Goal: Task Accomplishment & Management: Manage account settings

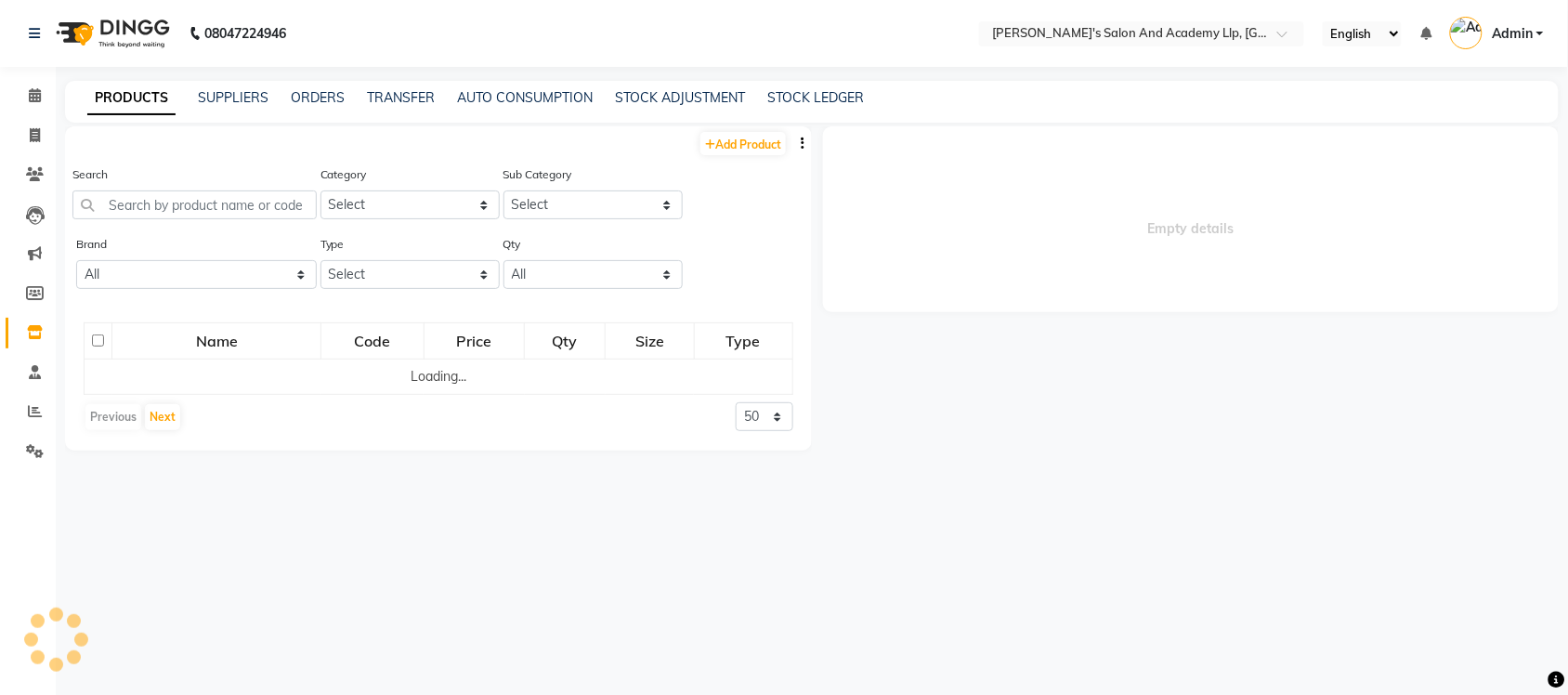
click at [387, 85] on div "PRODUCTS SUPPLIERS ORDERS TRANSFER AUTO CONSUMPTION STOCK ADJUSTMENT STOCK LEDG…" at bounding box center [811, 102] width 1494 height 42
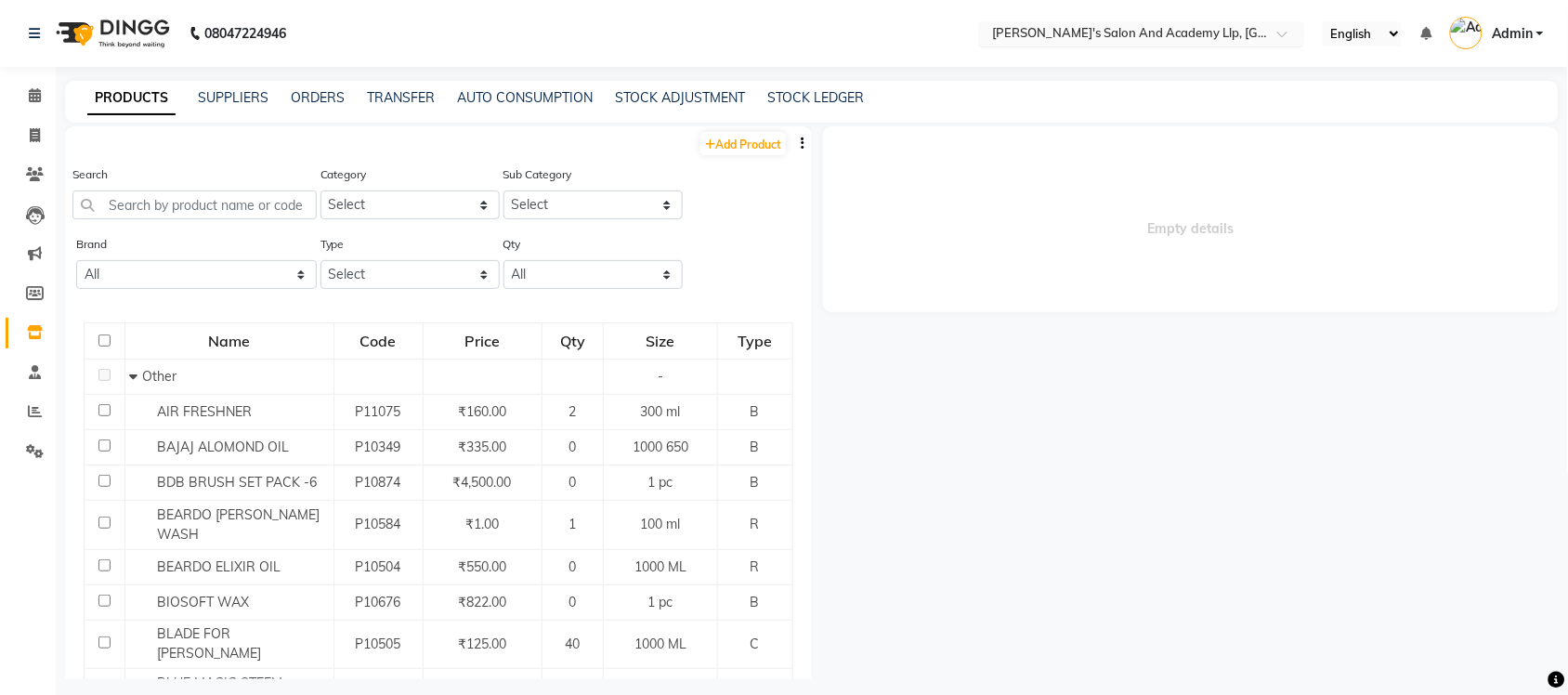
click at [1181, 34] on input "text" at bounding box center [1123, 35] width 269 height 19
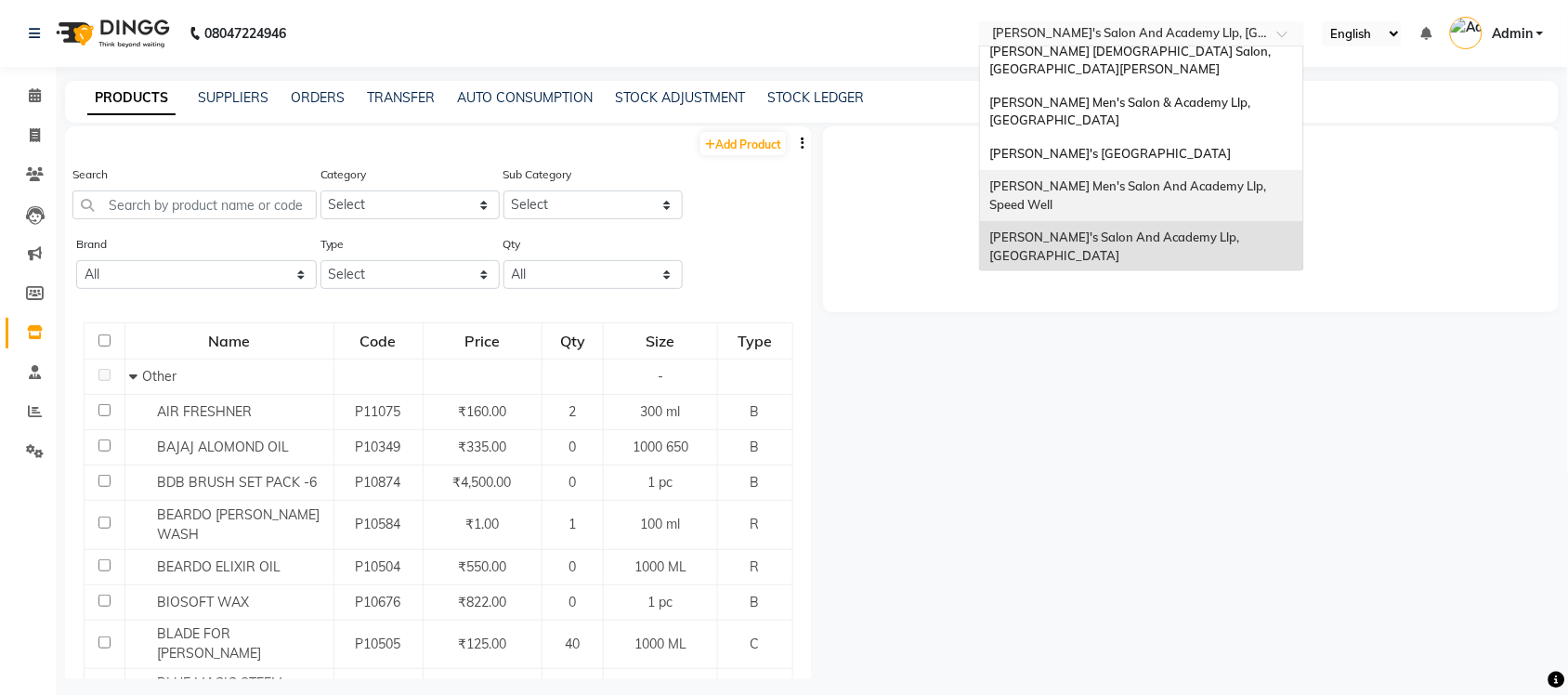
scroll to position [62, 0]
click at [1185, 273] on div "[PERSON_NAME]'s Salon Head Office ( Ho ), [GEOGRAPHIC_DATA]" at bounding box center [1141, 299] width 323 height 51
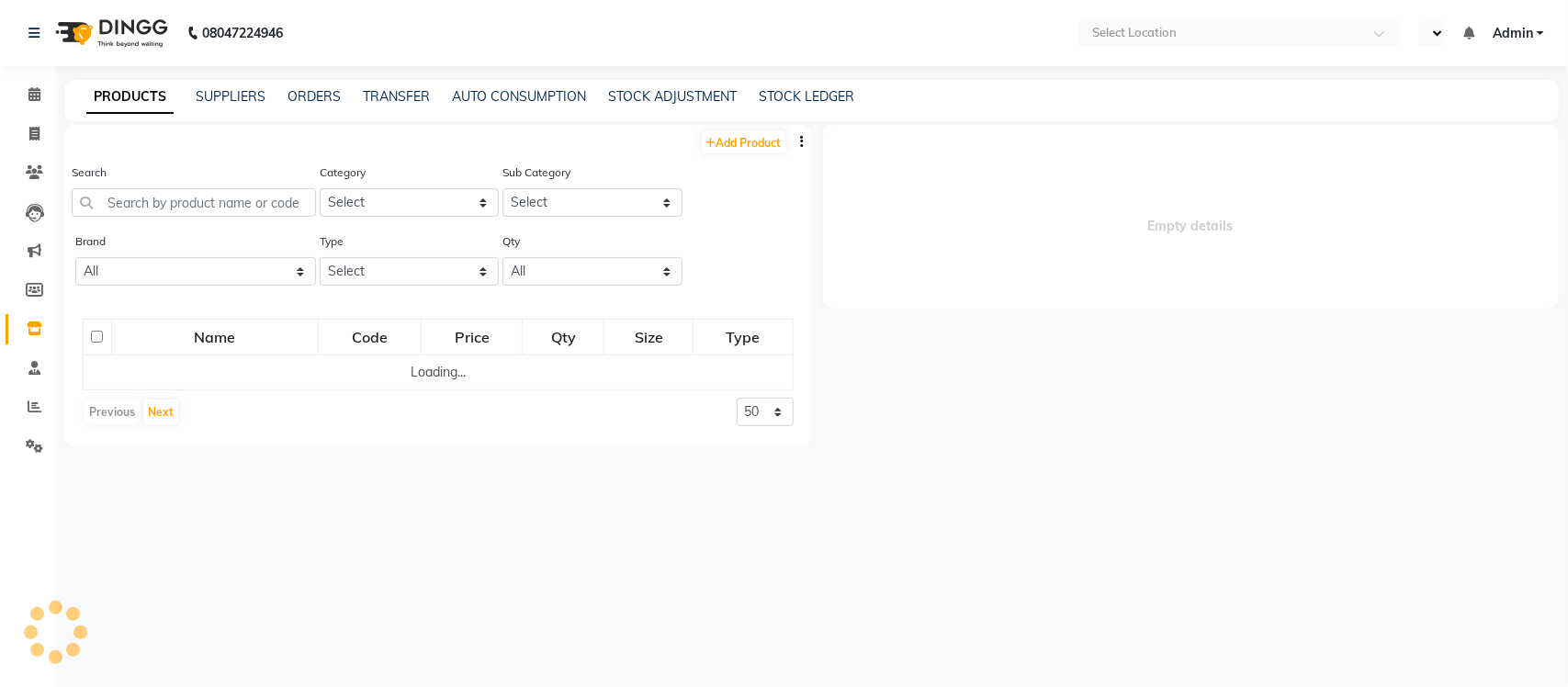
select select "en"
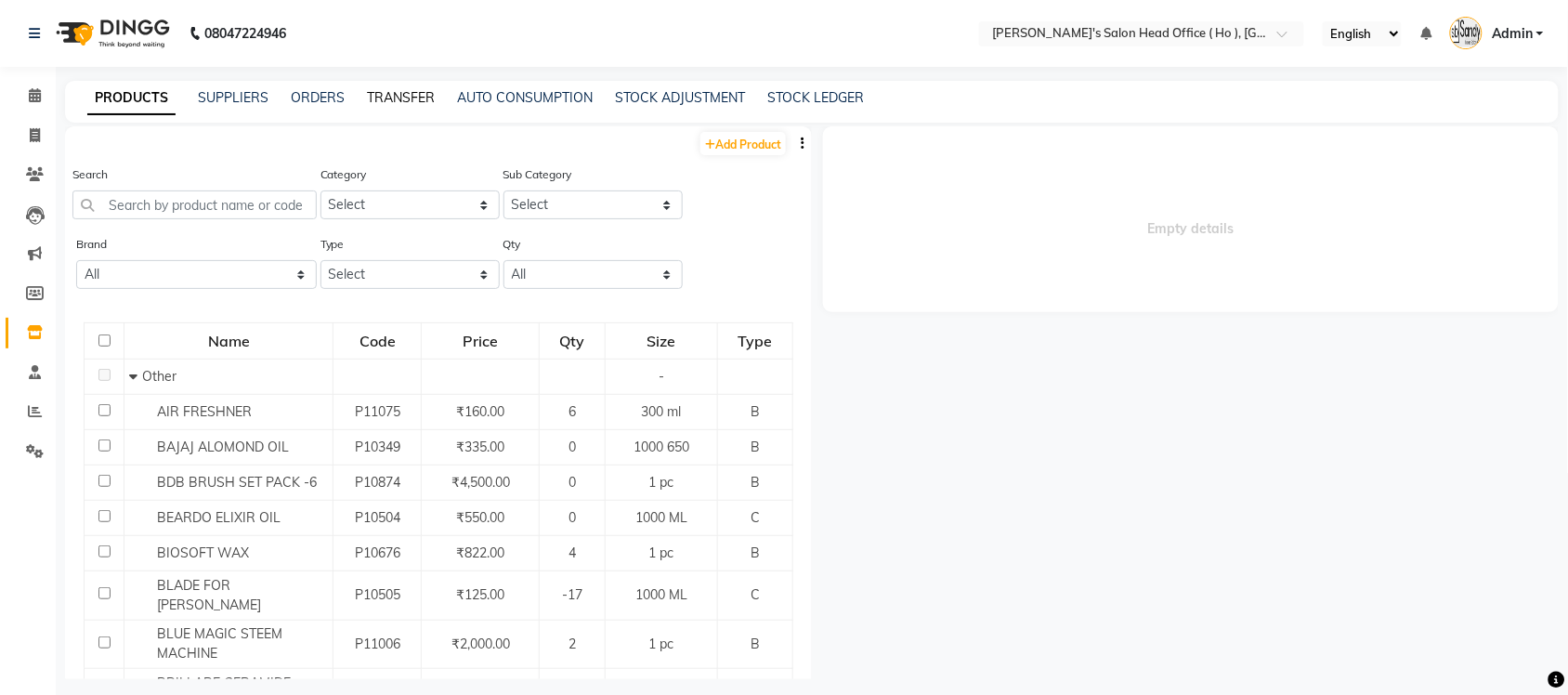
click at [394, 99] on link "TRANSFER" at bounding box center [400, 97] width 68 height 17
select select "sender"
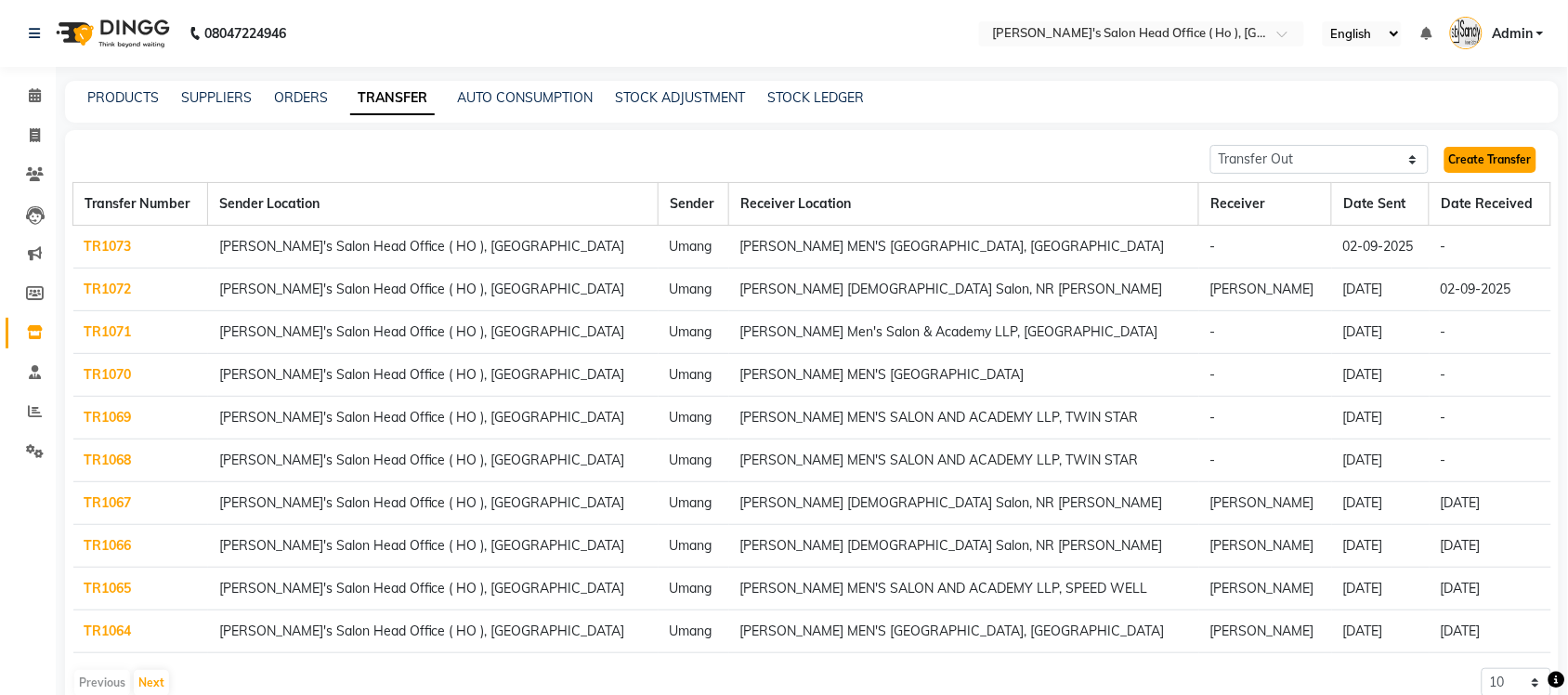
click at [1501, 155] on link "Create Transfer" at bounding box center [1490, 160] width 92 height 26
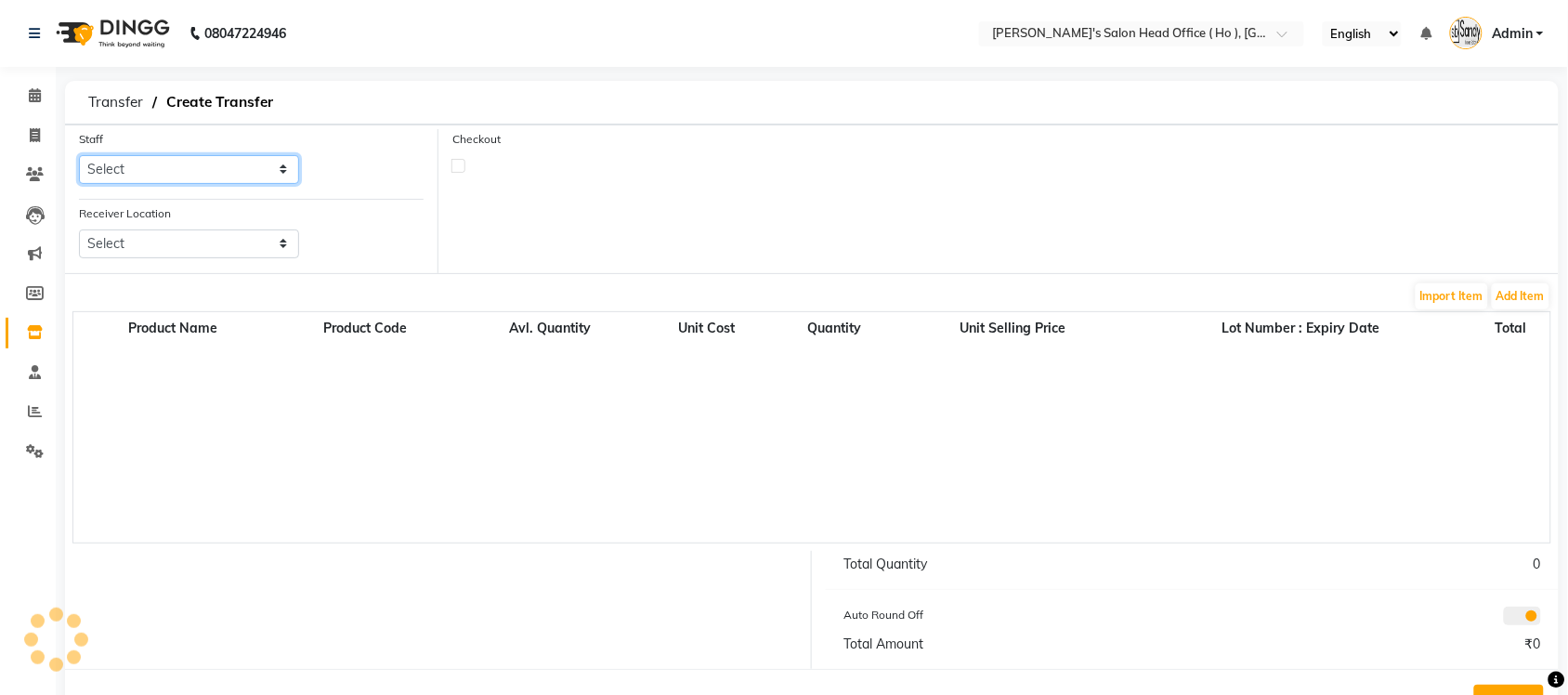
drag, startPoint x: 274, startPoint y: 163, endPoint x: 256, endPoint y: 170, distance: 19.3
click at [274, 163] on select "Select [PERSON_NAME] [PERSON_NAME] [PERSON_NAME] SUNNY [PERSON_NAME]" at bounding box center [189, 168] width 220 height 28
select select "58746"
click at [79, 155] on select "Select [PERSON_NAME] [PERSON_NAME] [PERSON_NAME] SUNNY [PERSON_NAME]" at bounding box center [189, 168] width 220 height 28
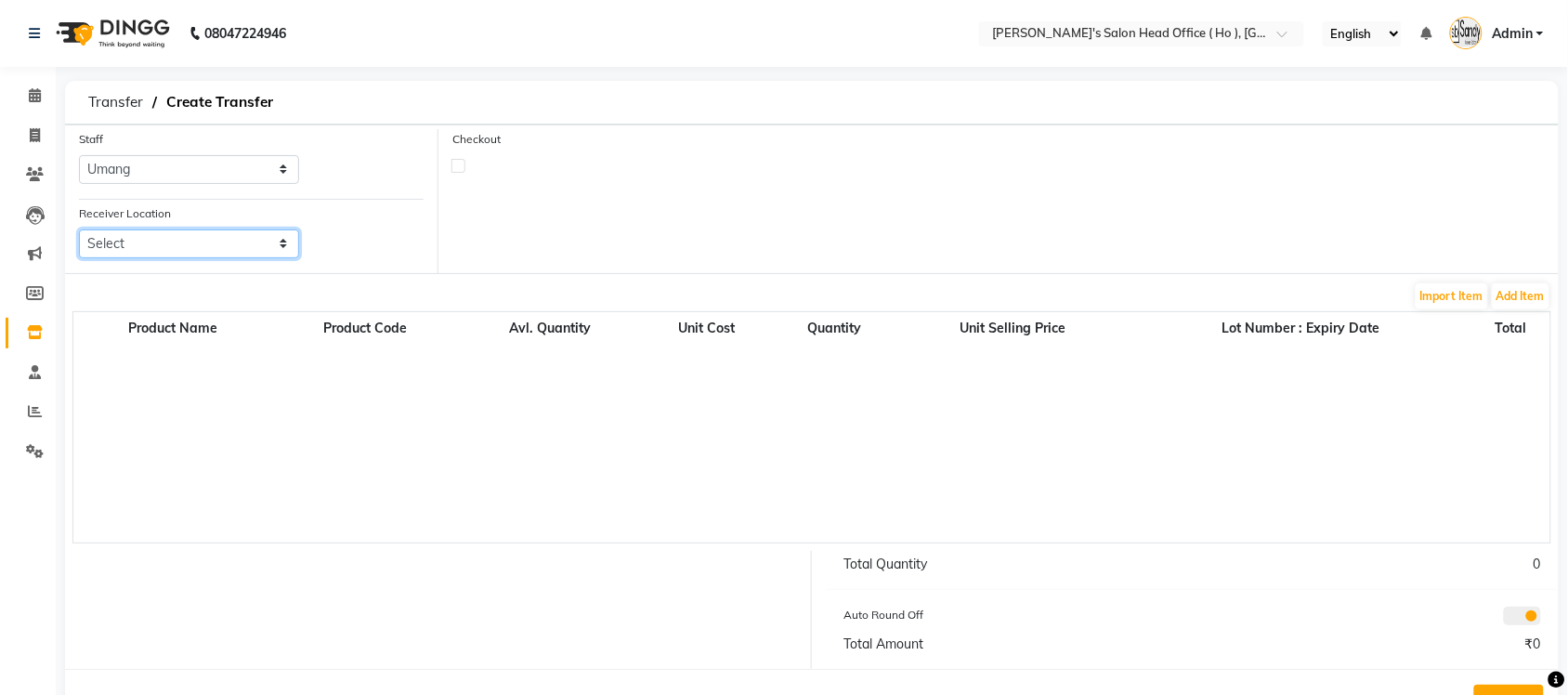
click at [219, 252] on select "Select [PERSON_NAME] Men's Salon And Academy Llp, Twin Star [PERSON_NAME] [DEMO…" at bounding box center [189, 243] width 220 height 28
select select "2703"
click at [79, 229] on select "Select [PERSON_NAME] Men's Salon And Academy Llp, Twin Star [PERSON_NAME] [DEMO…" at bounding box center [189, 243] width 220 height 28
click at [1517, 288] on button "Add Item" at bounding box center [1520, 296] width 58 height 26
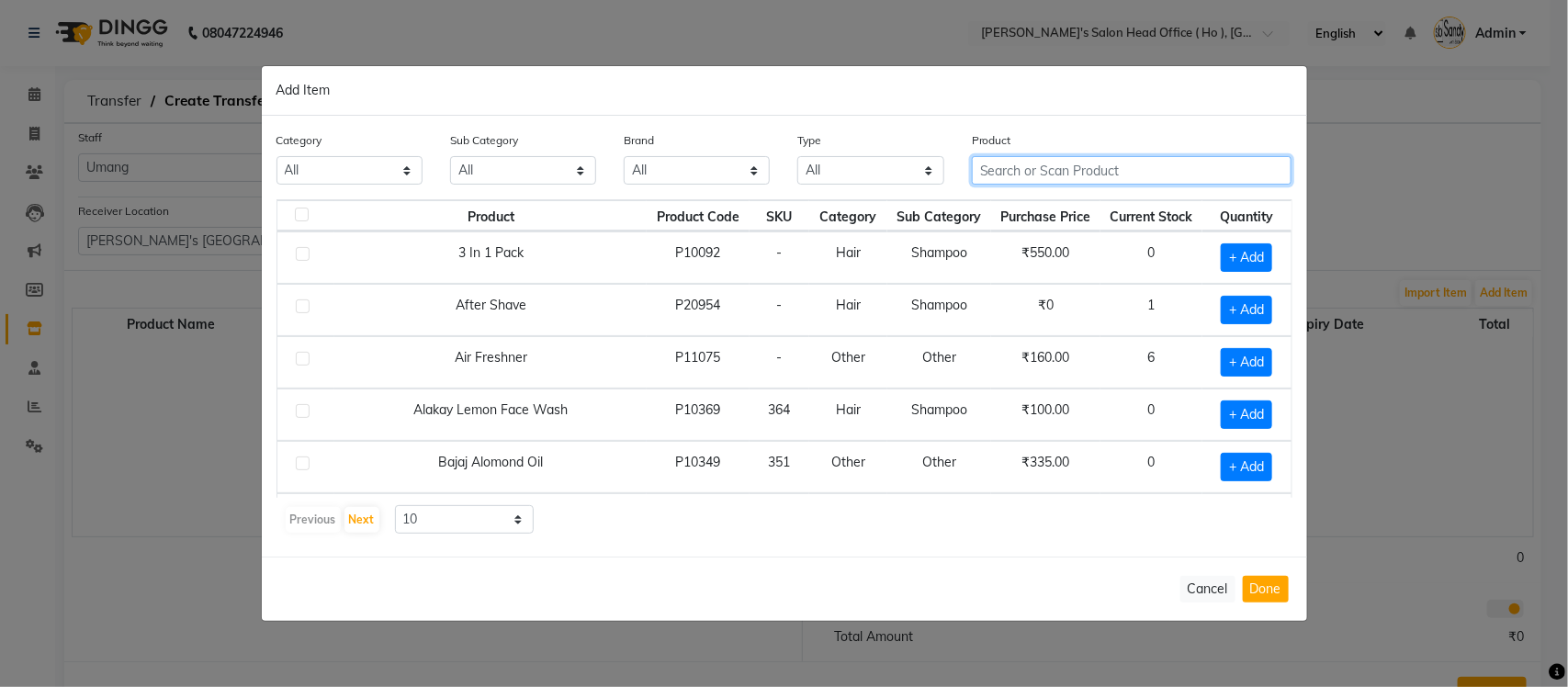
click at [1042, 167] on input "text" at bounding box center [1131, 169] width 320 height 28
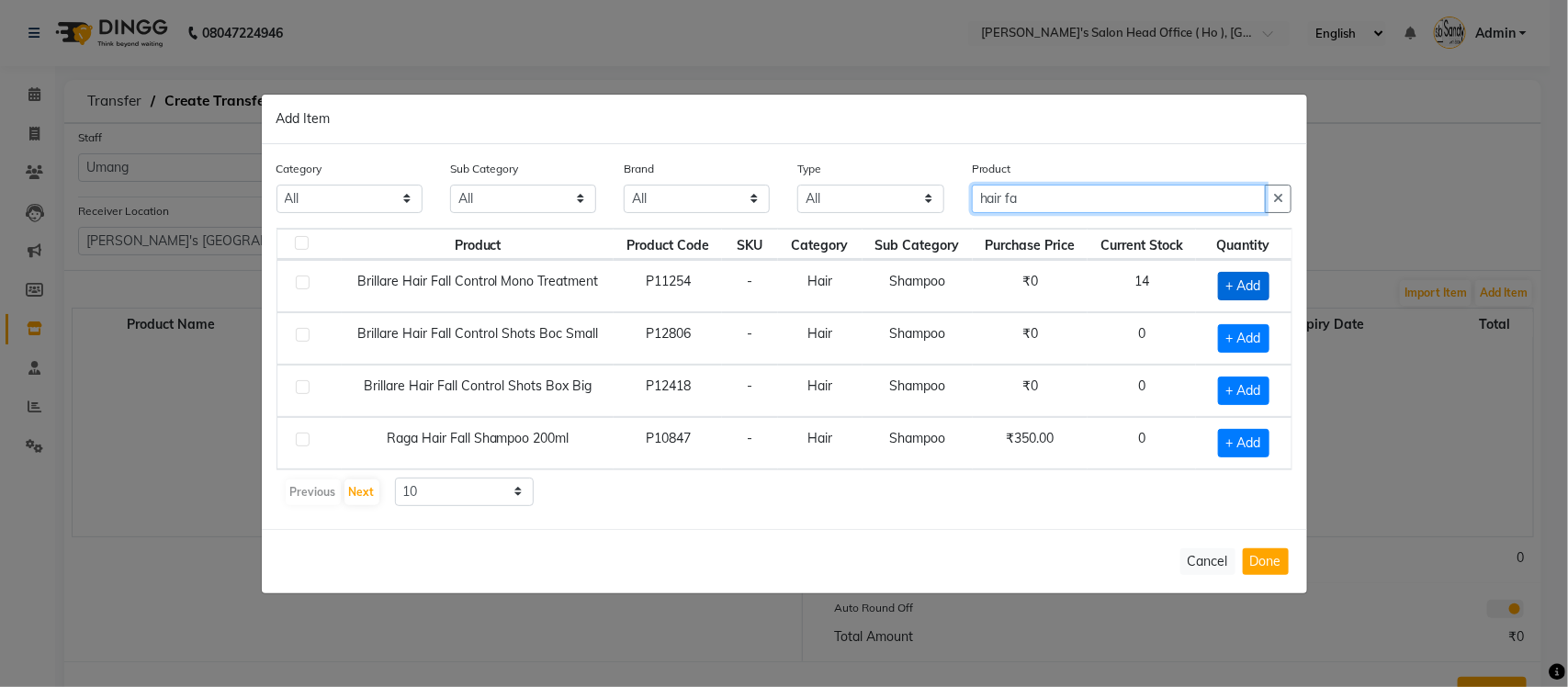
type input "hair fa"
click at [1243, 279] on span "+ Add" at bounding box center [1243, 285] width 51 height 28
checkbox input "true"
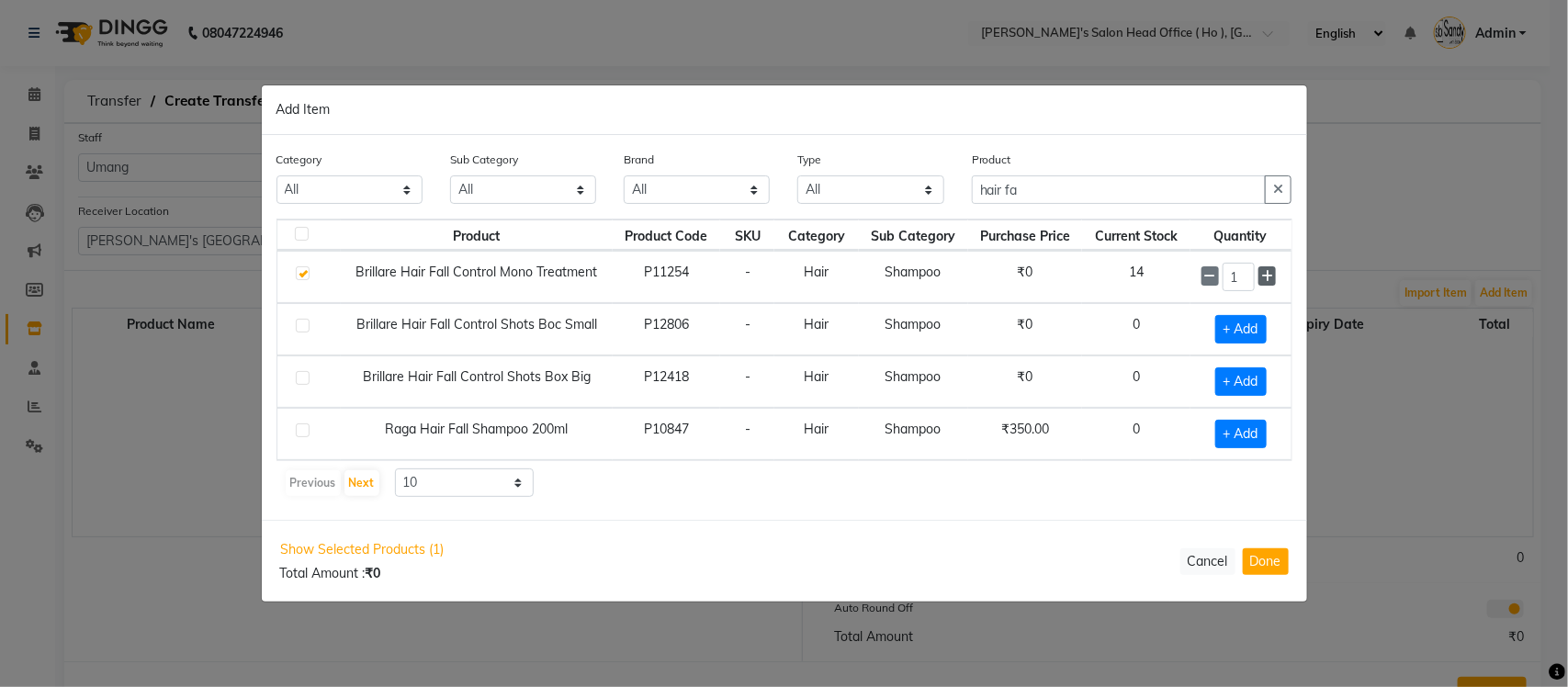
click at [1266, 277] on icon at bounding box center [1267, 276] width 12 height 13
click at [1213, 278] on icon at bounding box center [1210, 277] width 12 height 13
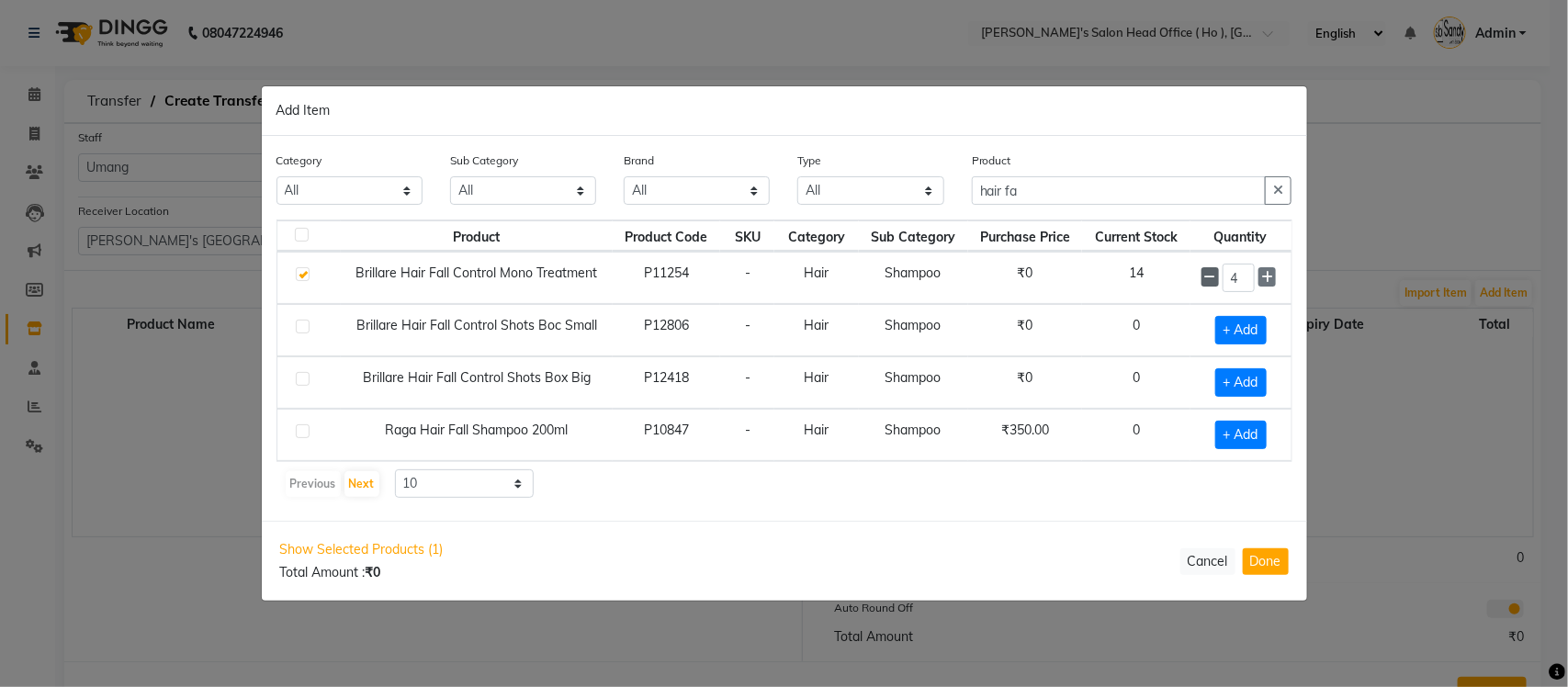
click at [1211, 278] on icon at bounding box center [1210, 277] width 12 height 13
type input "3"
click at [1269, 549] on button "Done" at bounding box center [1265, 561] width 45 height 27
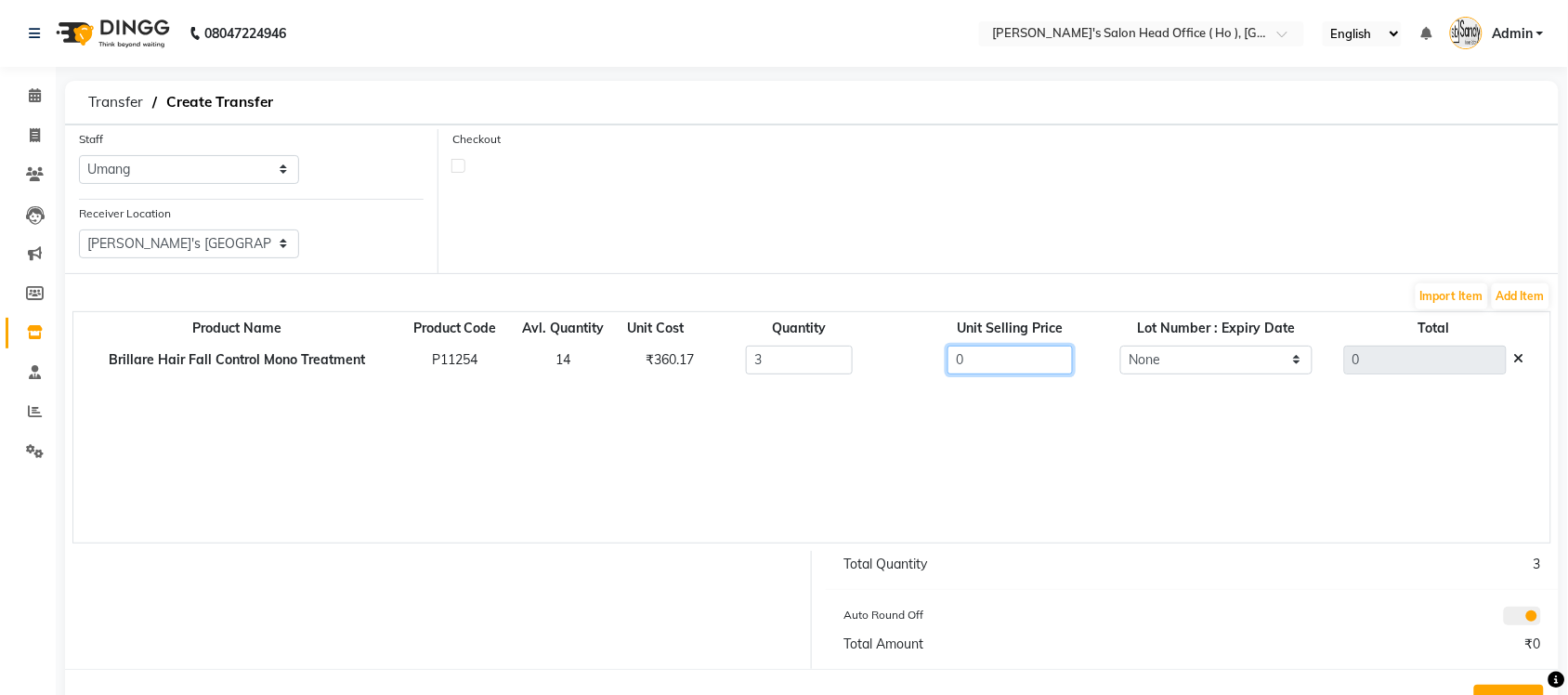
click at [1038, 360] on input "0" at bounding box center [1010, 359] width 125 height 28
type input "475"
type input "1425"
click at [1091, 430] on div "Product Name Product Code Avl. Quantity Unit Cost Quantity Unit Selling Price L…" at bounding box center [811, 427] width 1479 height 232
click at [1520, 301] on button "Add Item" at bounding box center [1520, 296] width 58 height 26
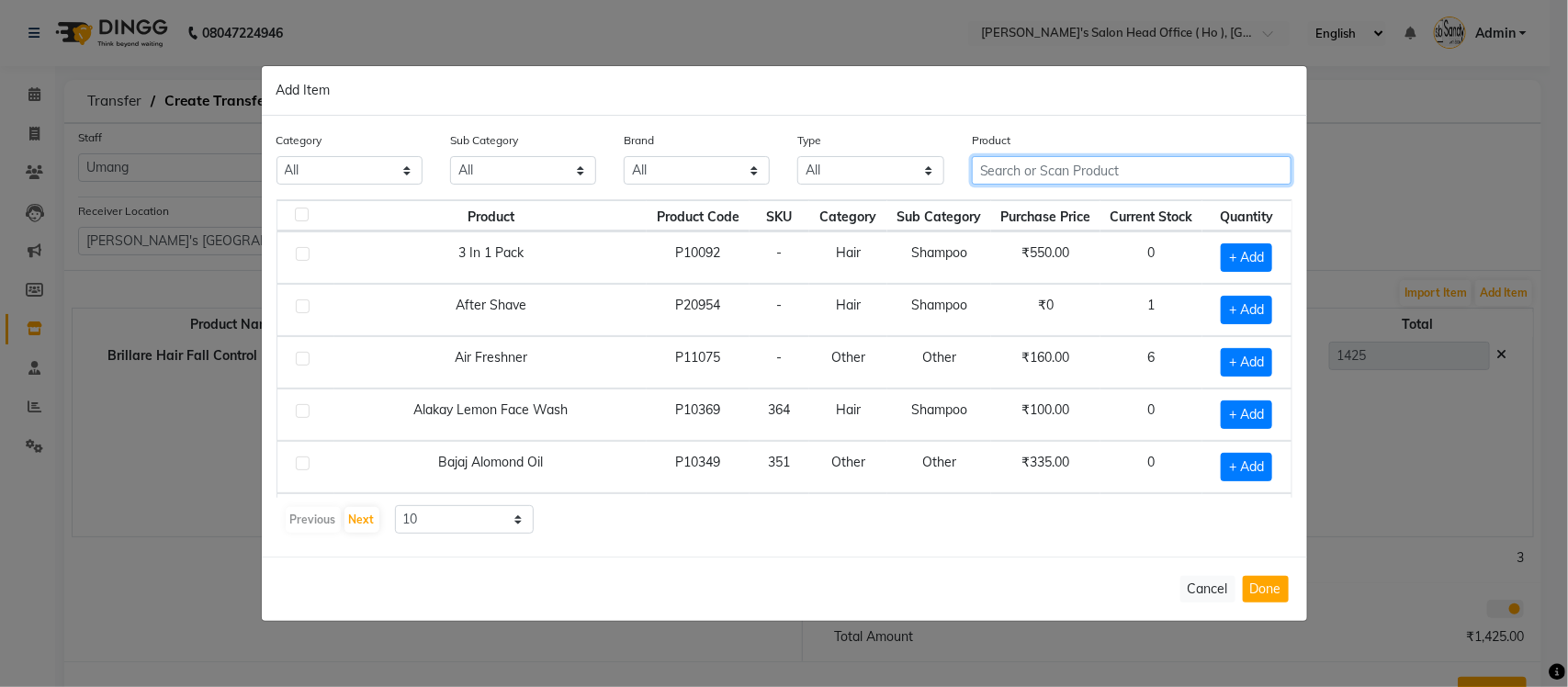
click at [1126, 168] on input "text" at bounding box center [1131, 169] width 320 height 28
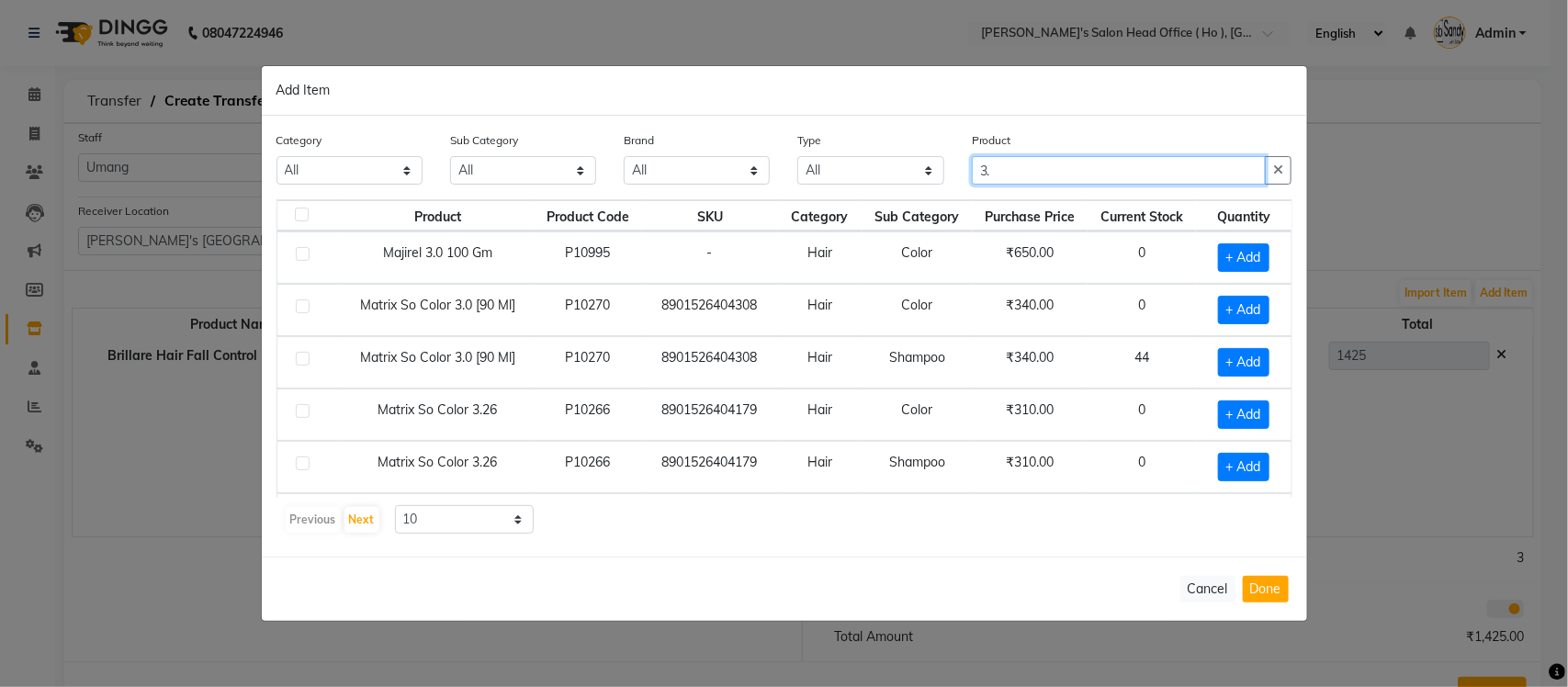
type input "3"
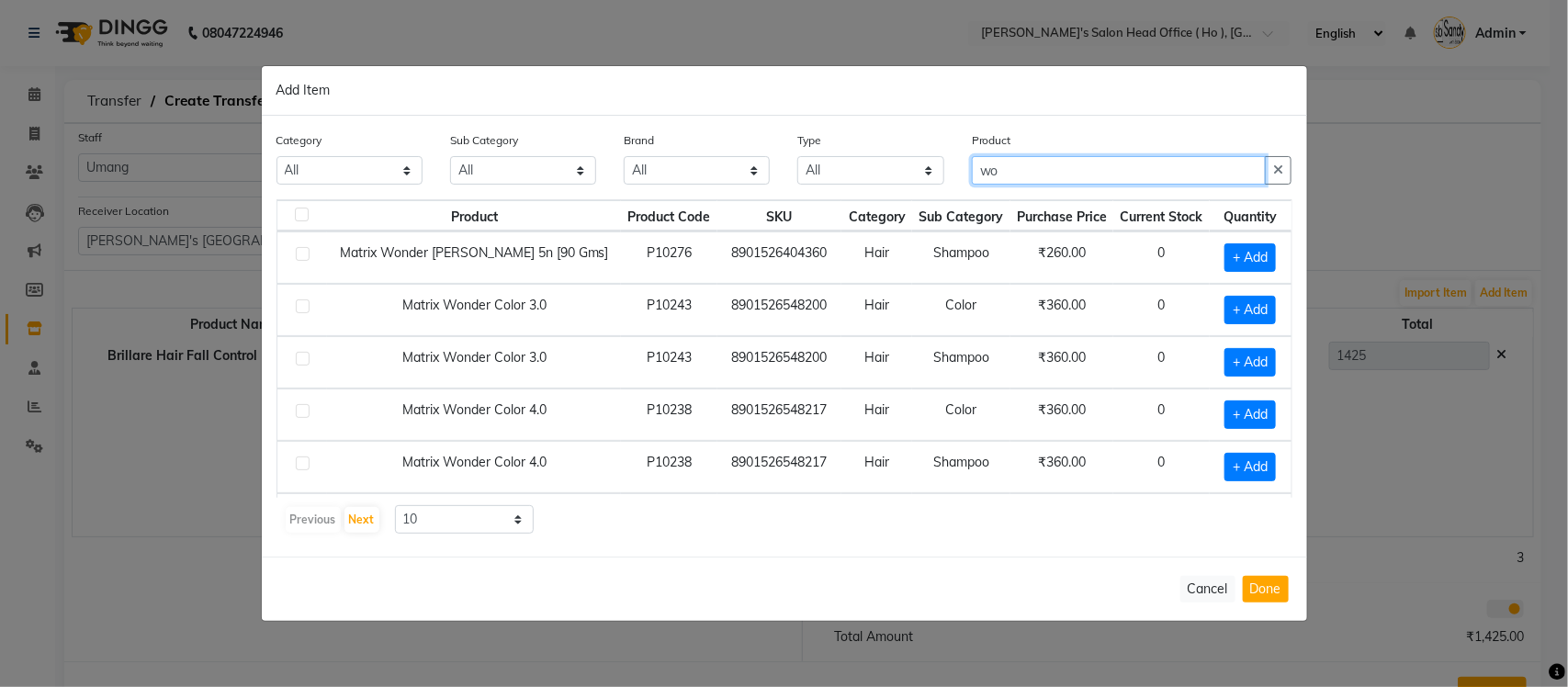
type input "w"
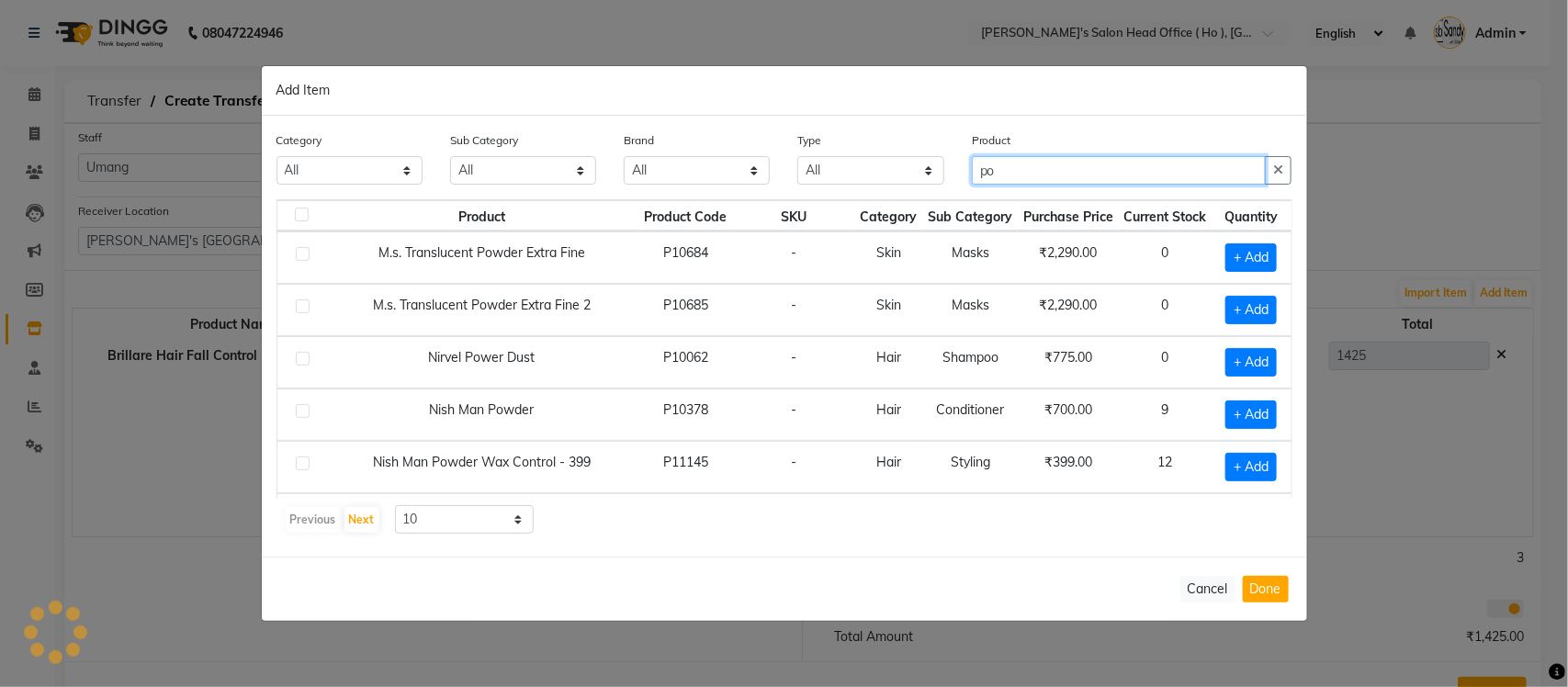
type input "p"
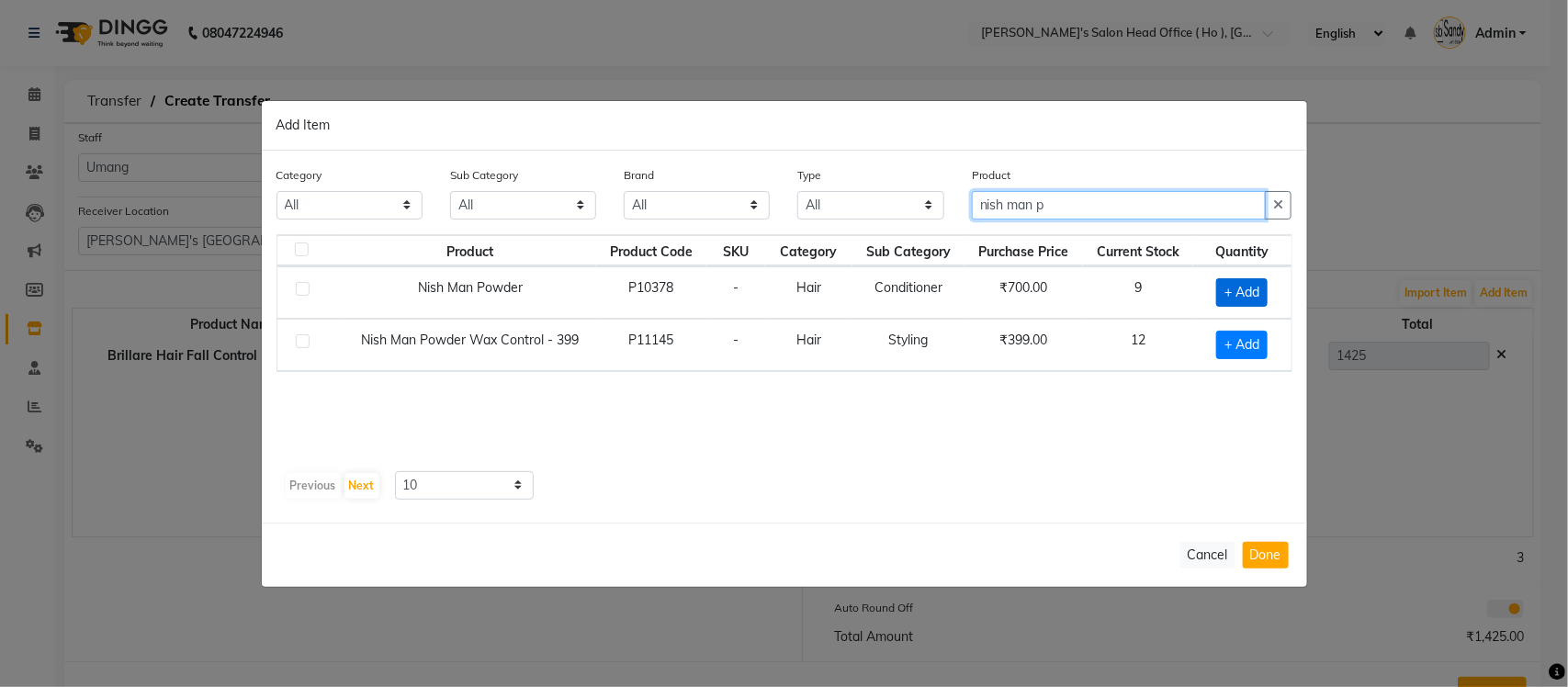
type input "nish man p"
click at [1229, 286] on span "+ Add" at bounding box center [1241, 292] width 51 height 28
checkbox input "true"
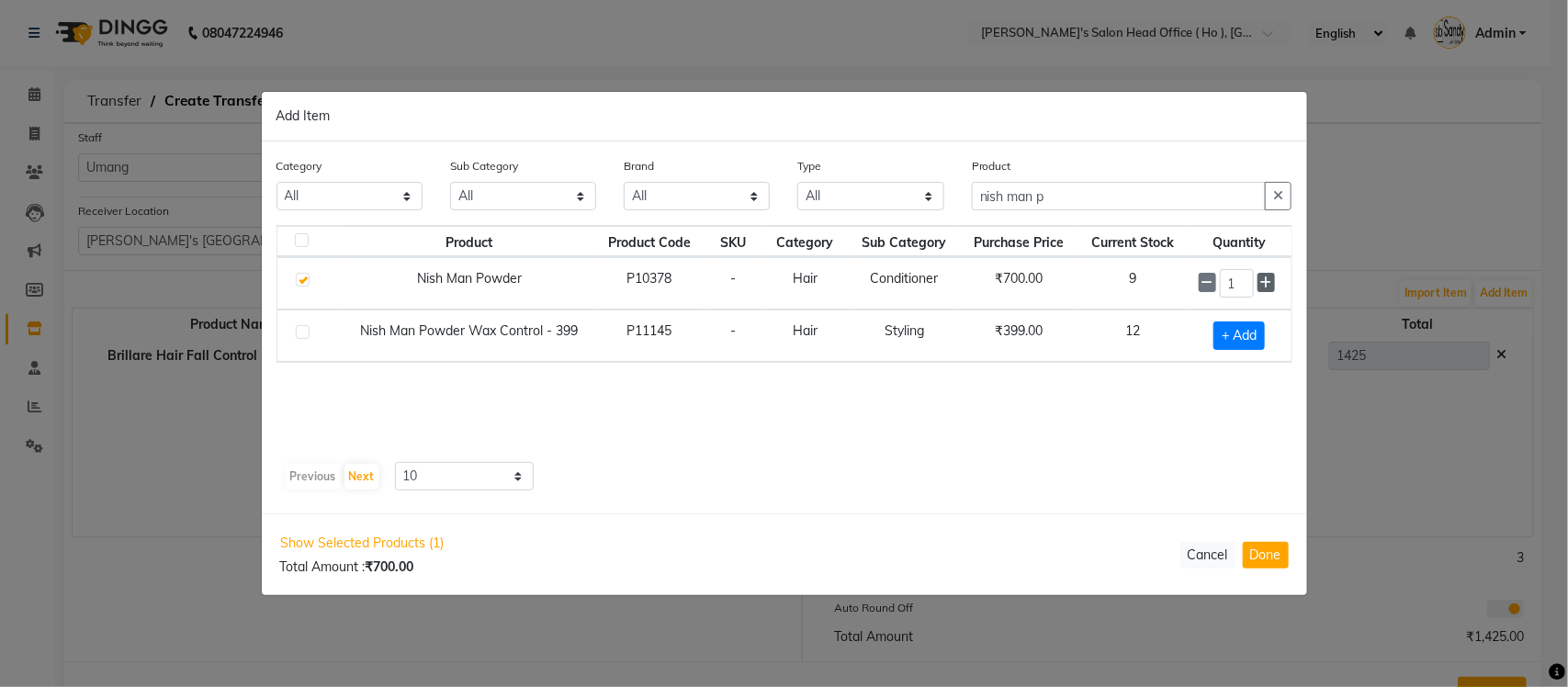
click at [1265, 281] on icon at bounding box center [1266, 283] width 12 height 13
type input "3"
click at [1266, 545] on button "Done" at bounding box center [1265, 555] width 45 height 27
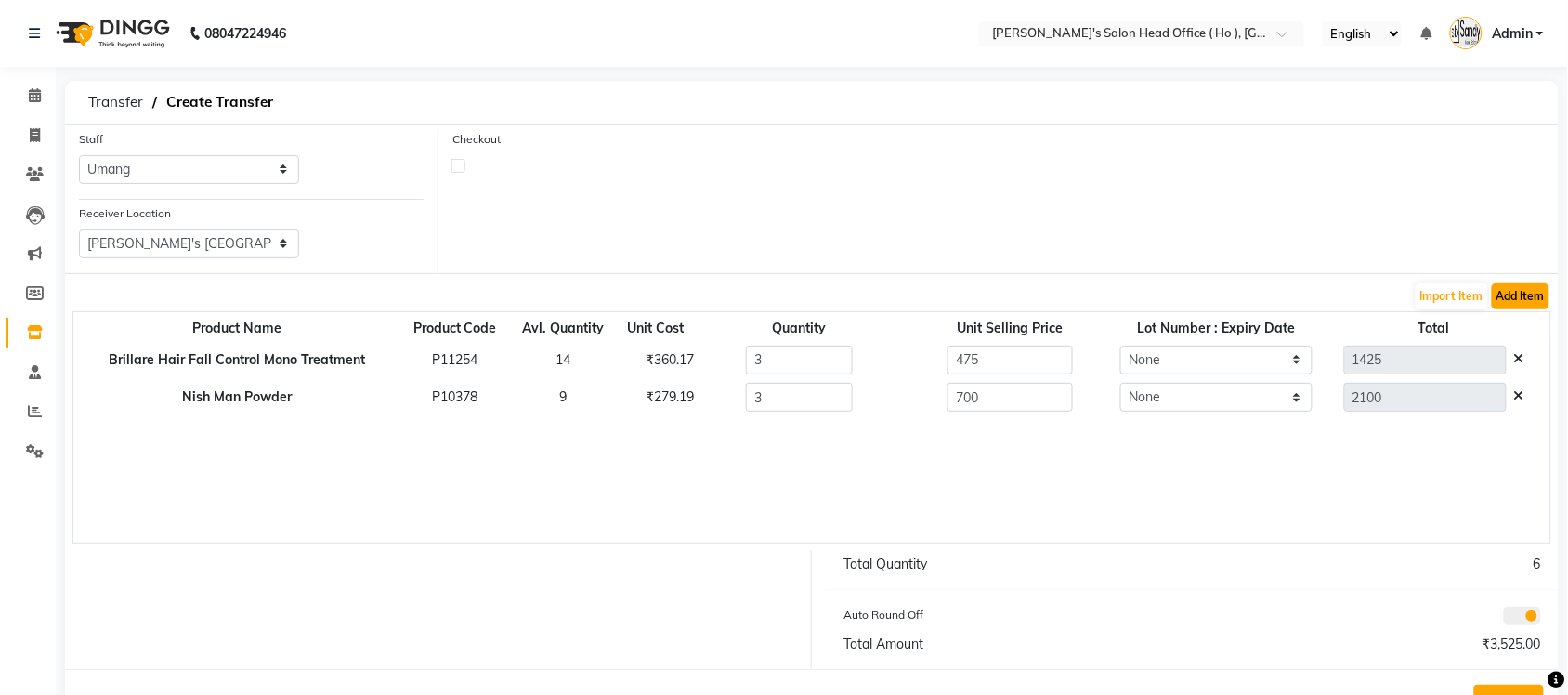
click at [1511, 299] on button "Add Item" at bounding box center [1520, 296] width 58 height 26
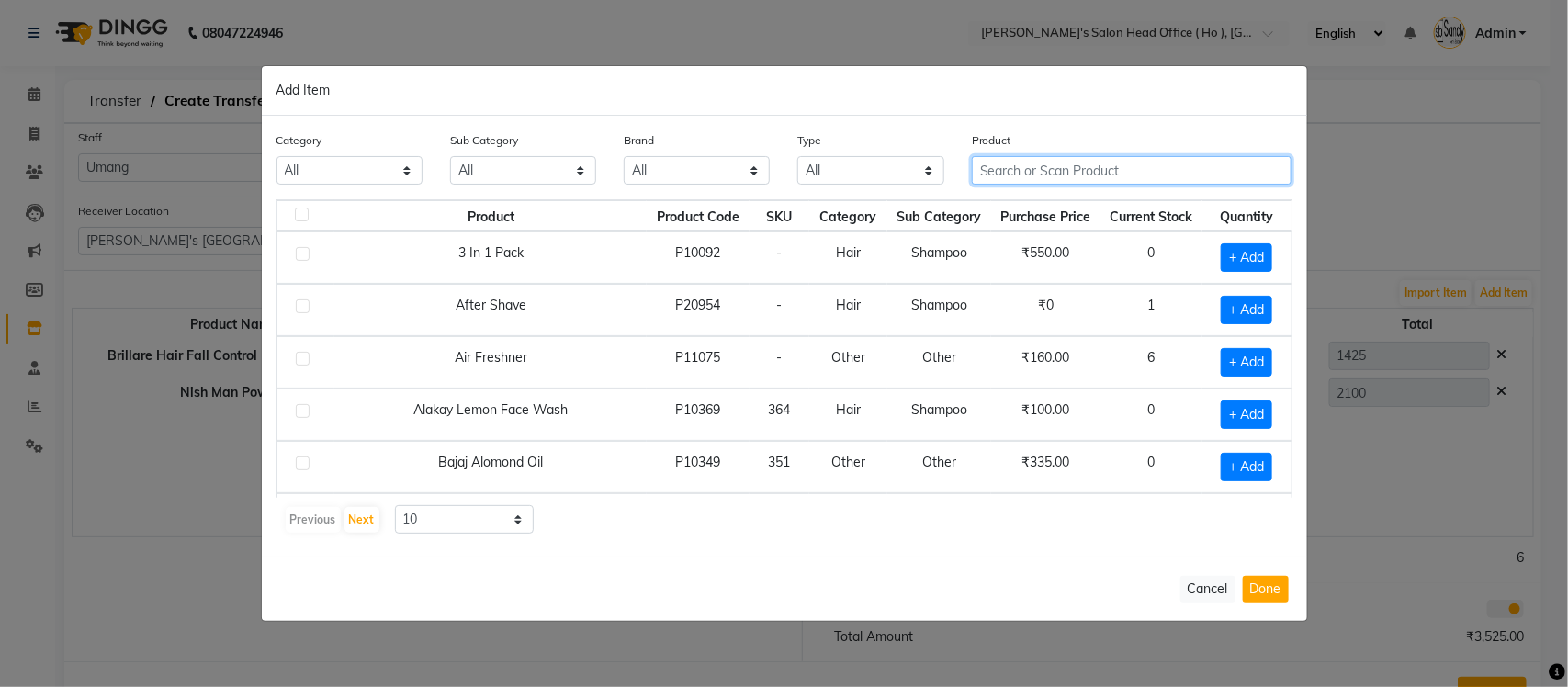
click at [1095, 168] on input "text" at bounding box center [1131, 169] width 320 height 28
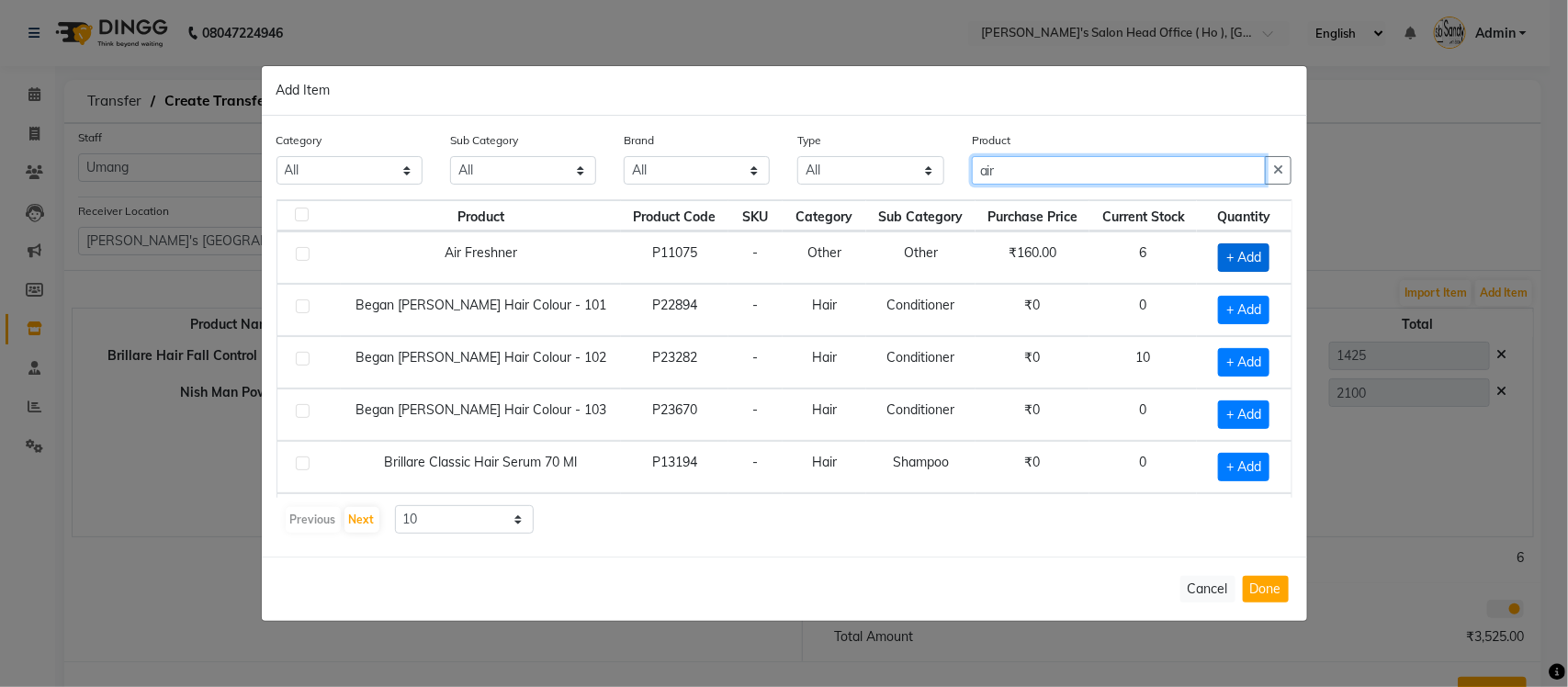
type input "air"
click at [1221, 257] on span "+ Add" at bounding box center [1243, 256] width 51 height 28
checkbox input "true"
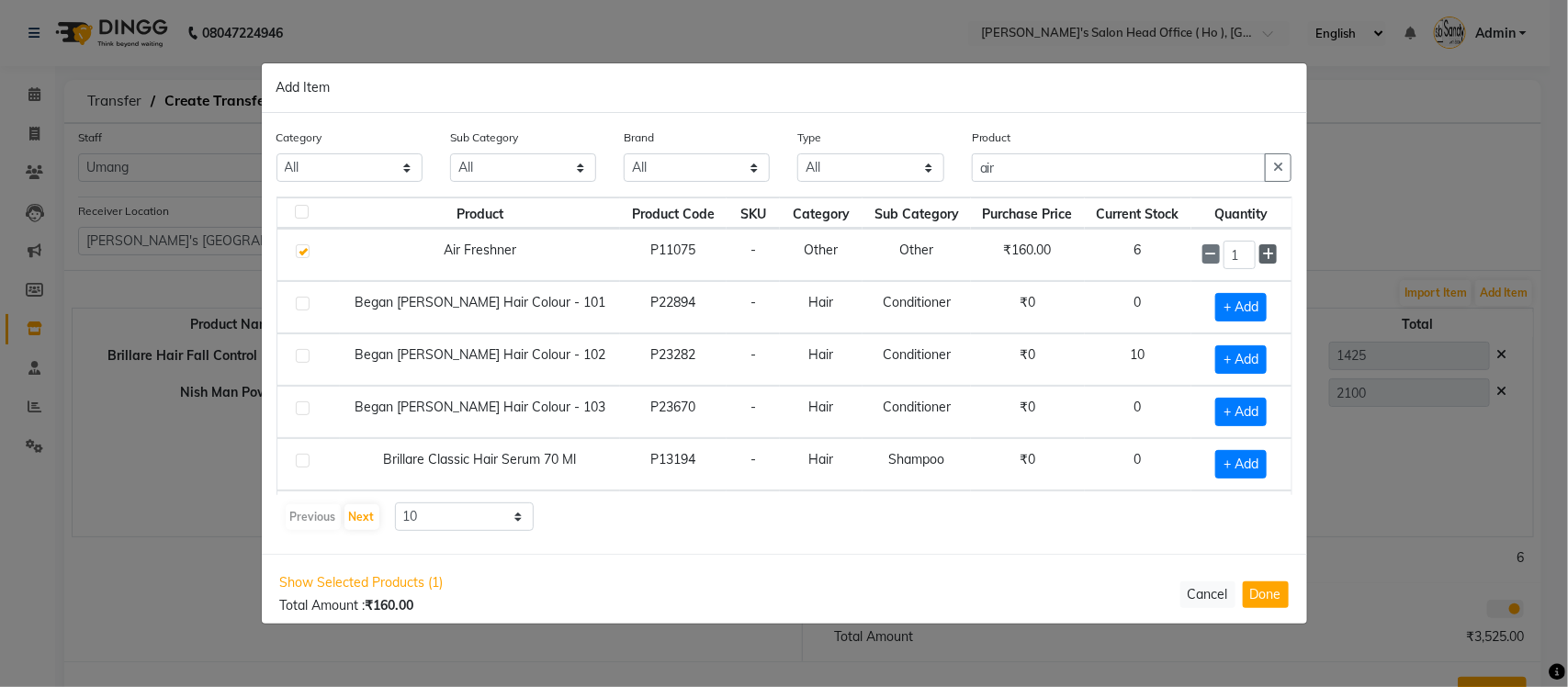
click at [1262, 255] on icon at bounding box center [1268, 254] width 12 height 13
type input "2"
click at [1279, 599] on button "Done" at bounding box center [1265, 595] width 45 height 27
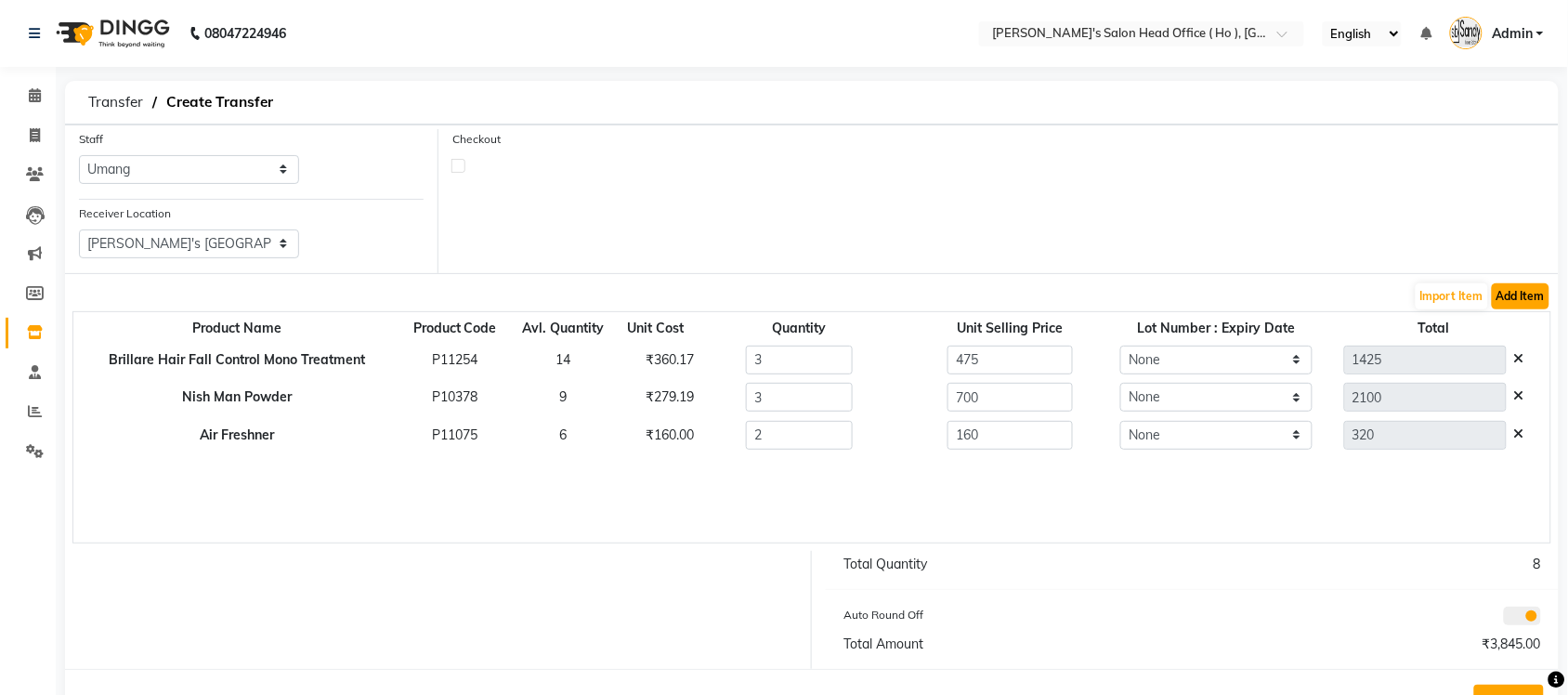
click at [1506, 295] on button "Add Item" at bounding box center [1520, 296] width 58 height 26
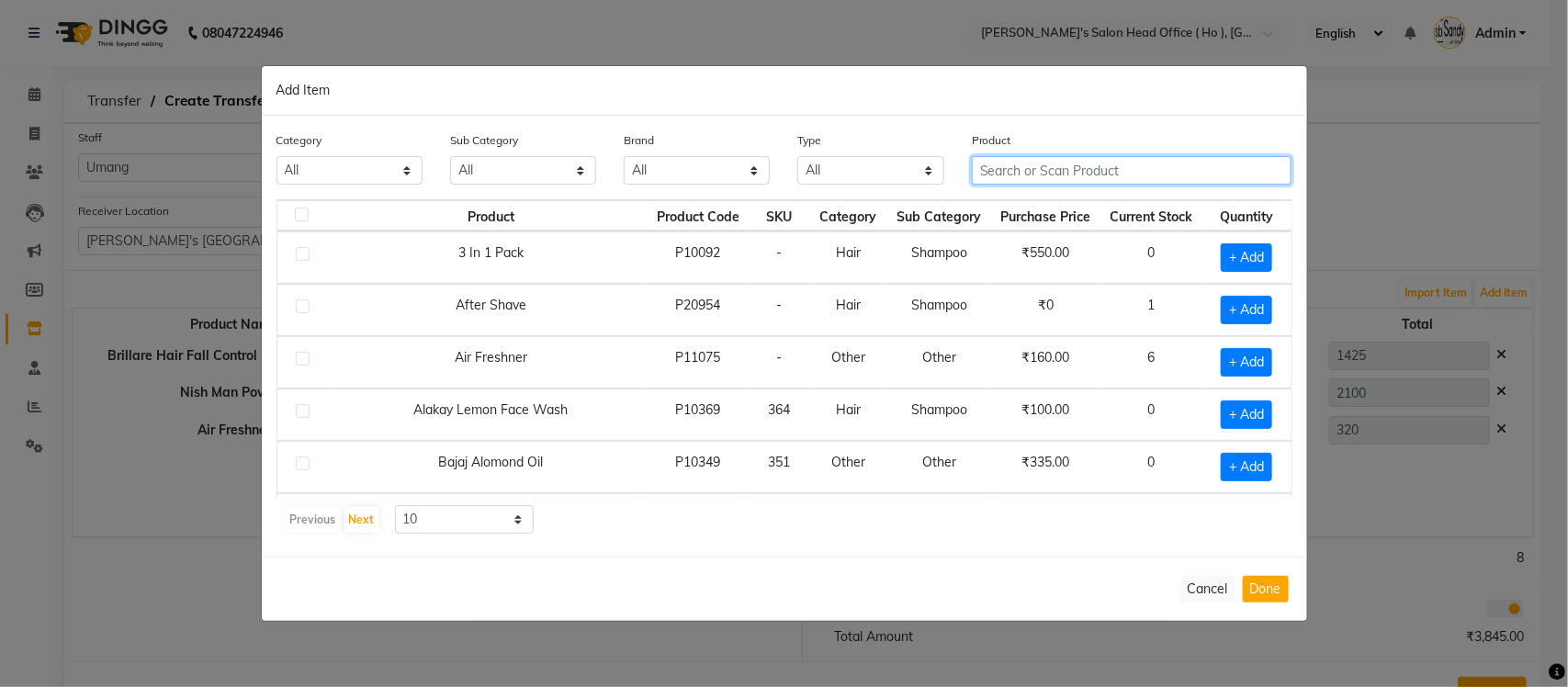
click at [1191, 165] on input "text" at bounding box center [1131, 169] width 320 height 28
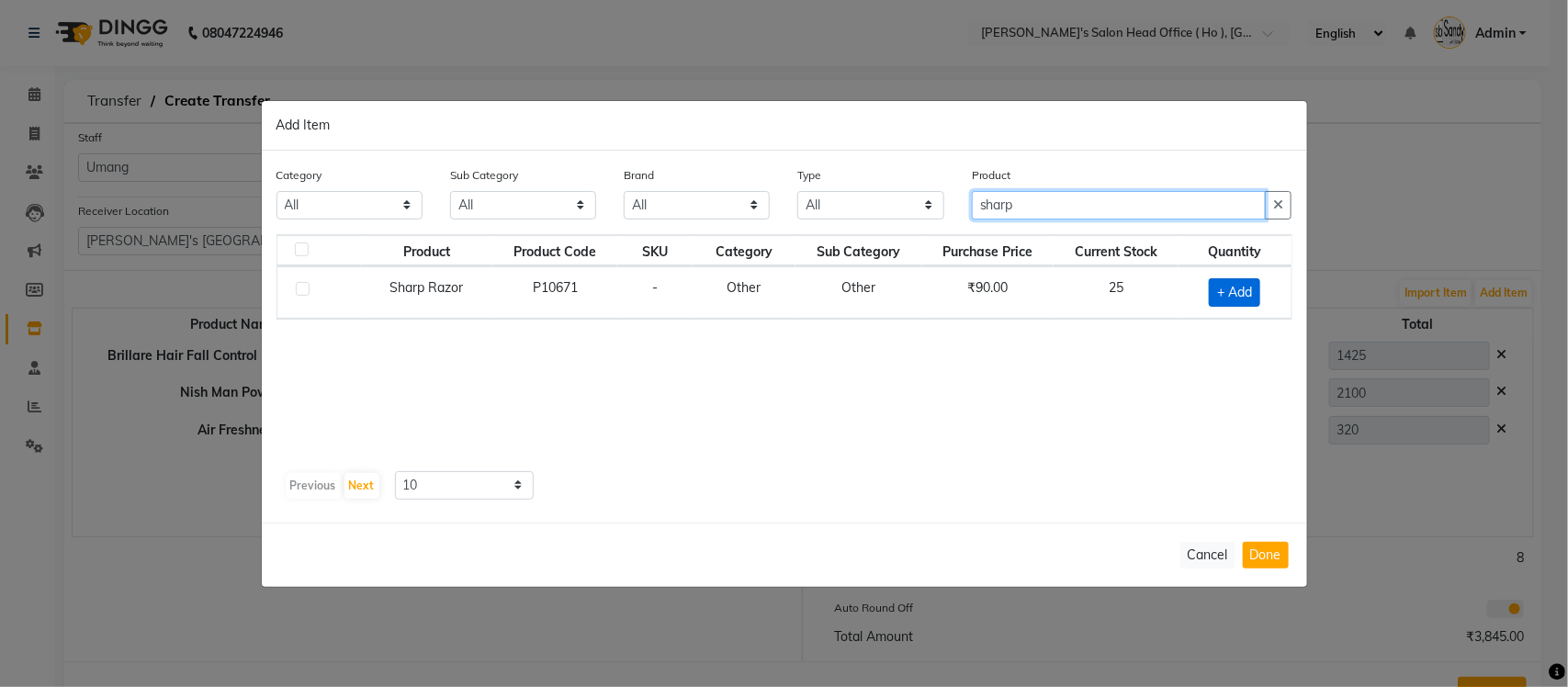
type input "sharp"
click at [1254, 283] on span "+ Add" at bounding box center [1234, 292] width 51 height 28
checkbox input "true"
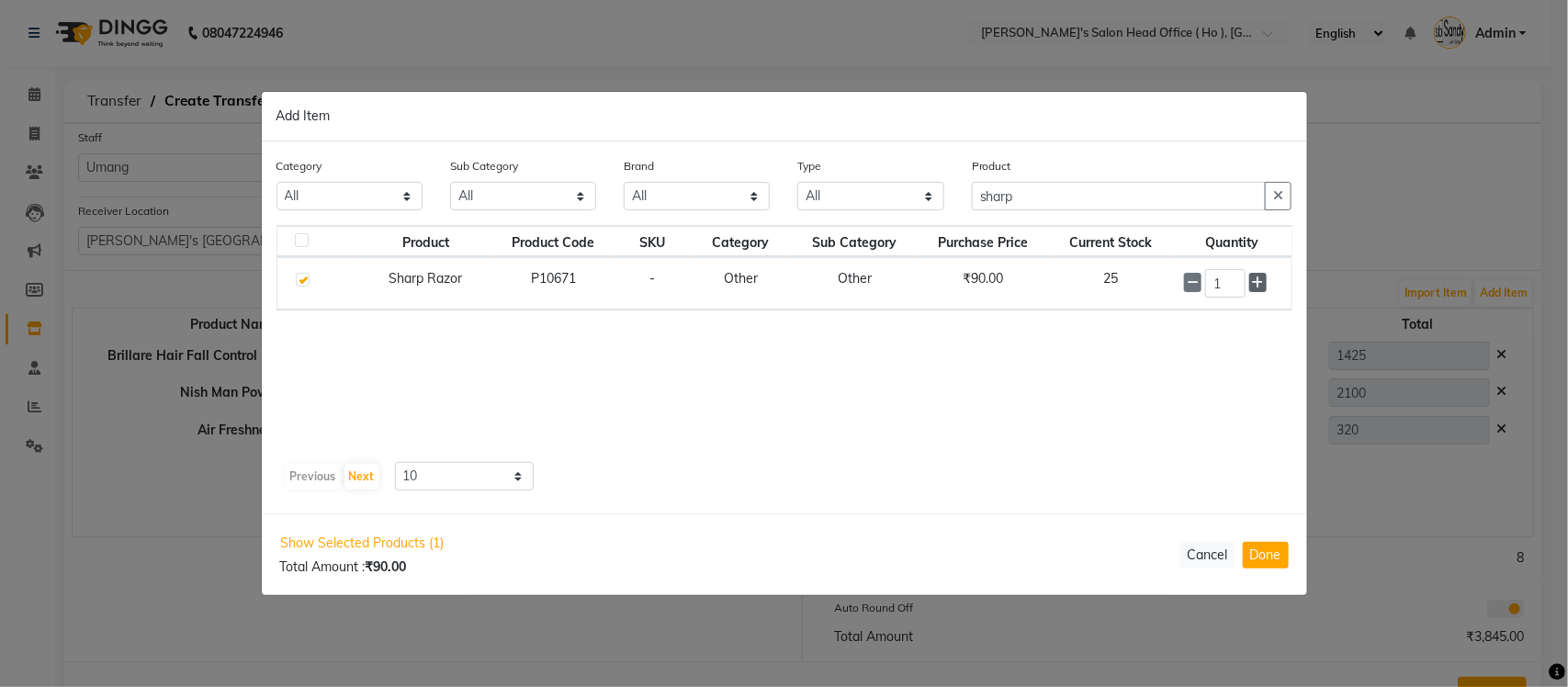
click at [1254, 284] on icon at bounding box center [1257, 283] width 12 height 13
type input "3"
click at [1269, 552] on button "Done" at bounding box center [1265, 555] width 45 height 27
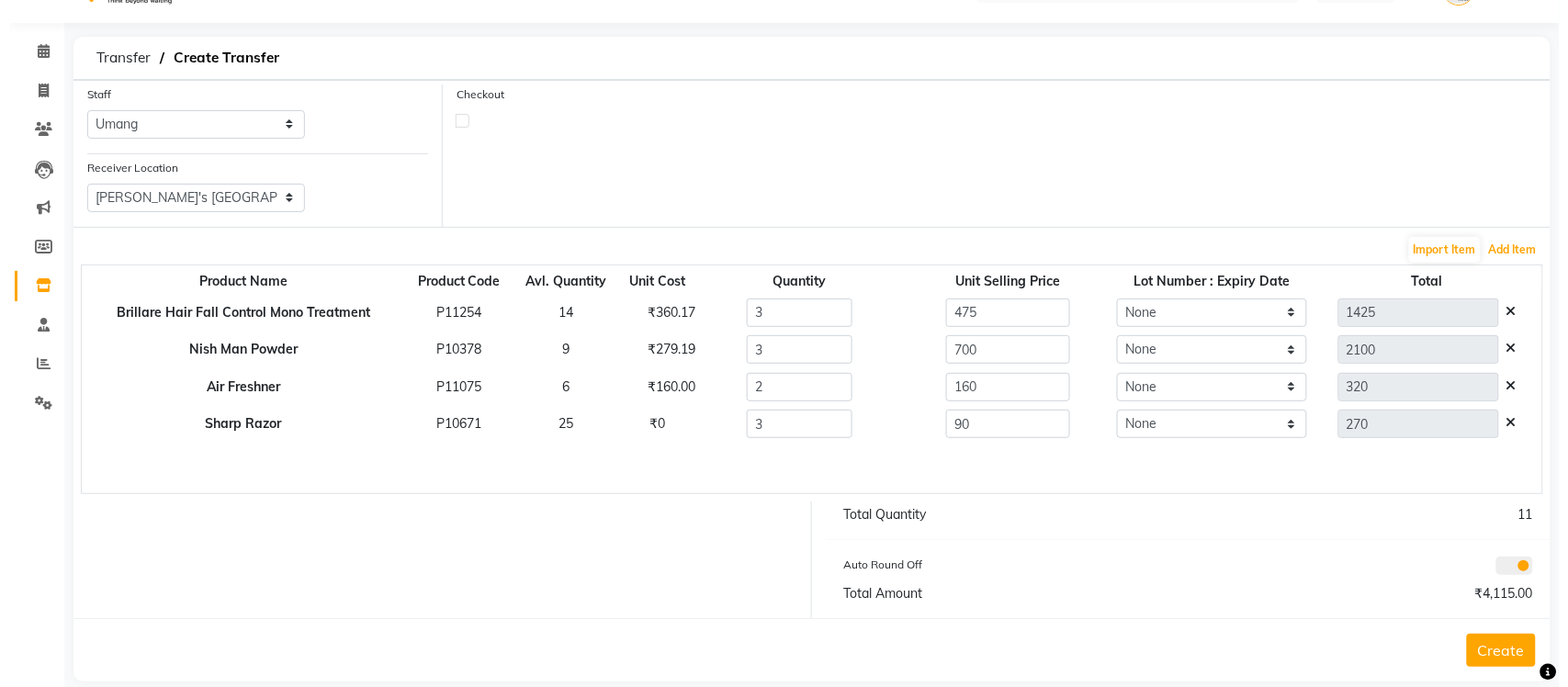
scroll to position [66, 0]
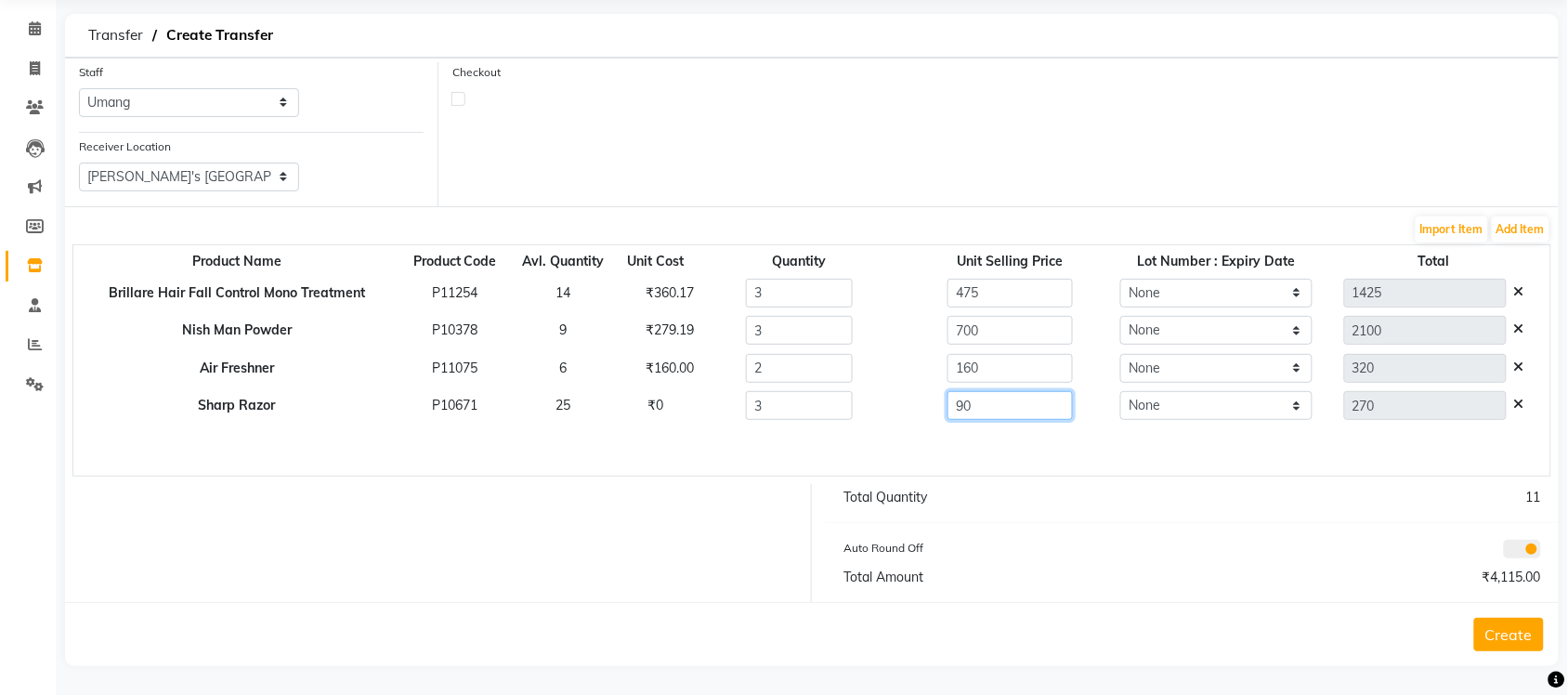
click at [1069, 394] on input "90" at bounding box center [1010, 404] width 125 height 28
type input "9"
type input "200"
type input "600"
click at [1110, 435] on div "Product Name Product Code Avl. Quantity Unit Cost Quantity Unit Selling Price L…" at bounding box center [811, 360] width 1479 height 232
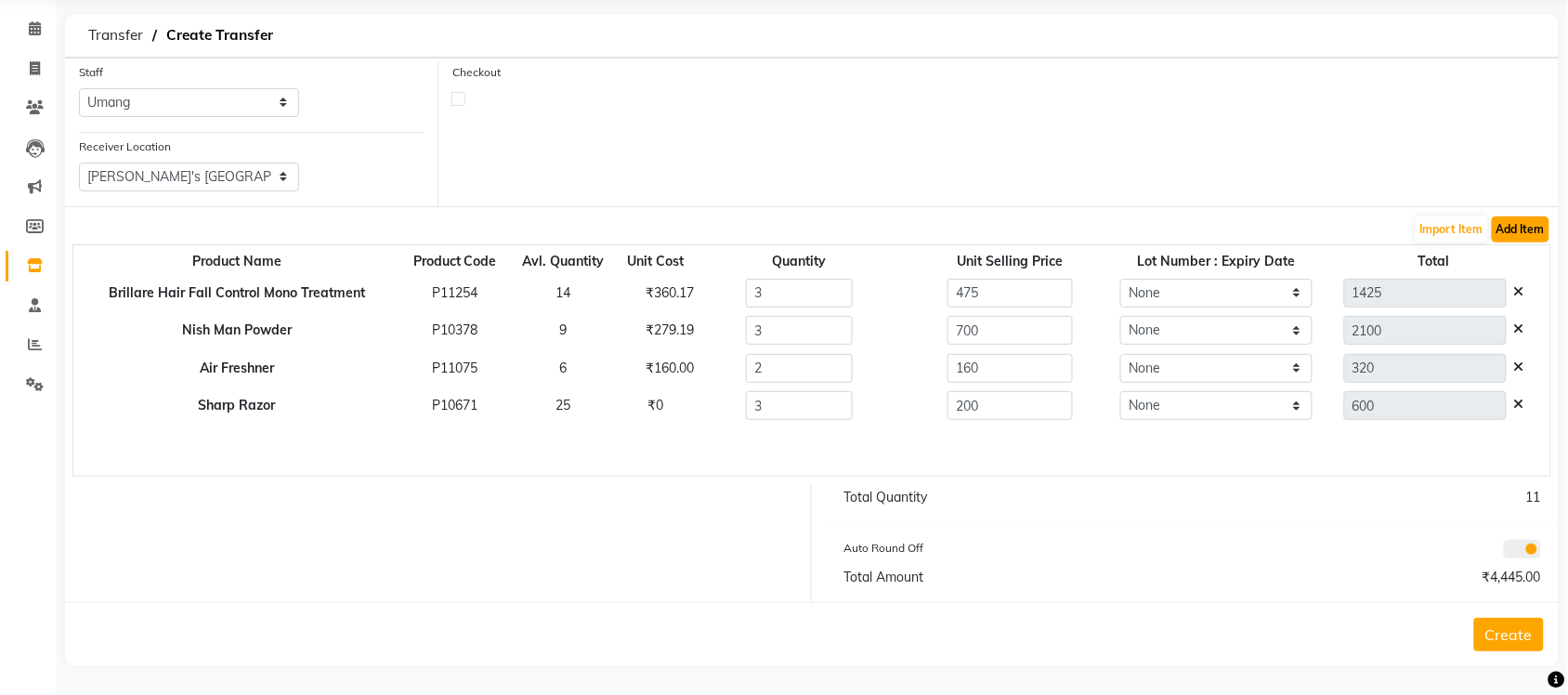
click at [1514, 234] on button "Add Item" at bounding box center [1520, 229] width 58 height 26
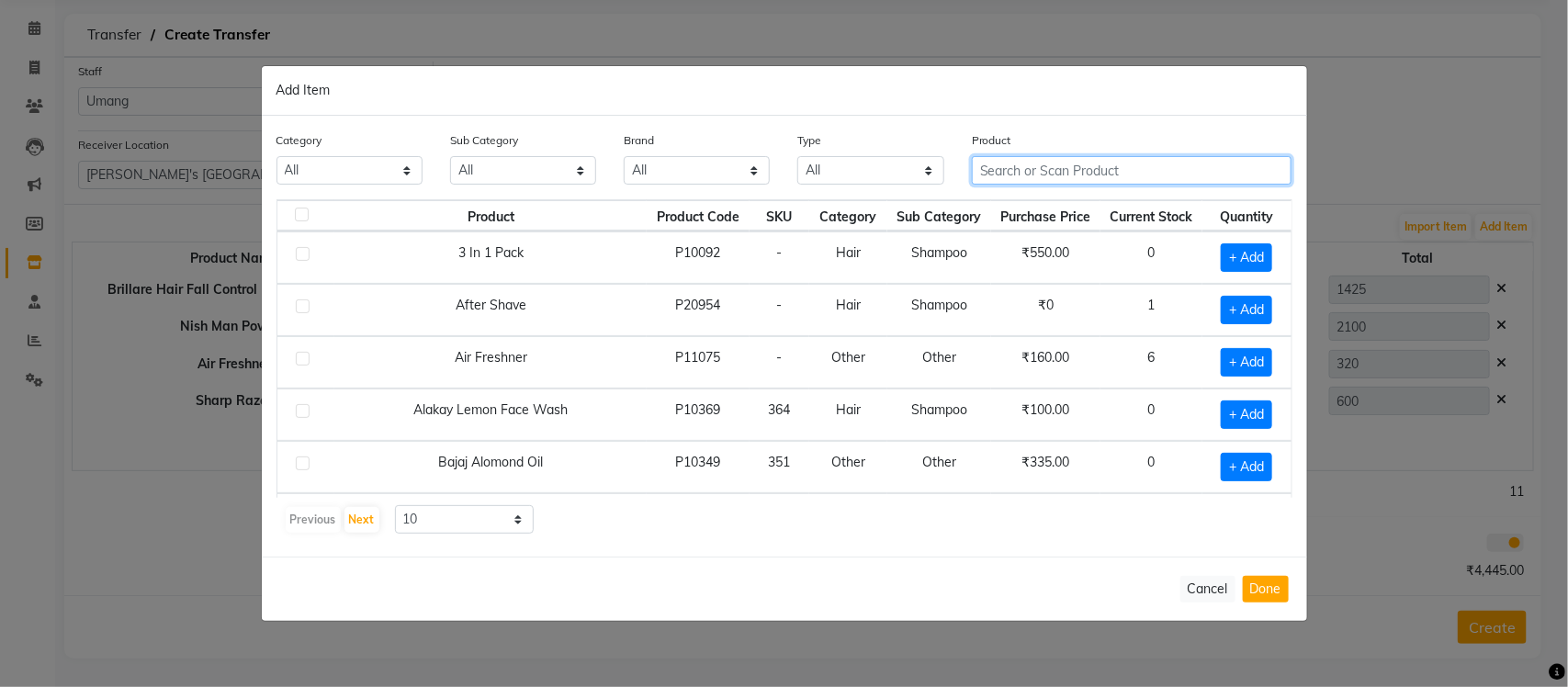
click at [1151, 171] on input "text" at bounding box center [1131, 169] width 320 height 28
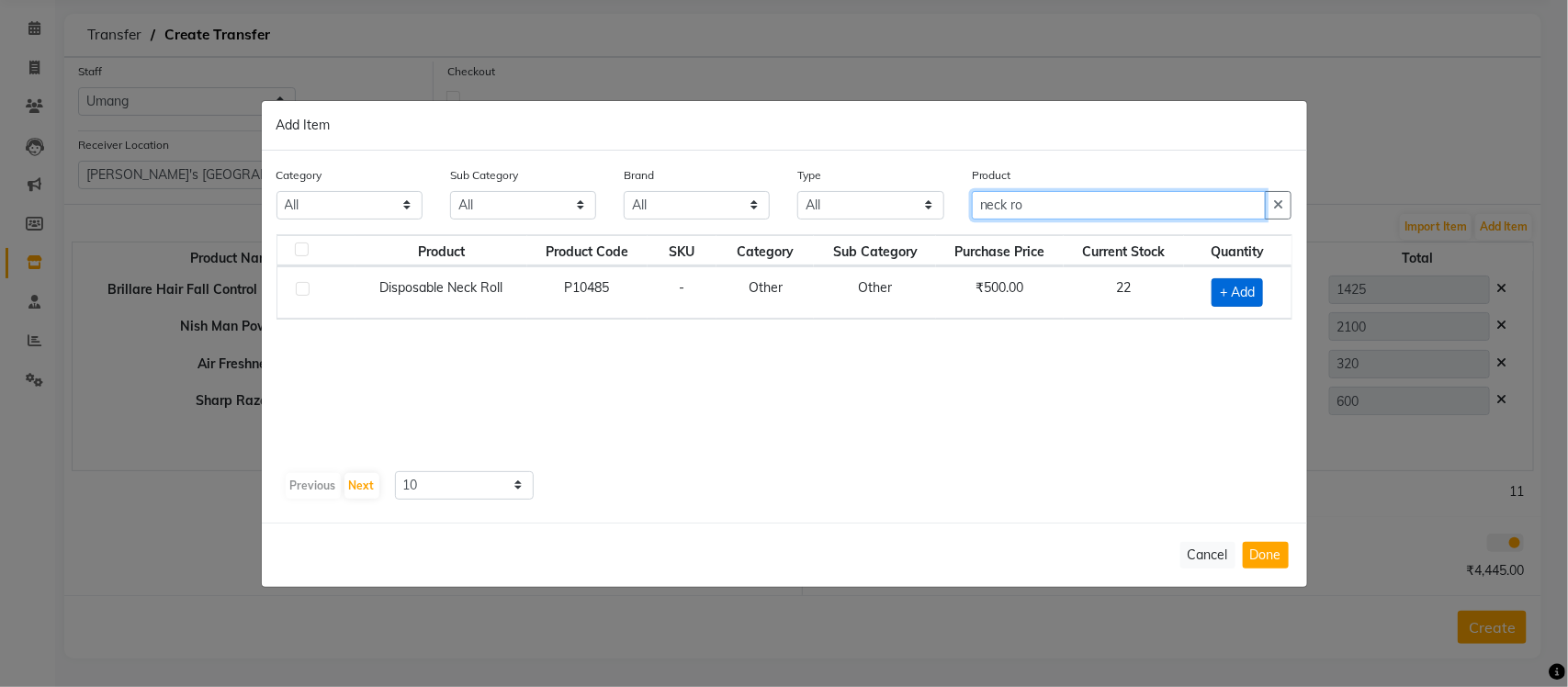
type input "neck ro"
click at [1236, 295] on span "+ Add" at bounding box center [1237, 292] width 51 height 28
checkbox input "true"
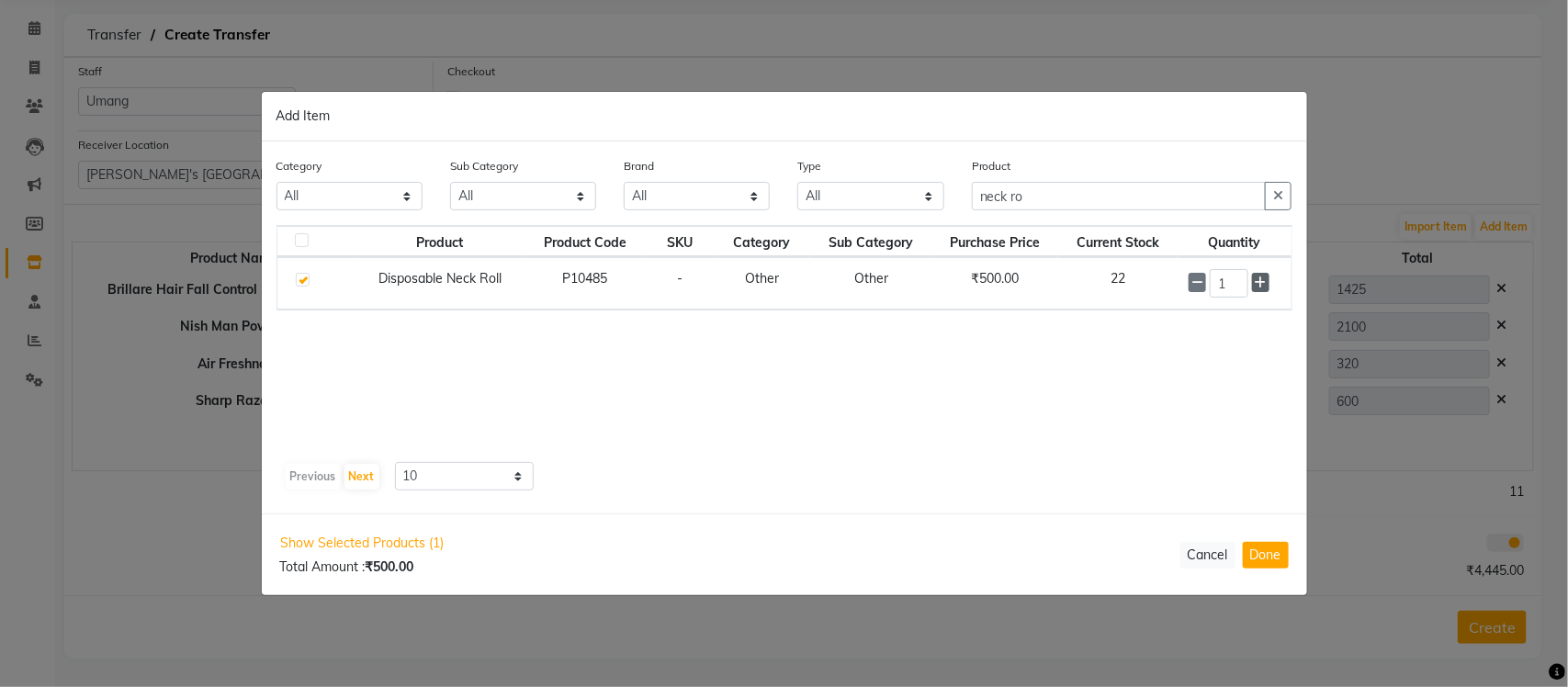
click at [1256, 283] on icon at bounding box center [1260, 283] width 12 height 13
type input "2"
click at [1260, 553] on button "Done" at bounding box center [1265, 555] width 45 height 27
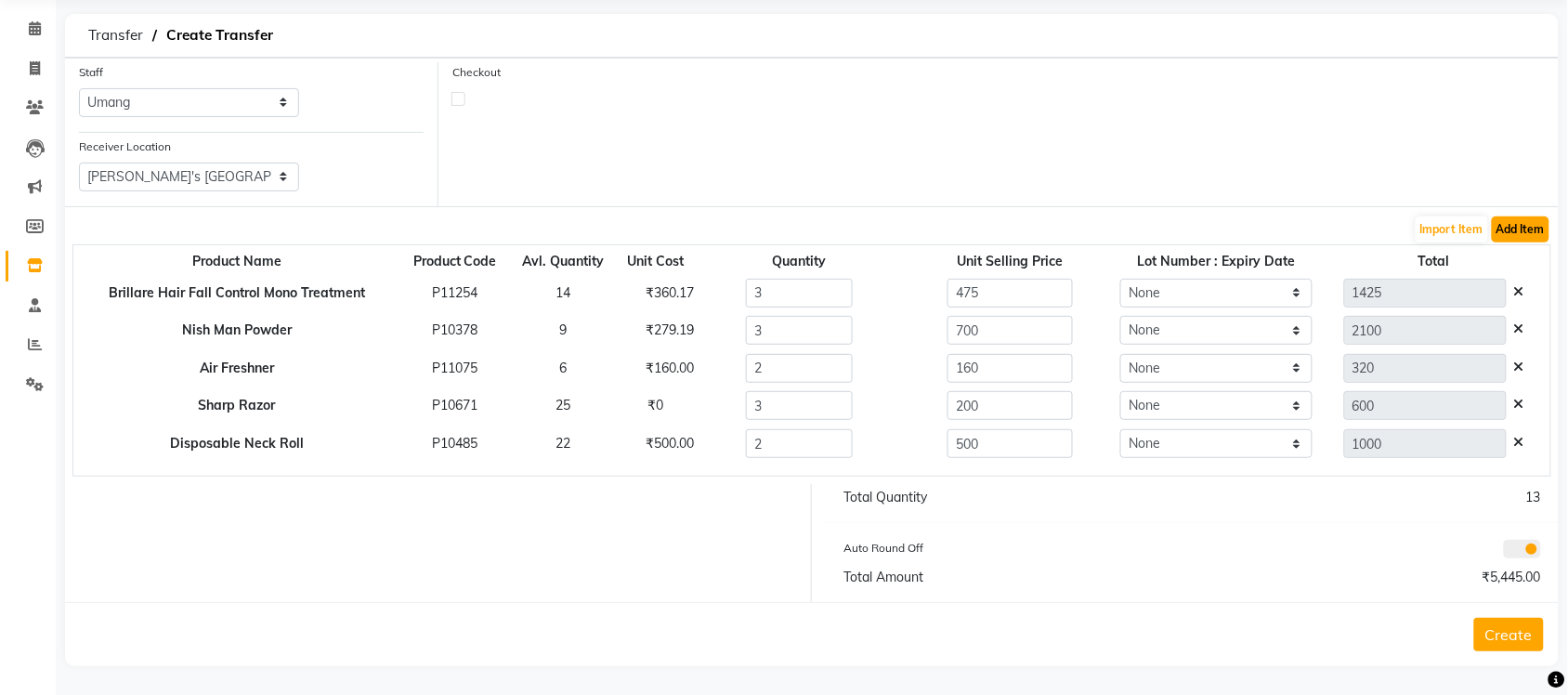
click at [1521, 225] on button "Add Item" at bounding box center [1520, 229] width 58 height 26
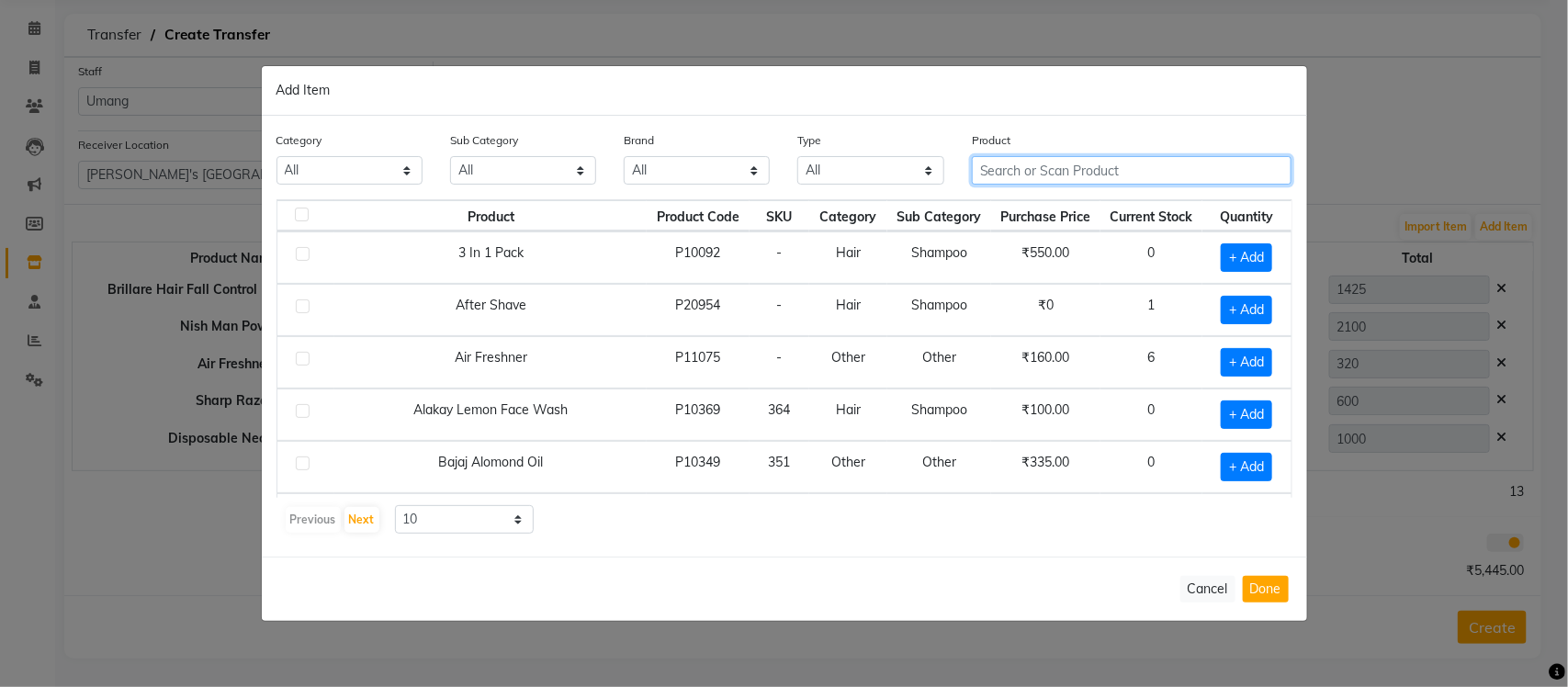
click at [1166, 175] on input "text" at bounding box center [1131, 169] width 320 height 28
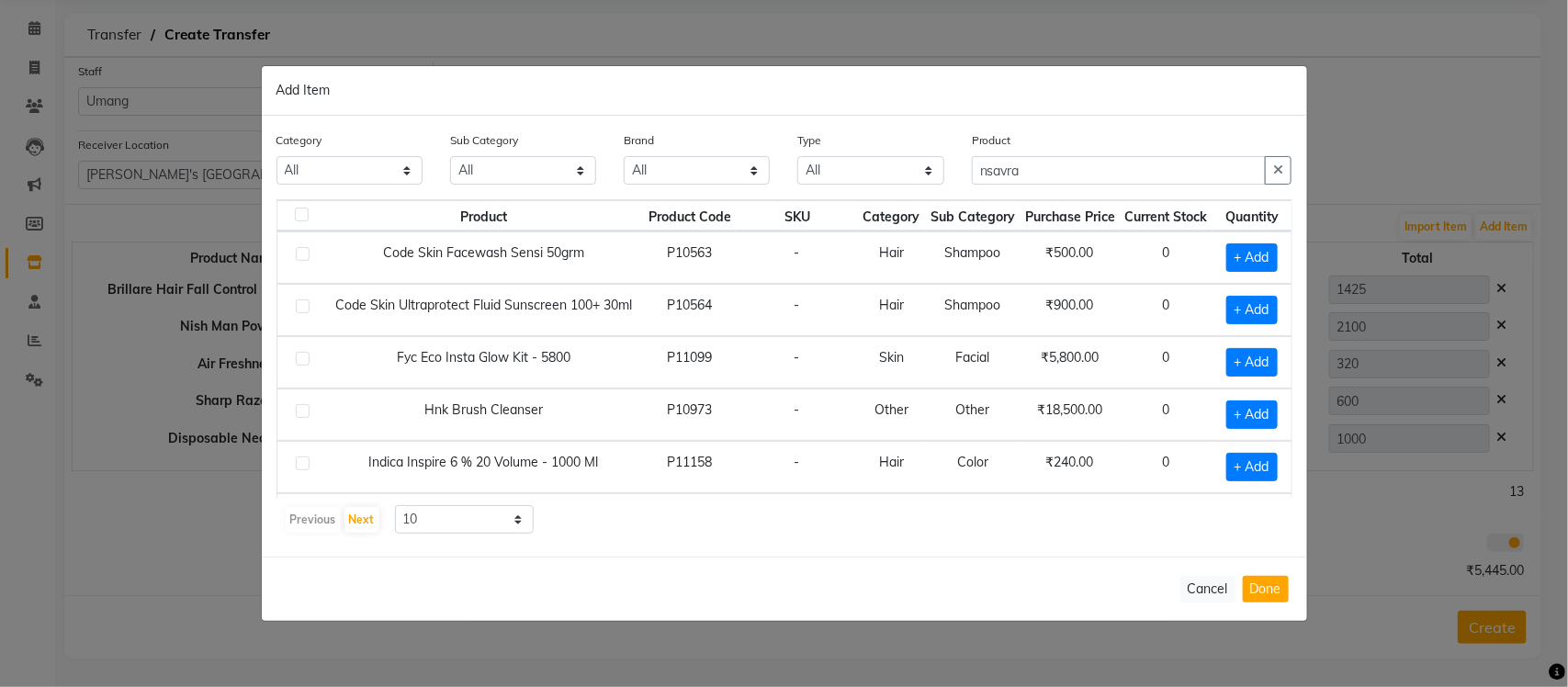
click at [1232, 202] on th "Quantity" at bounding box center [1251, 216] width 78 height 31
click at [1031, 184] on input "nsavra" at bounding box center [1119, 169] width 295 height 28
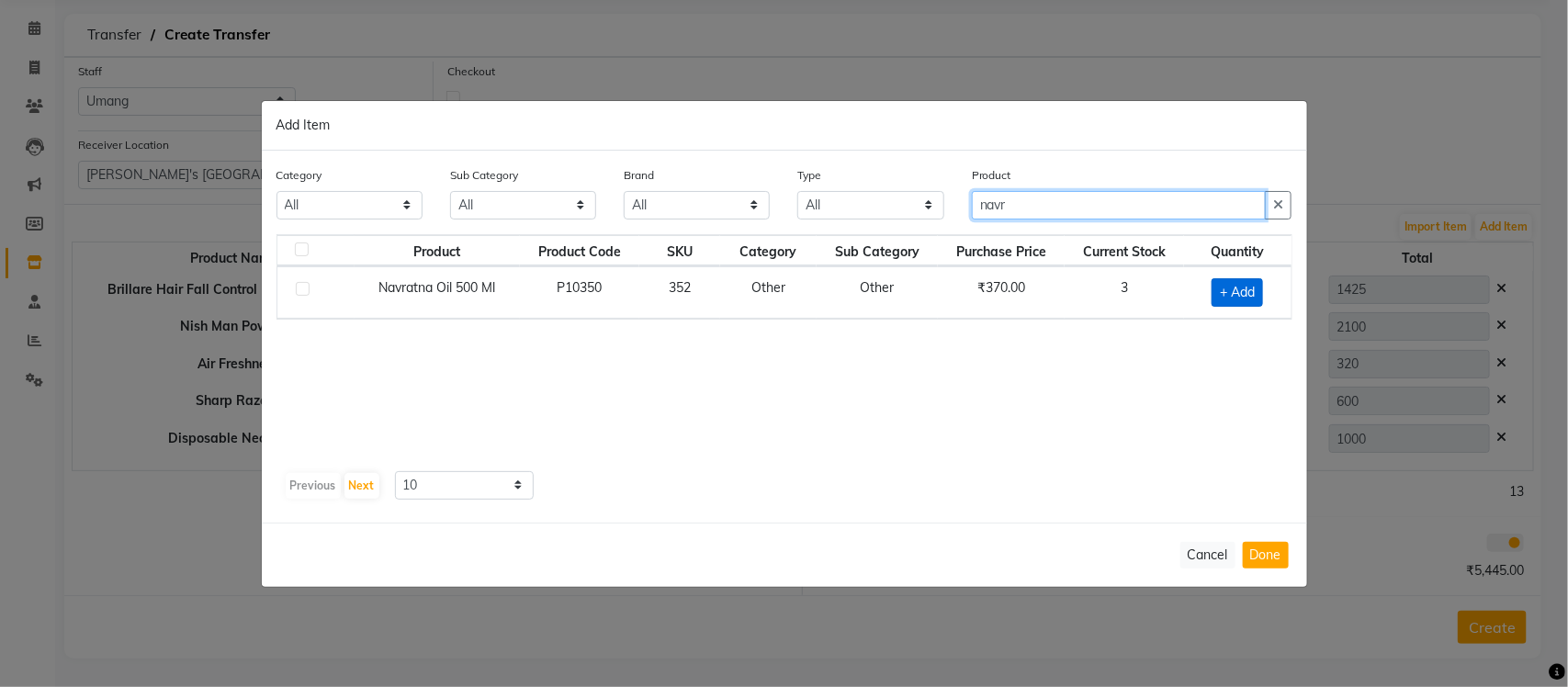
type input "navr"
click at [1232, 284] on span "+ Add" at bounding box center [1237, 292] width 51 height 28
checkbox input "true"
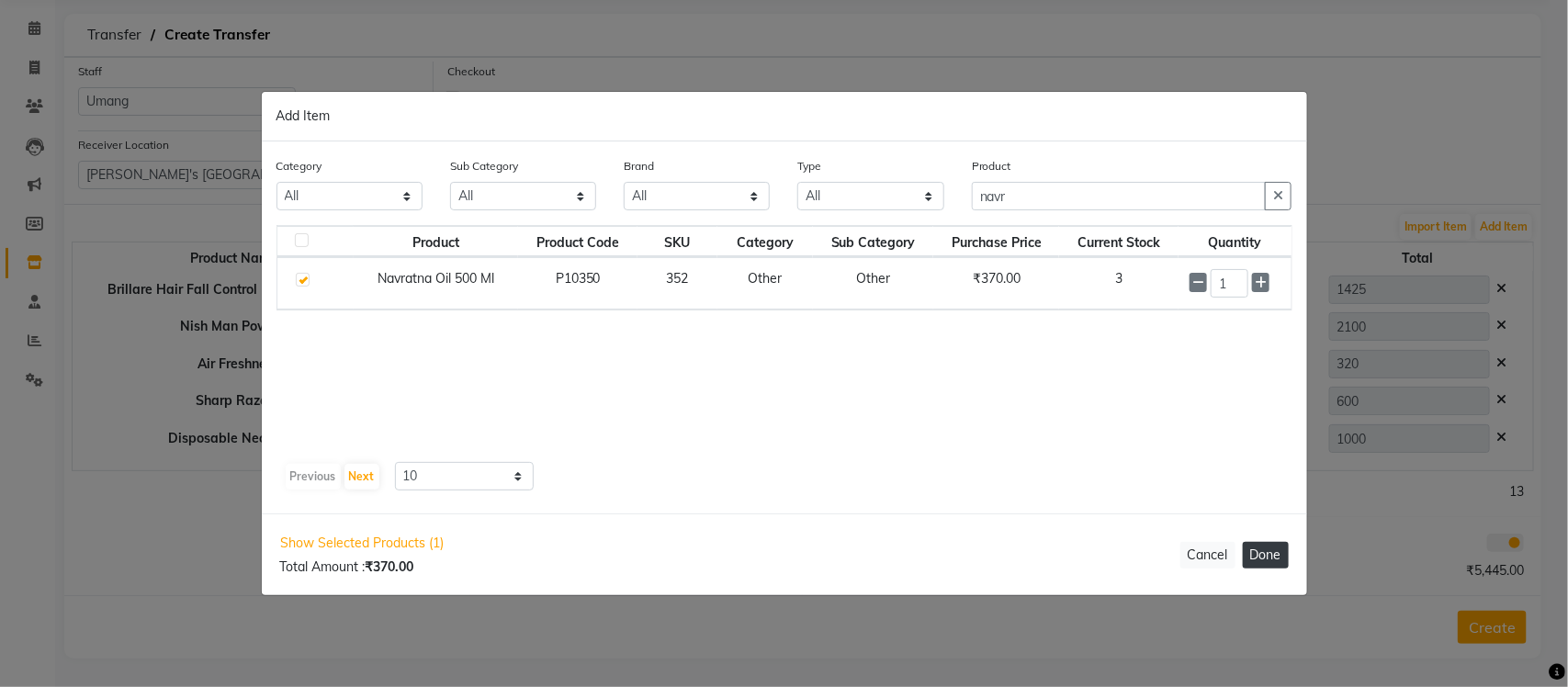
click at [1261, 551] on button "Done" at bounding box center [1265, 555] width 45 height 27
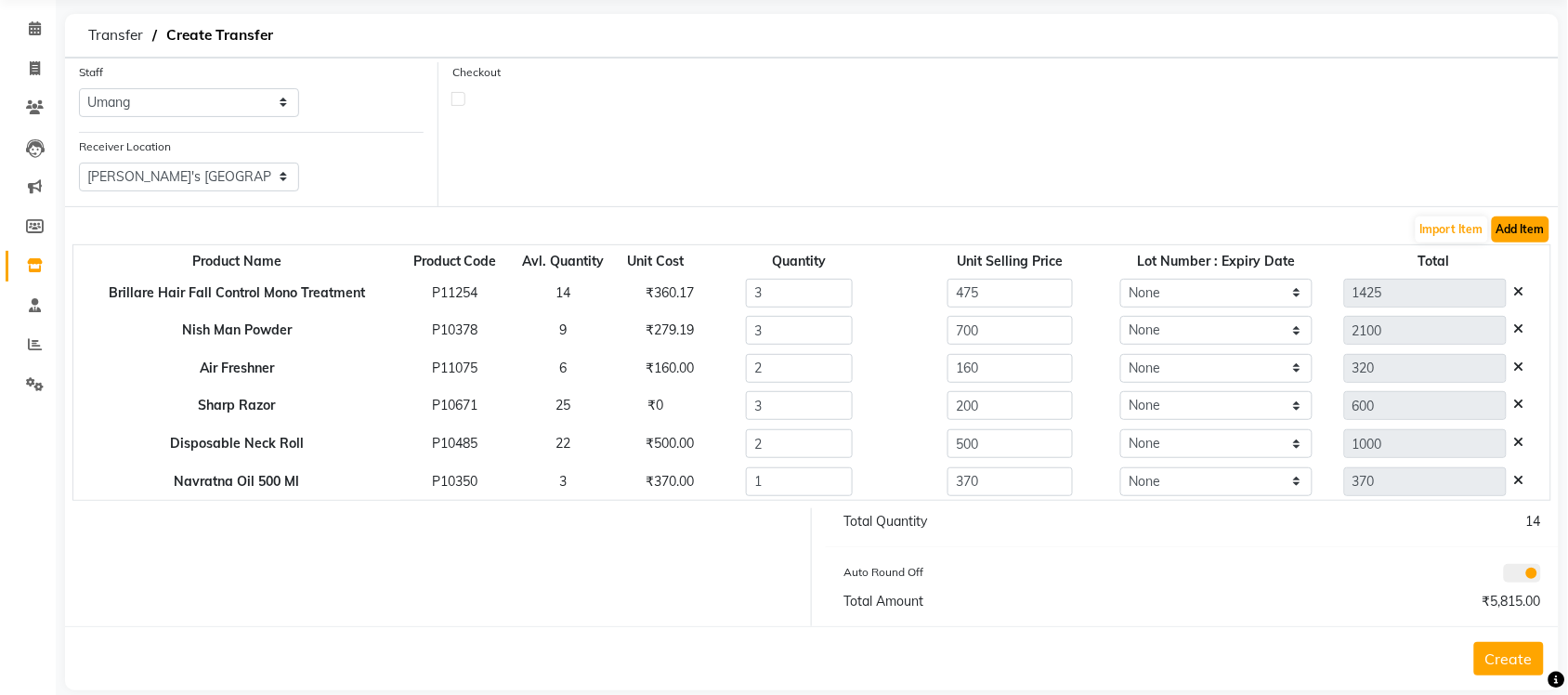
click at [1517, 233] on button "Add Item" at bounding box center [1520, 229] width 58 height 26
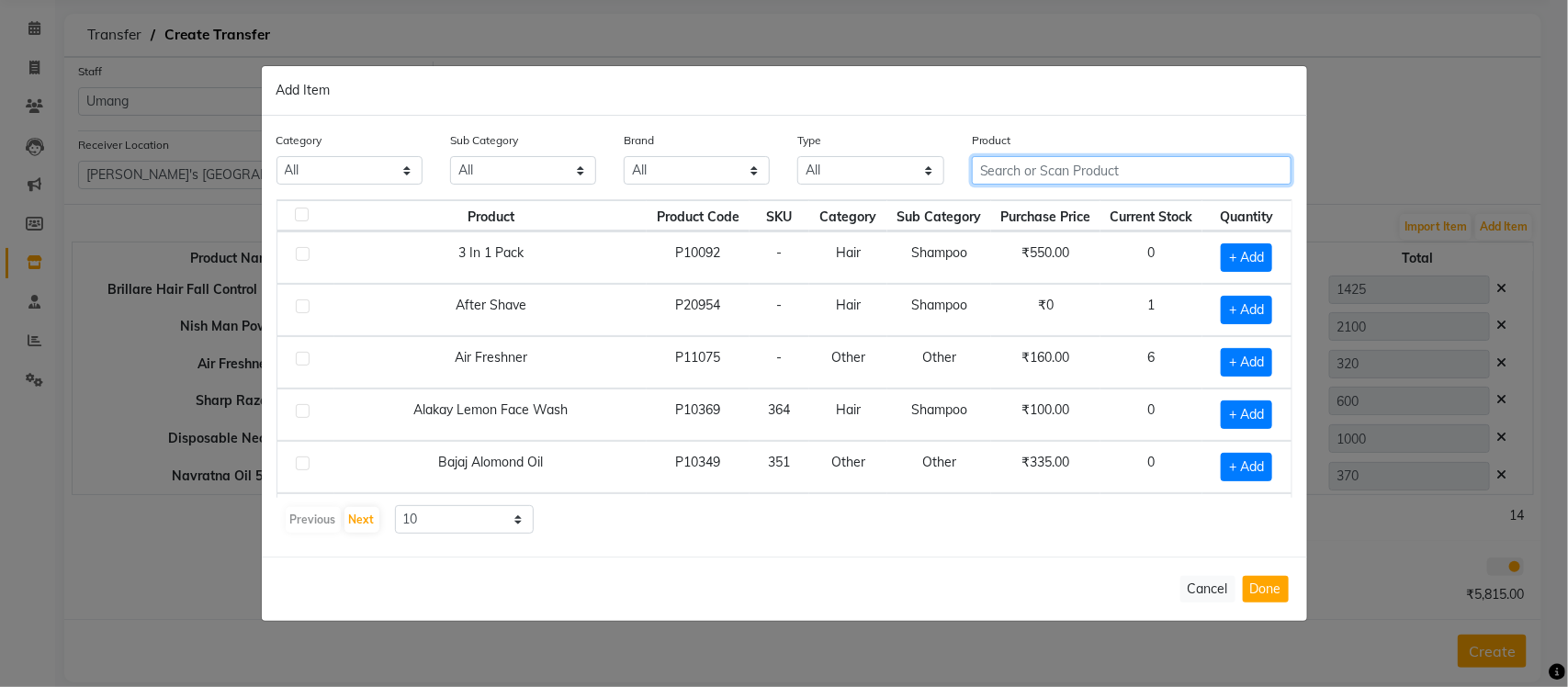
click at [1096, 168] on input "text" at bounding box center [1131, 169] width 320 height 28
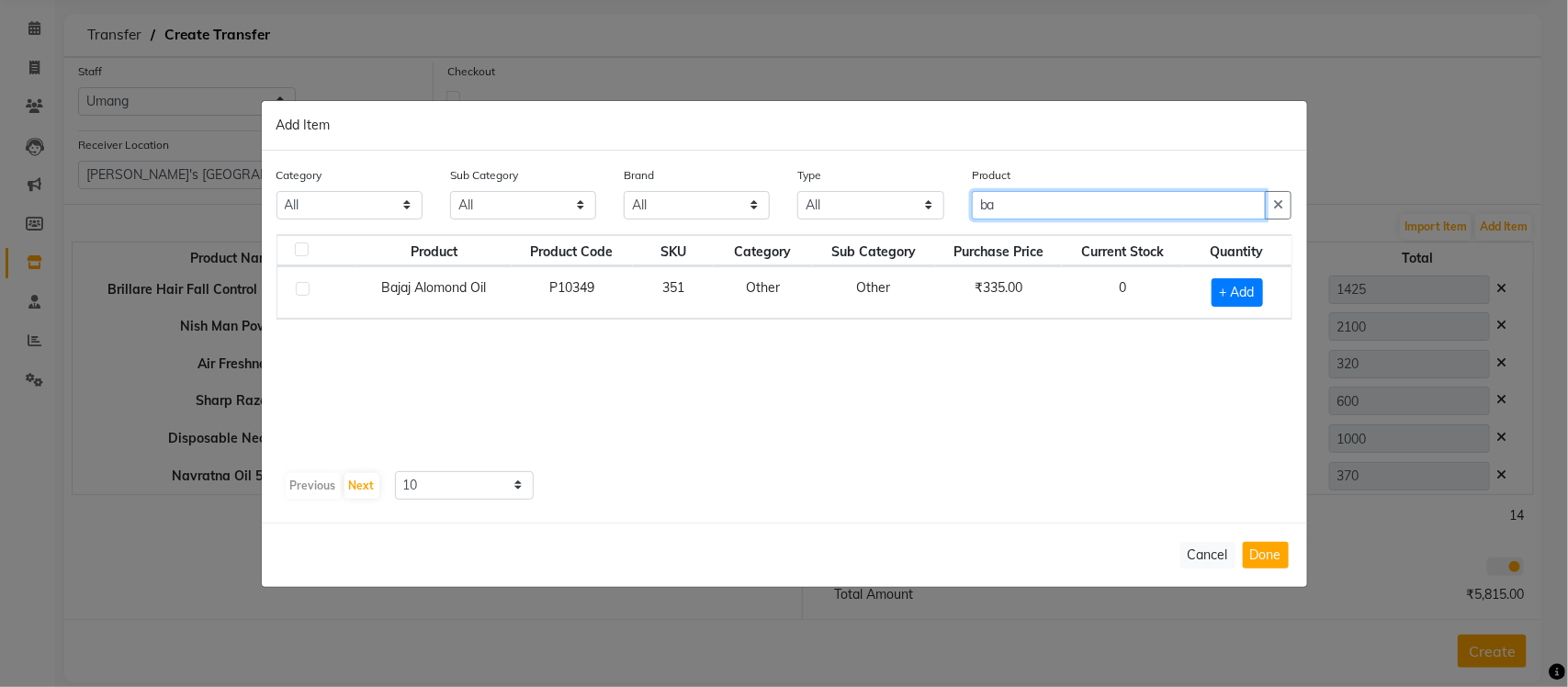
type input "b"
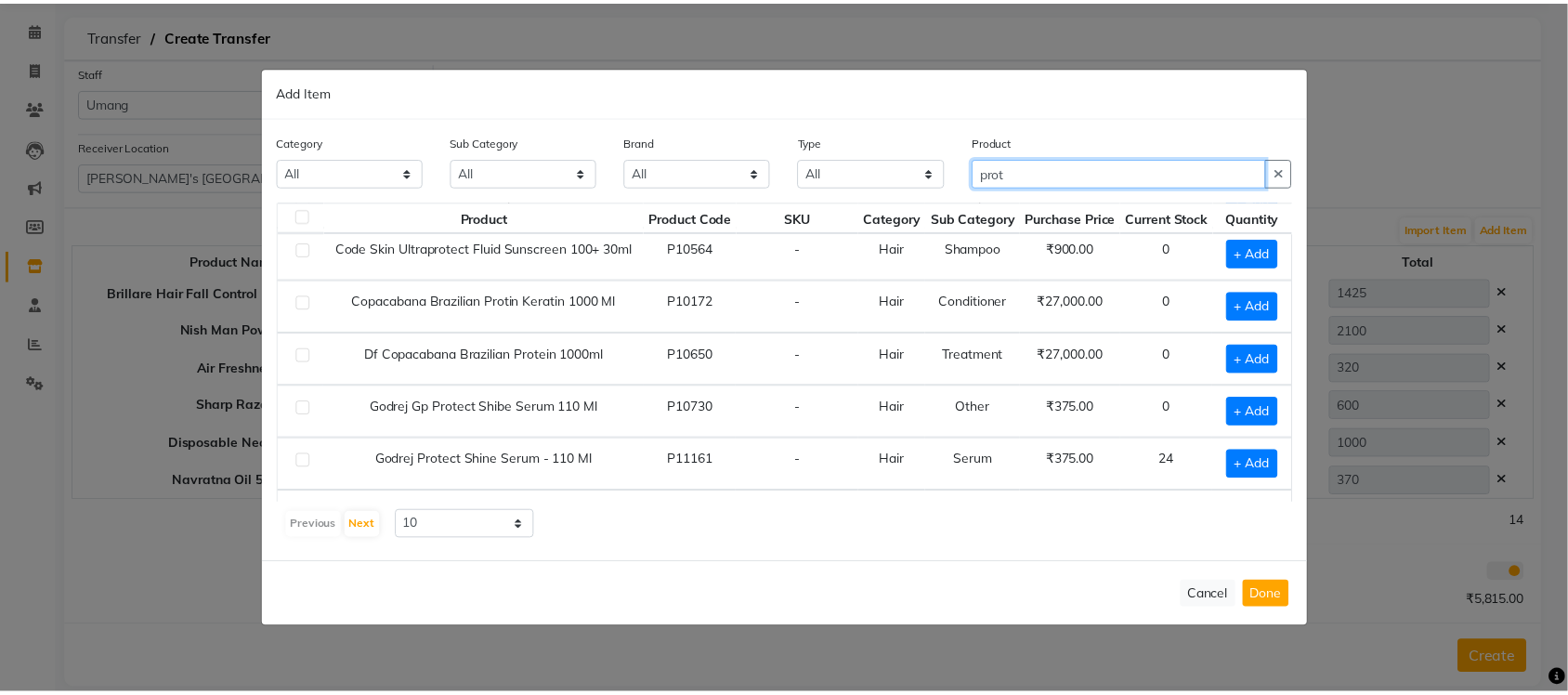
scroll to position [116, 0]
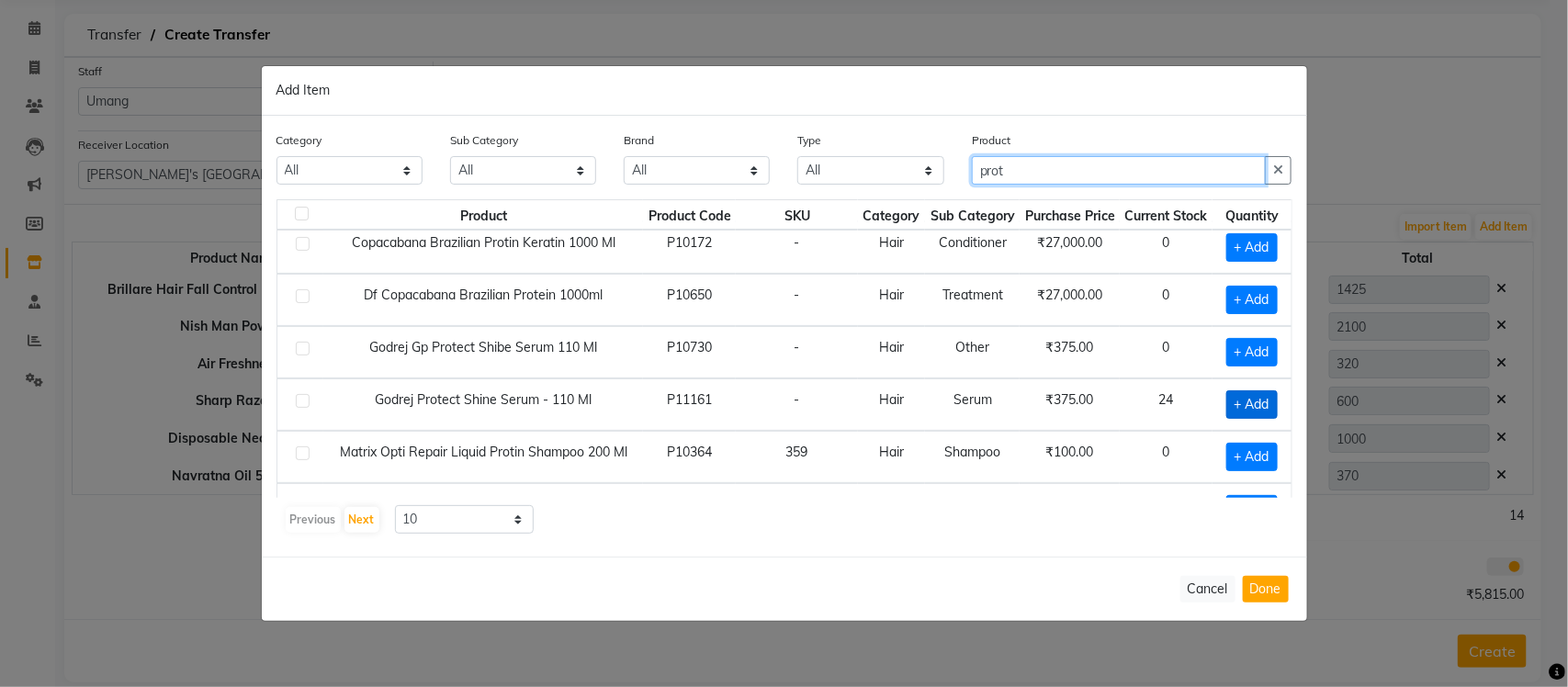
type input "prot"
click at [1232, 404] on span "+ Add" at bounding box center [1251, 403] width 51 height 28
checkbox input "true"
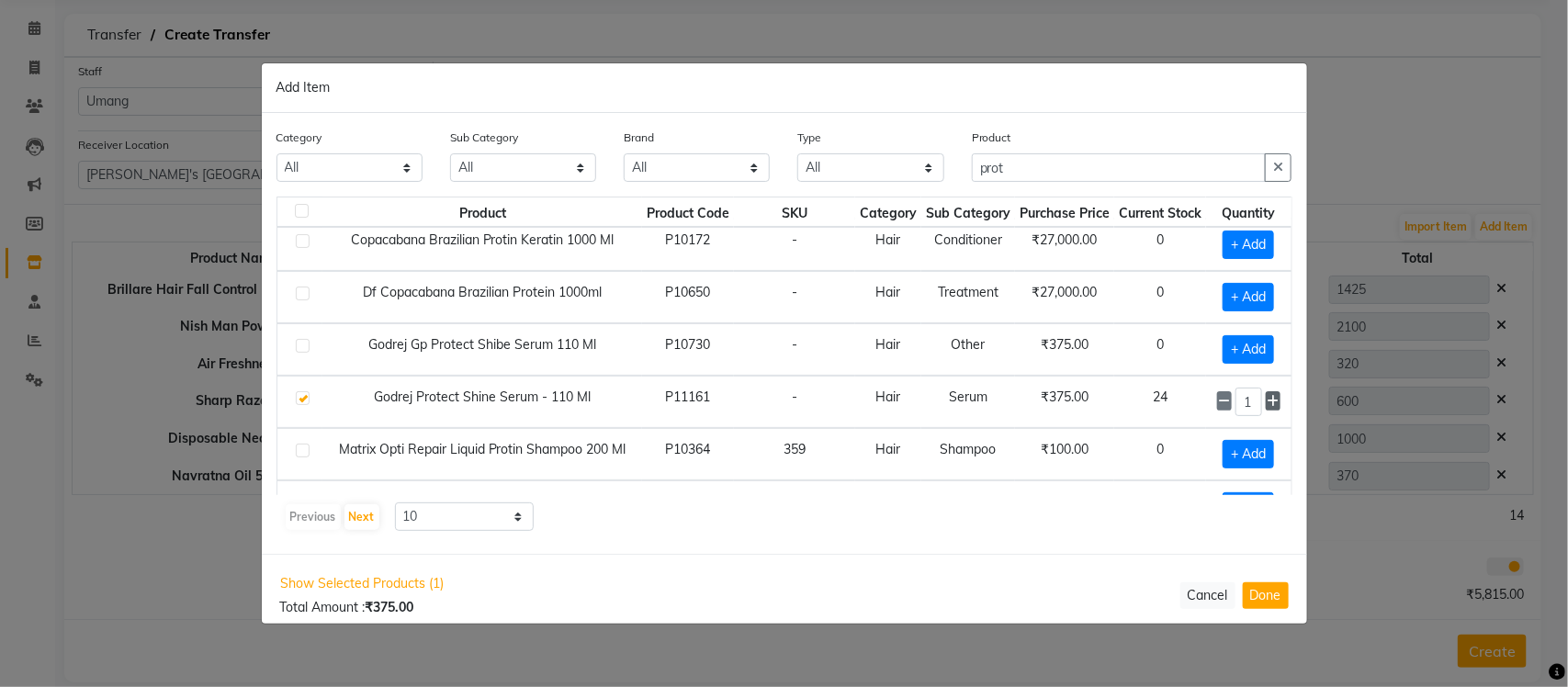
click at [1266, 404] on icon at bounding box center [1272, 401] width 12 height 13
type input "4"
click at [1254, 582] on button "Done" at bounding box center [1265, 595] width 45 height 27
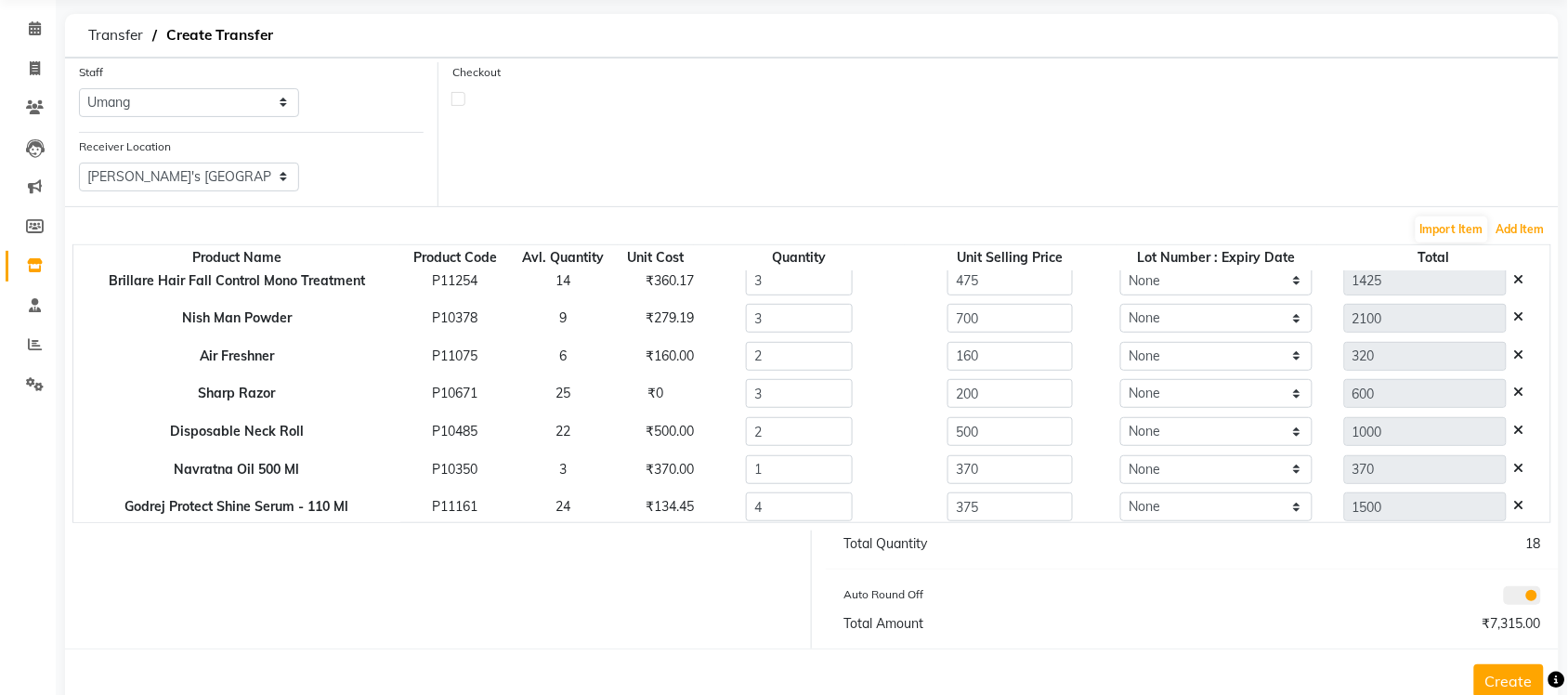
scroll to position [16, 0]
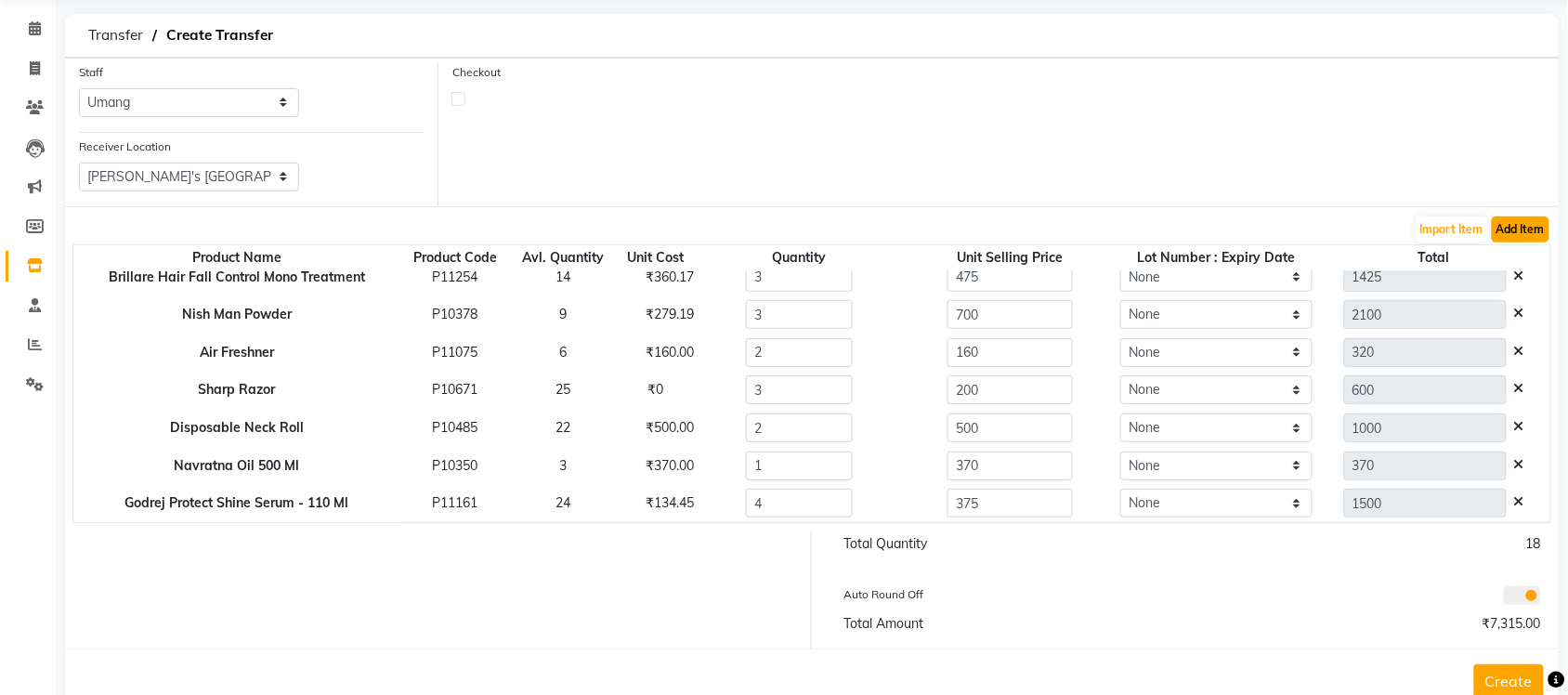
click at [1533, 225] on button "Add Item" at bounding box center [1520, 229] width 58 height 26
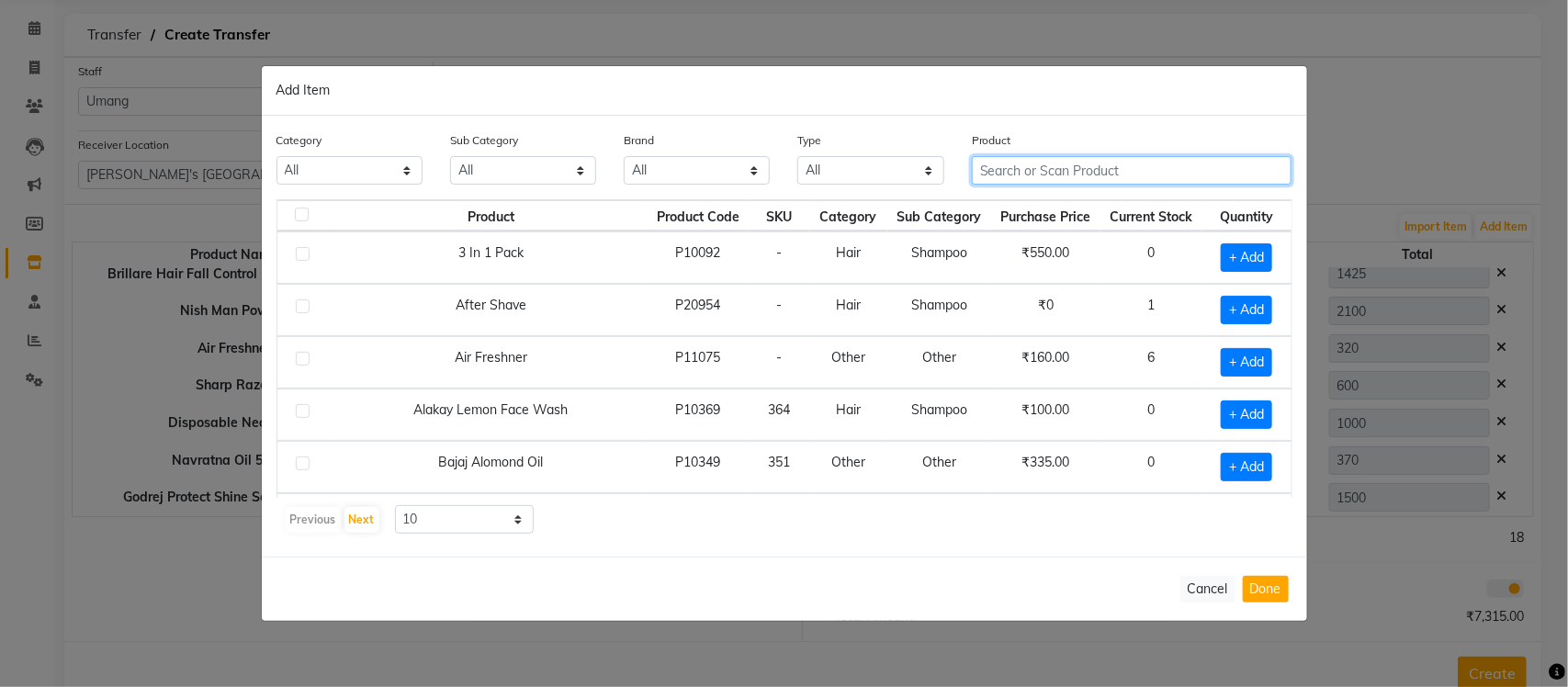
click at [1153, 170] on input "text" at bounding box center [1131, 169] width 320 height 28
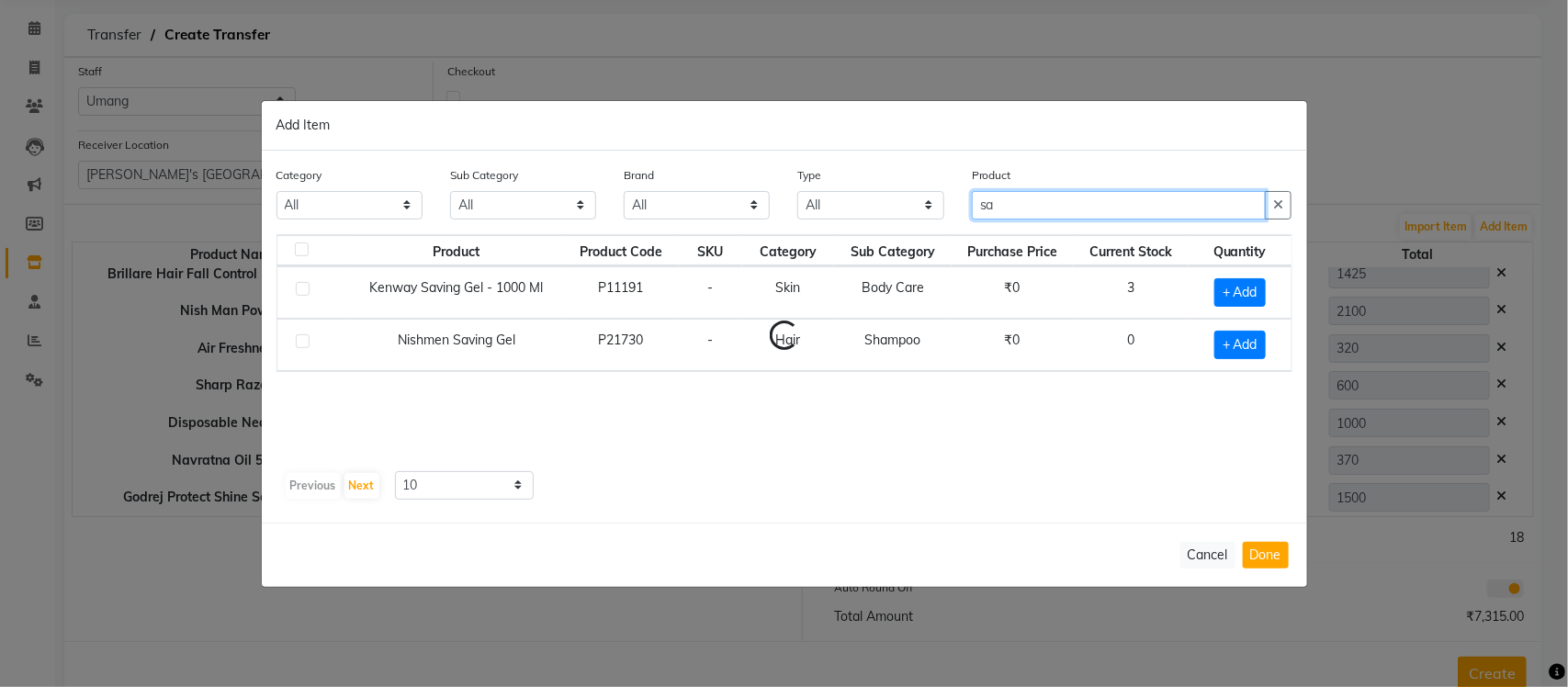
type input "s"
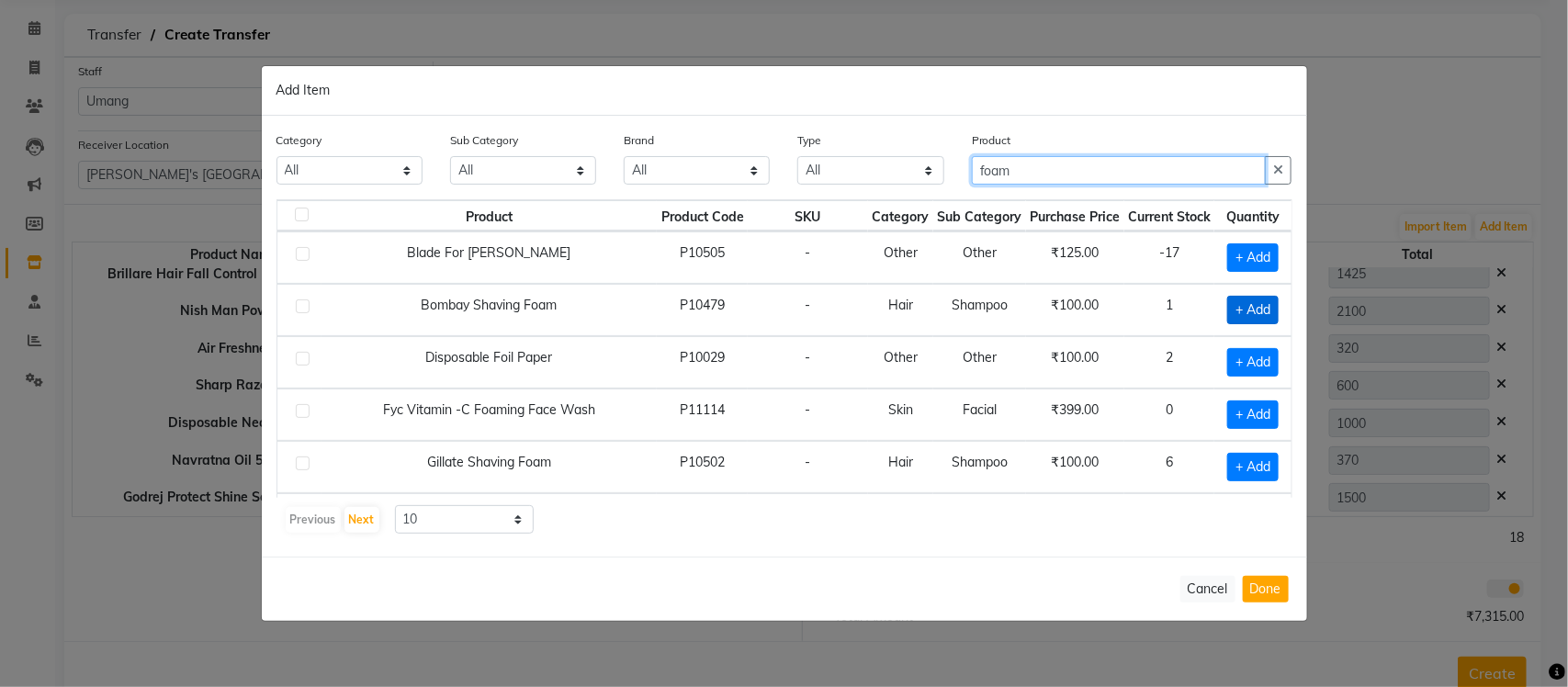
type input "foam"
click at [1227, 313] on span "+ Add" at bounding box center [1252, 310] width 51 height 28
checkbox input "true"
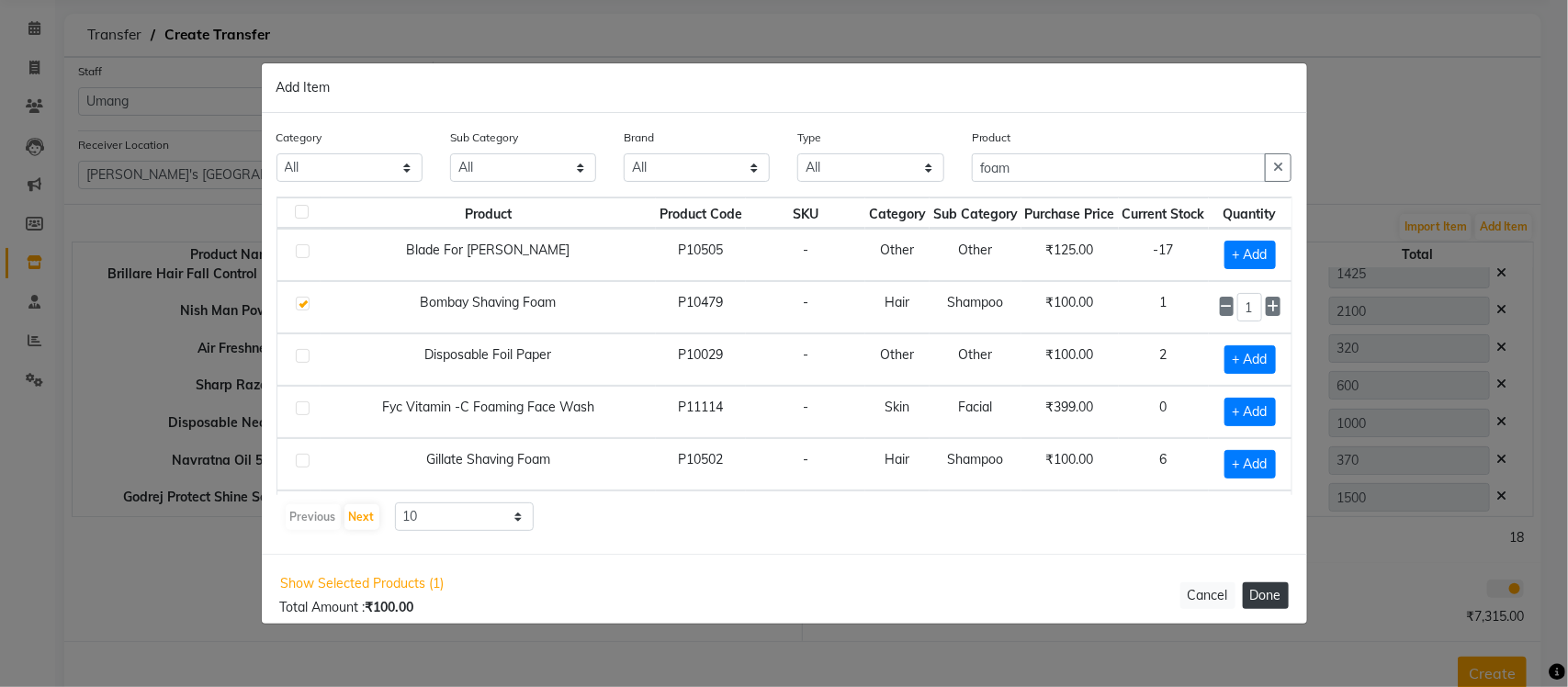
click at [1253, 595] on button "Done" at bounding box center [1265, 596] width 45 height 27
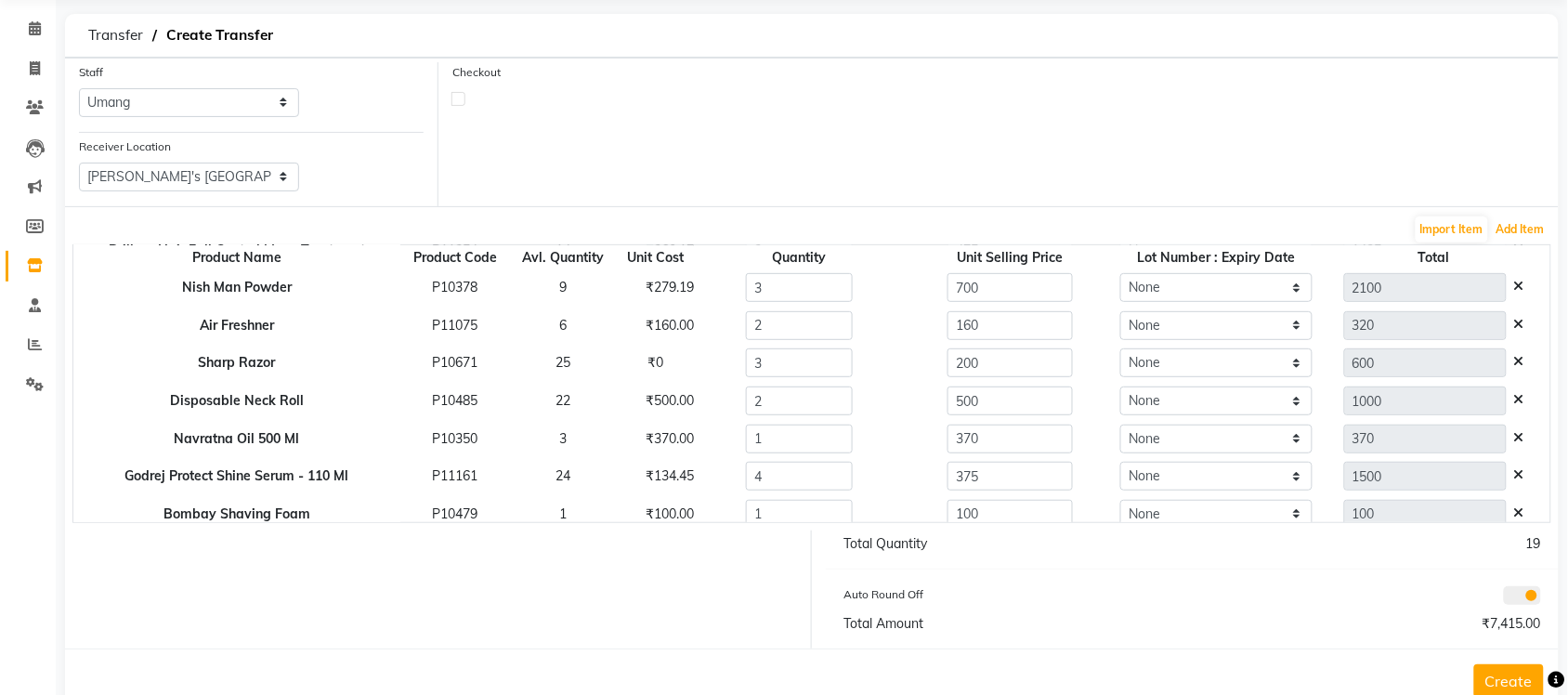
scroll to position [53, 0]
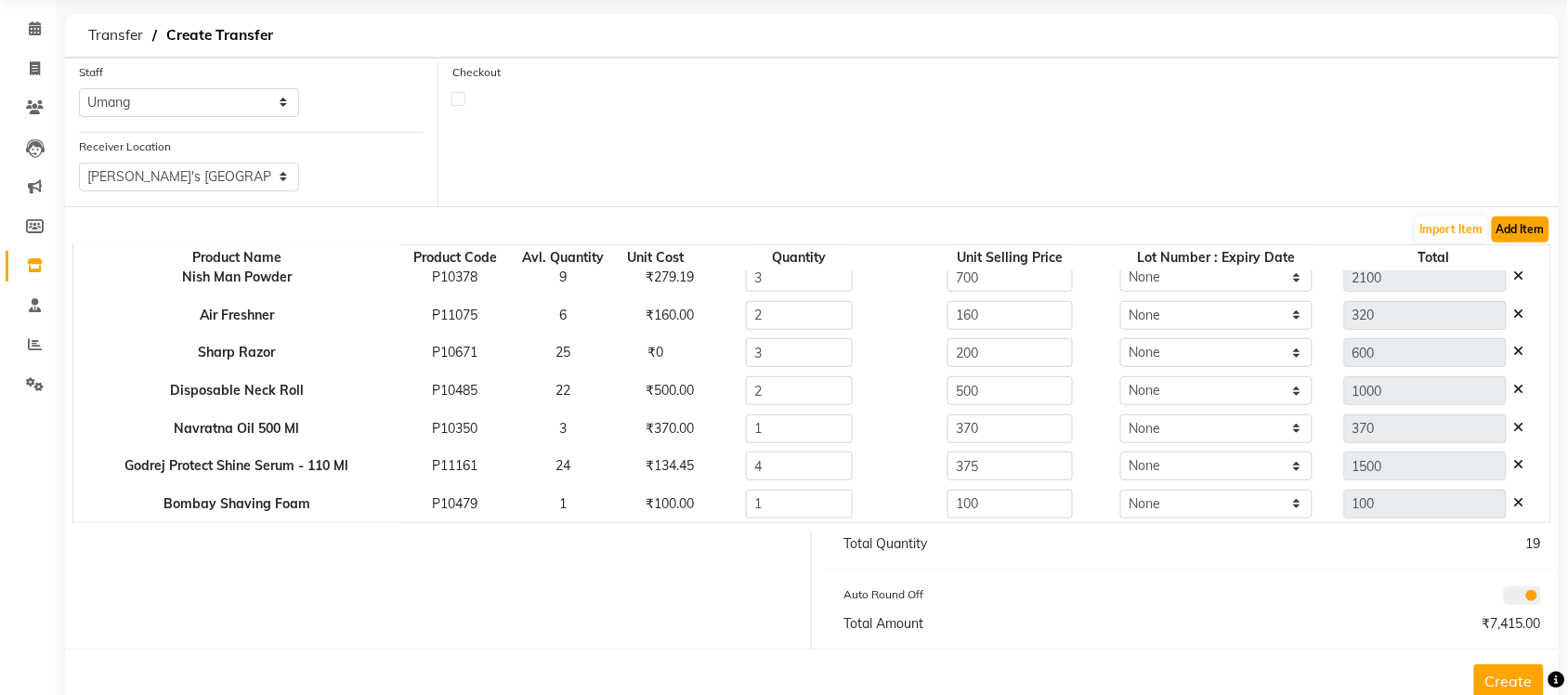
click at [1525, 225] on button "Add Item" at bounding box center [1520, 229] width 58 height 26
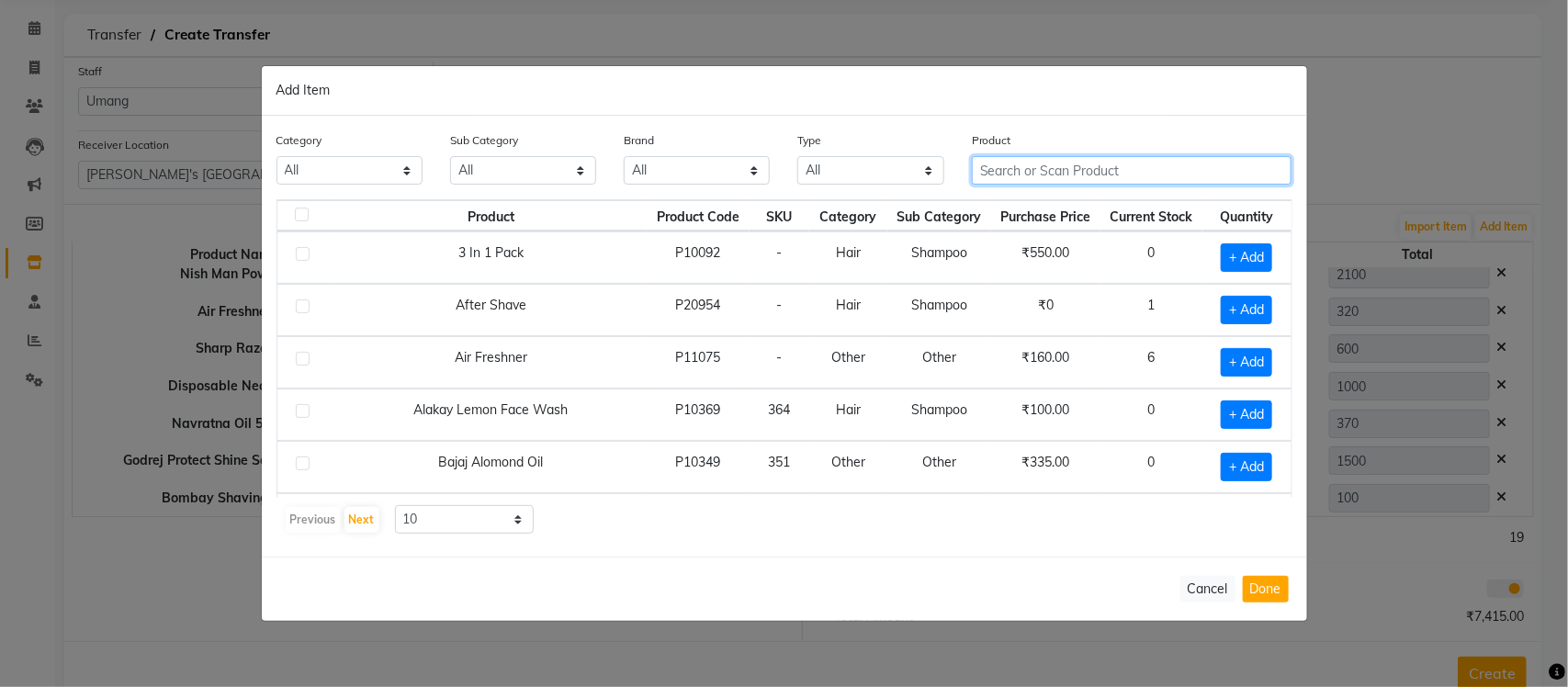
click at [1135, 174] on input "text" at bounding box center [1131, 169] width 320 height 28
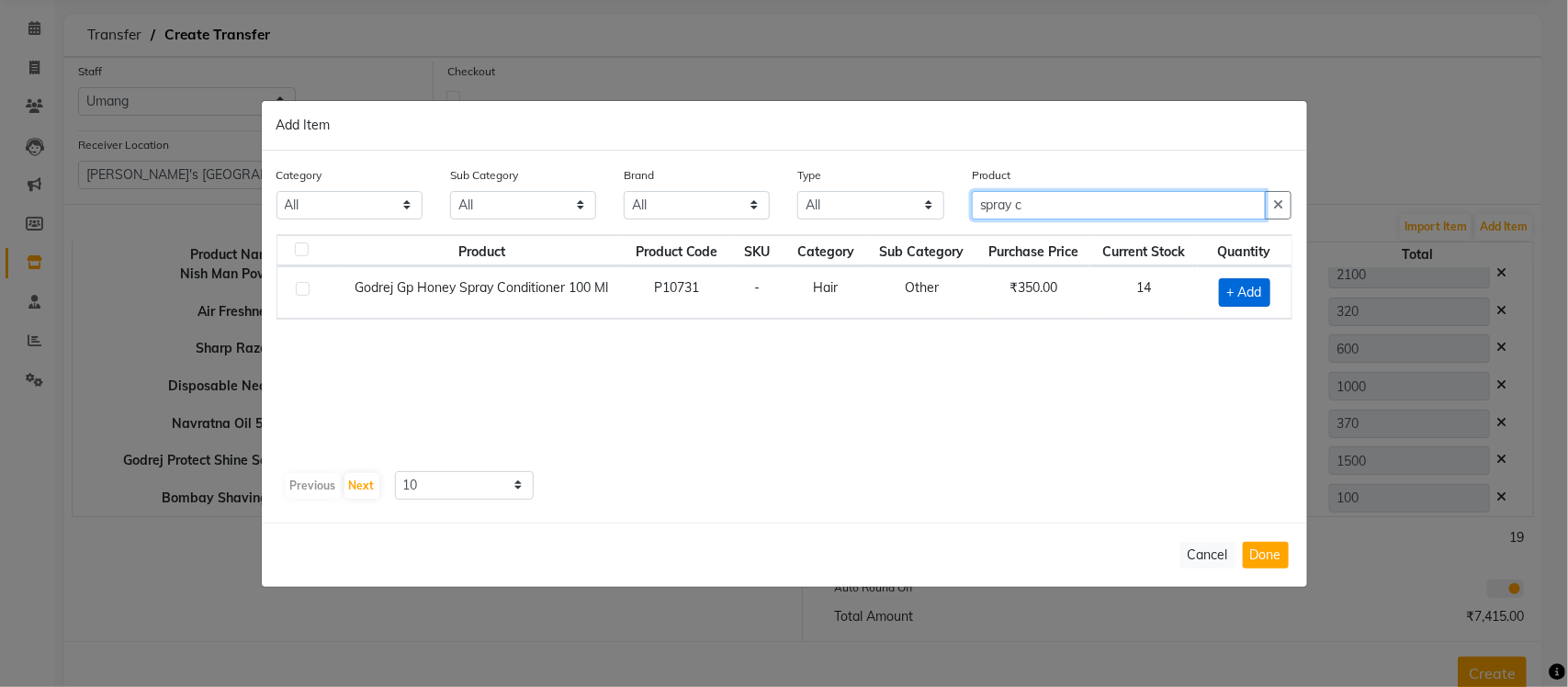
type input "spray c"
click at [1240, 289] on span "+ Add" at bounding box center [1244, 292] width 51 height 28
checkbox input "true"
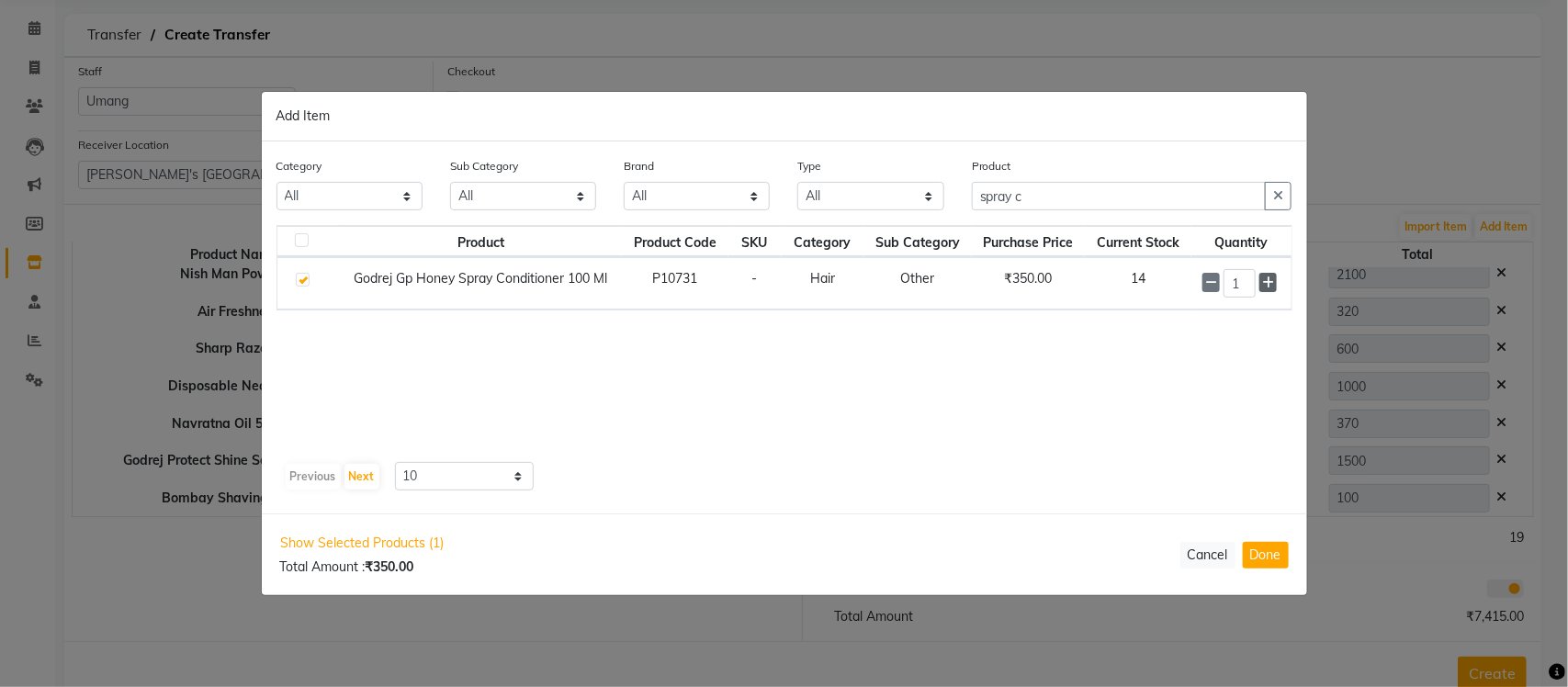
click at [1265, 286] on icon at bounding box center [1268, 283] width 12 height 13
type input "3"
click at [1272, 556] on button "Done" at bounding box center [1265, 555] width 45 height 27
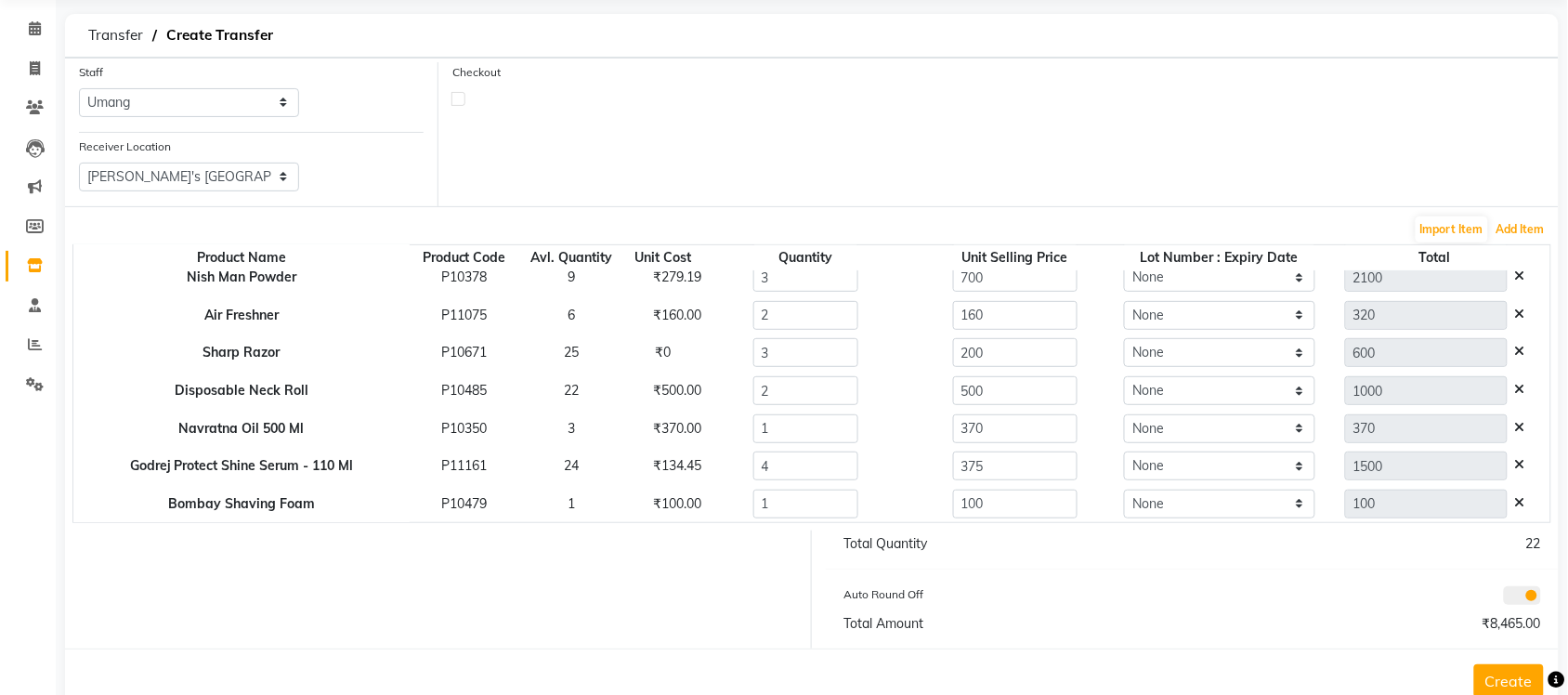
scroll to position [91, 0]
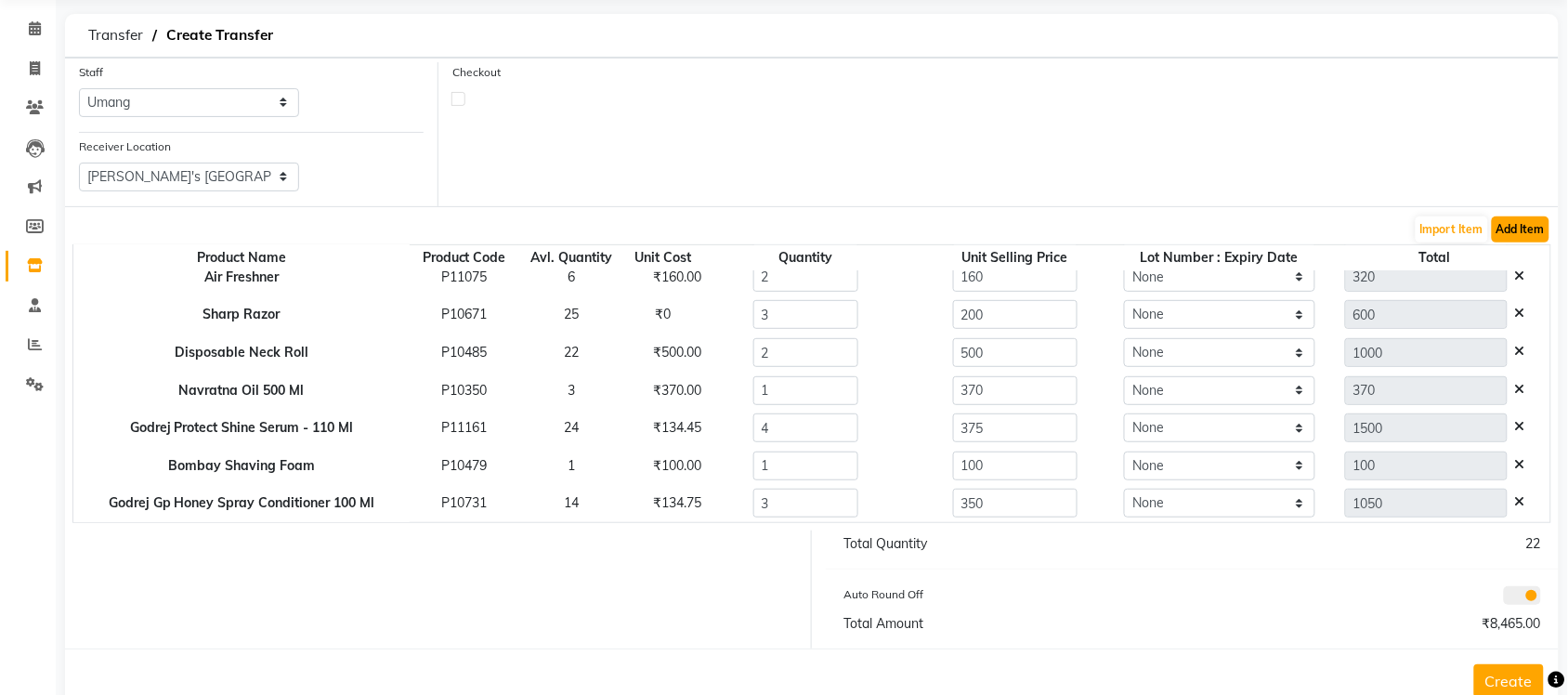
click at [1502, 228] on button "Add Item" at bounding box center [1520, 229] width 58 height 26
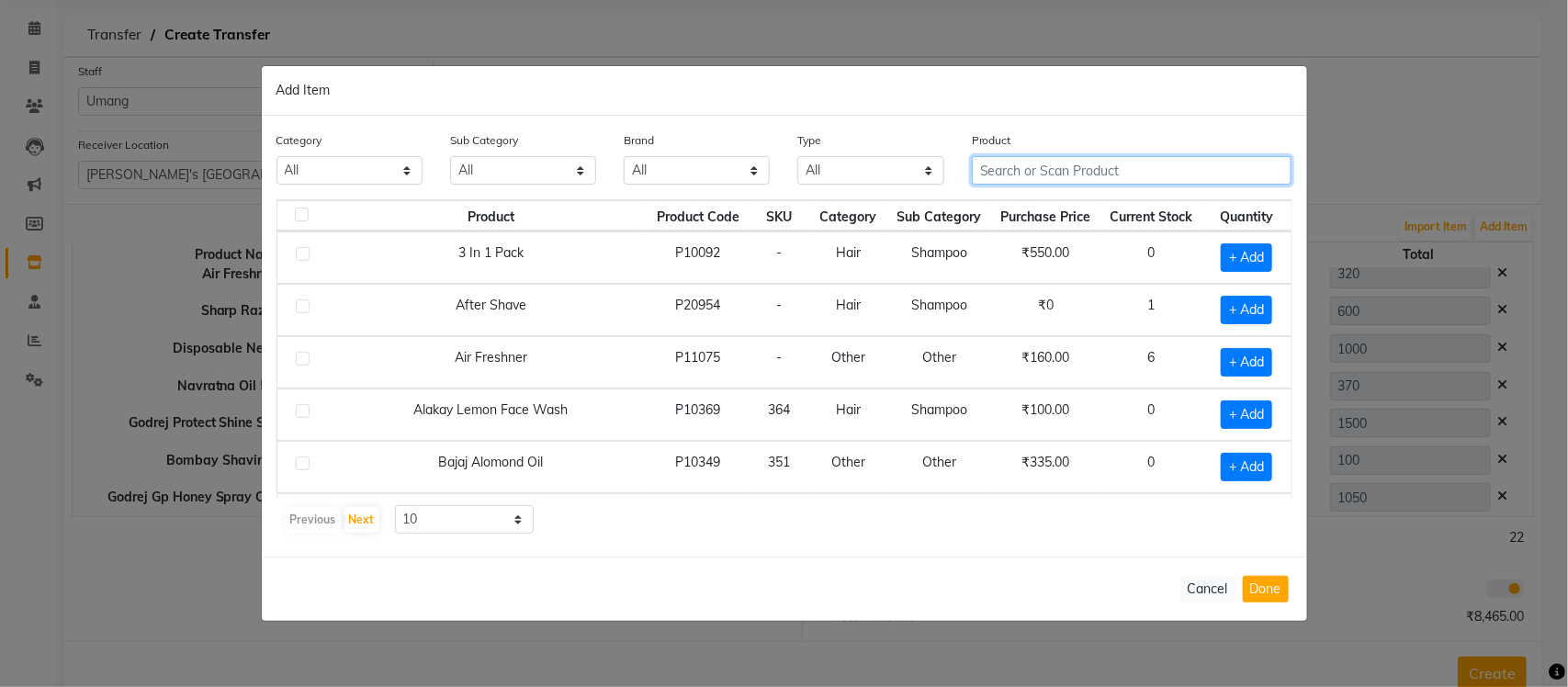
click at [1006, 176] on input "text" at bounding box center [1131, 169] width 320 height 28
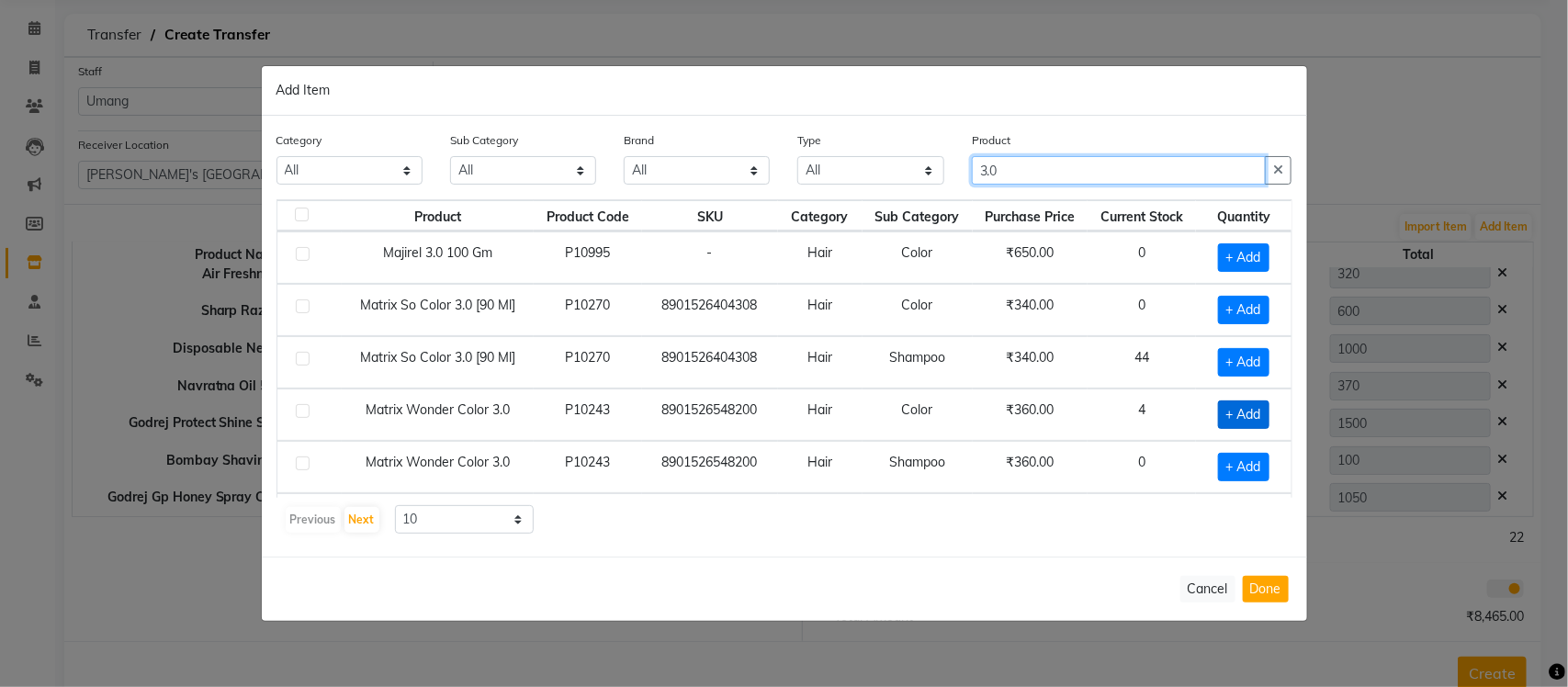
type input "3.0"
click at [1228, 419] on span "+ Add" at bounding box center [1243, 414] width 51 height 28
checkbox input "true"
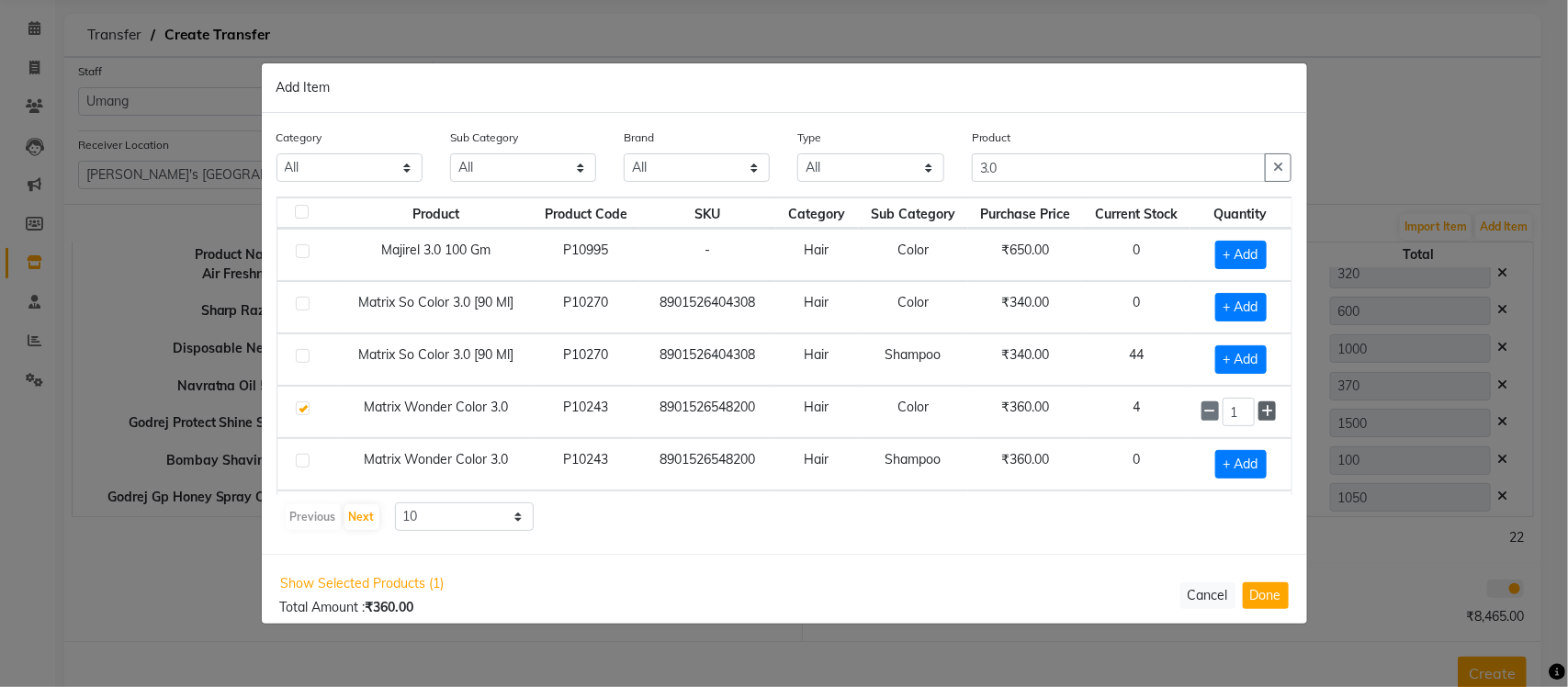
click at [1261, 418] on icon at bounding box center [1267, 410] width 12 height 13
type input "4"
click at [1256, 593] on button "Done" at bounding box center [1265, 595] width 45 height 27
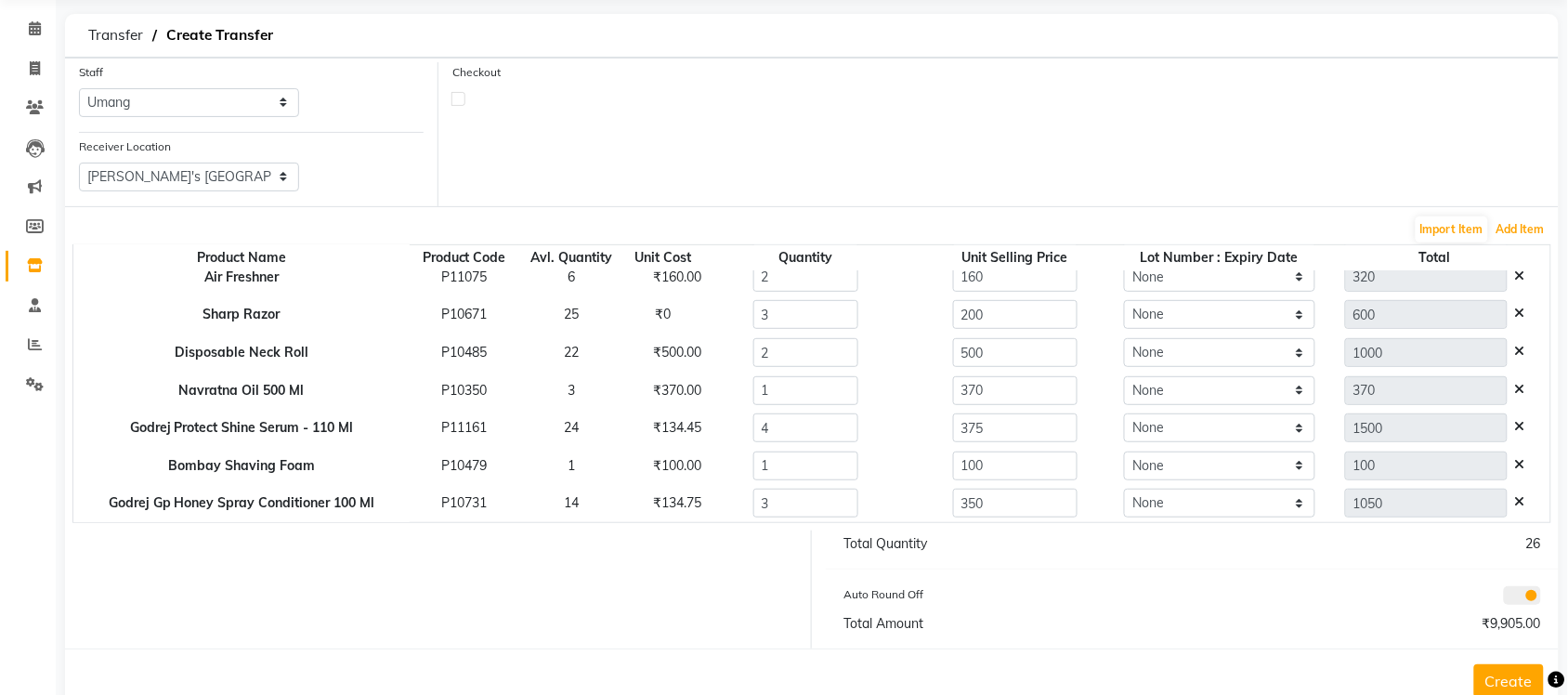
scroll to position [128, 0]
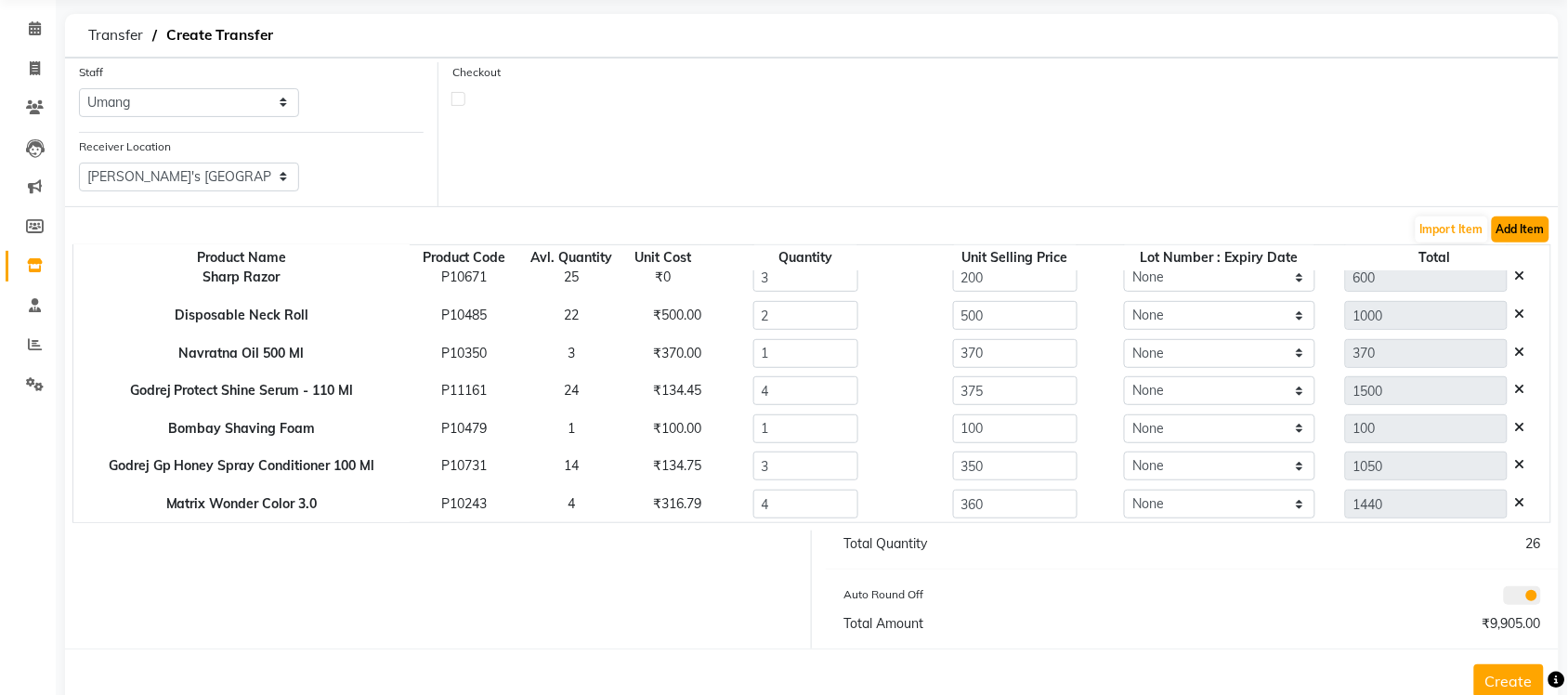
click at [1507, 225] on button "Add Item" at bounding box center [1520, 229] width 58 height 26
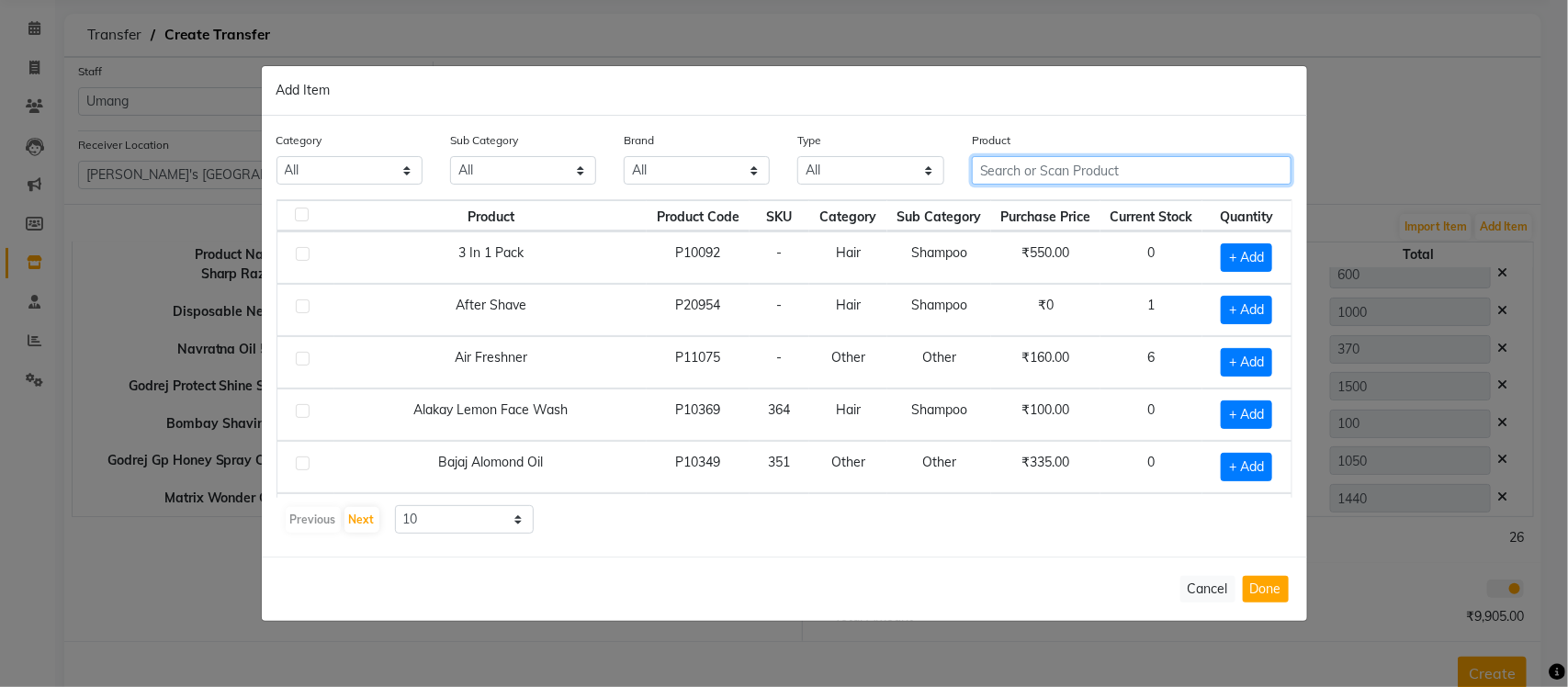
click at [1047, 174] on input "text" at bounding box center [1131, 169] width 320 height 28
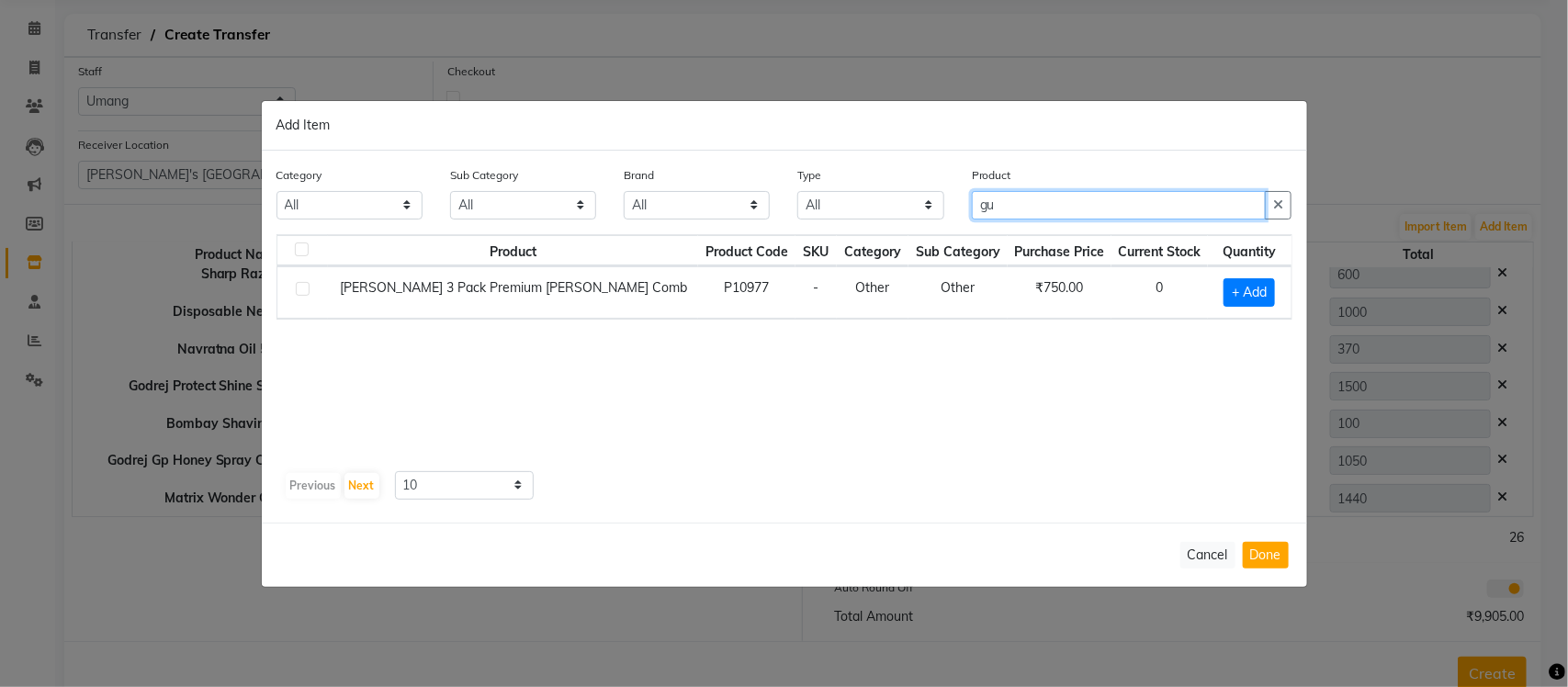
type input "g"
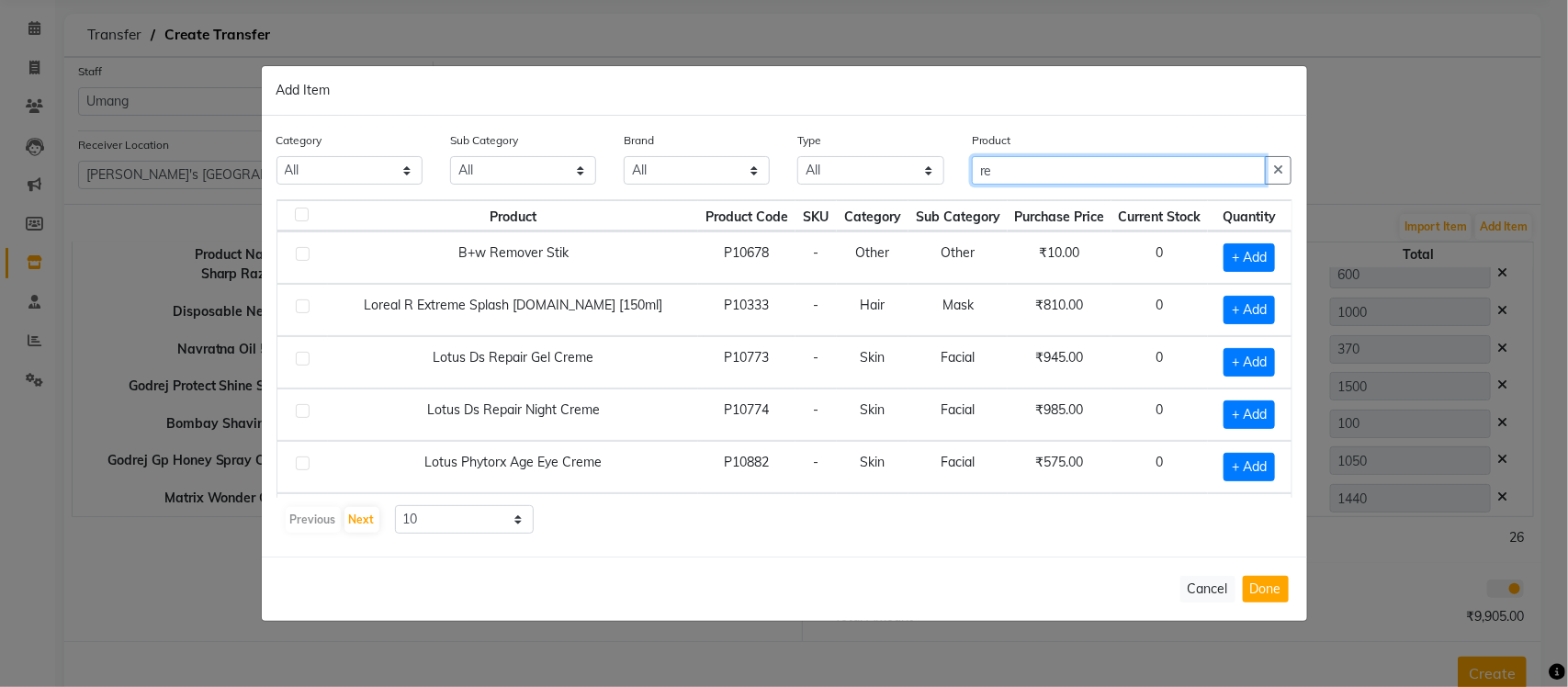
type input "r"
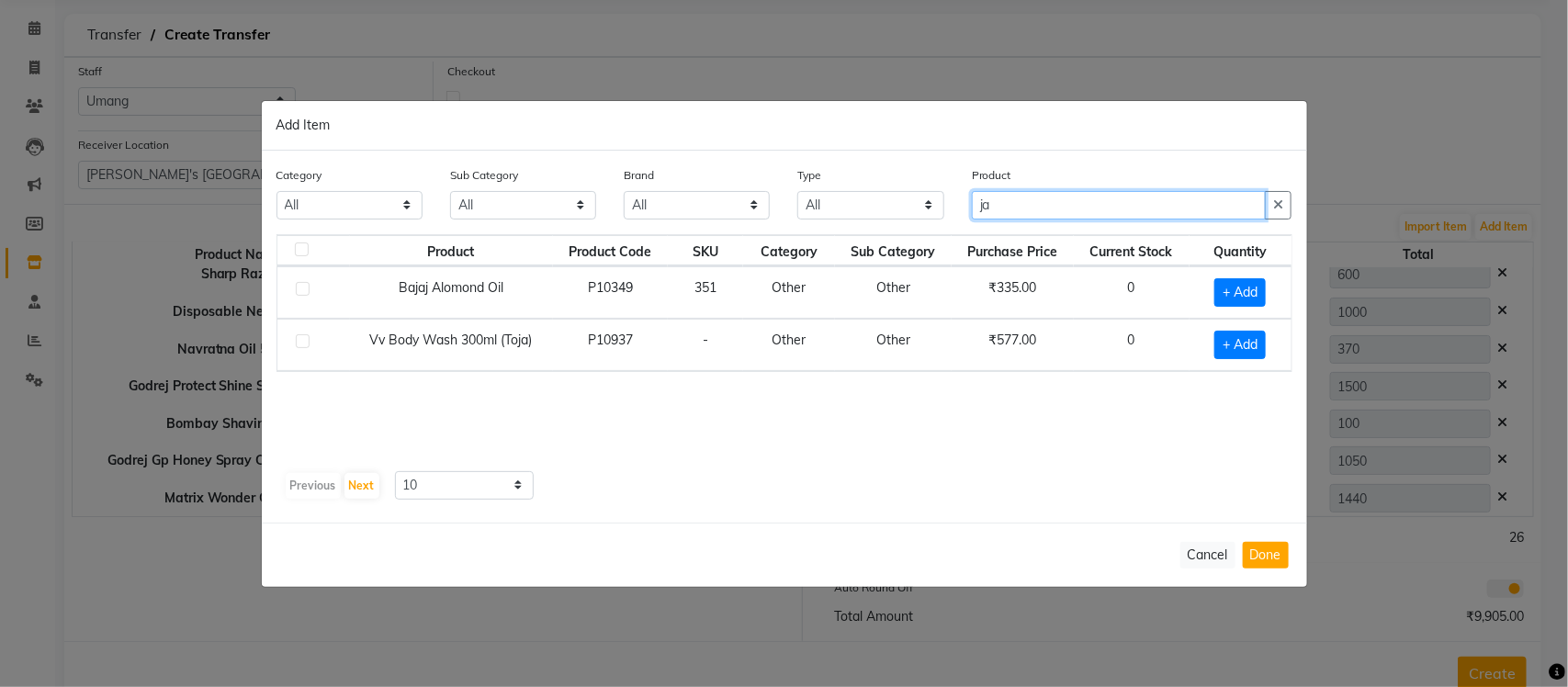
type input "j"
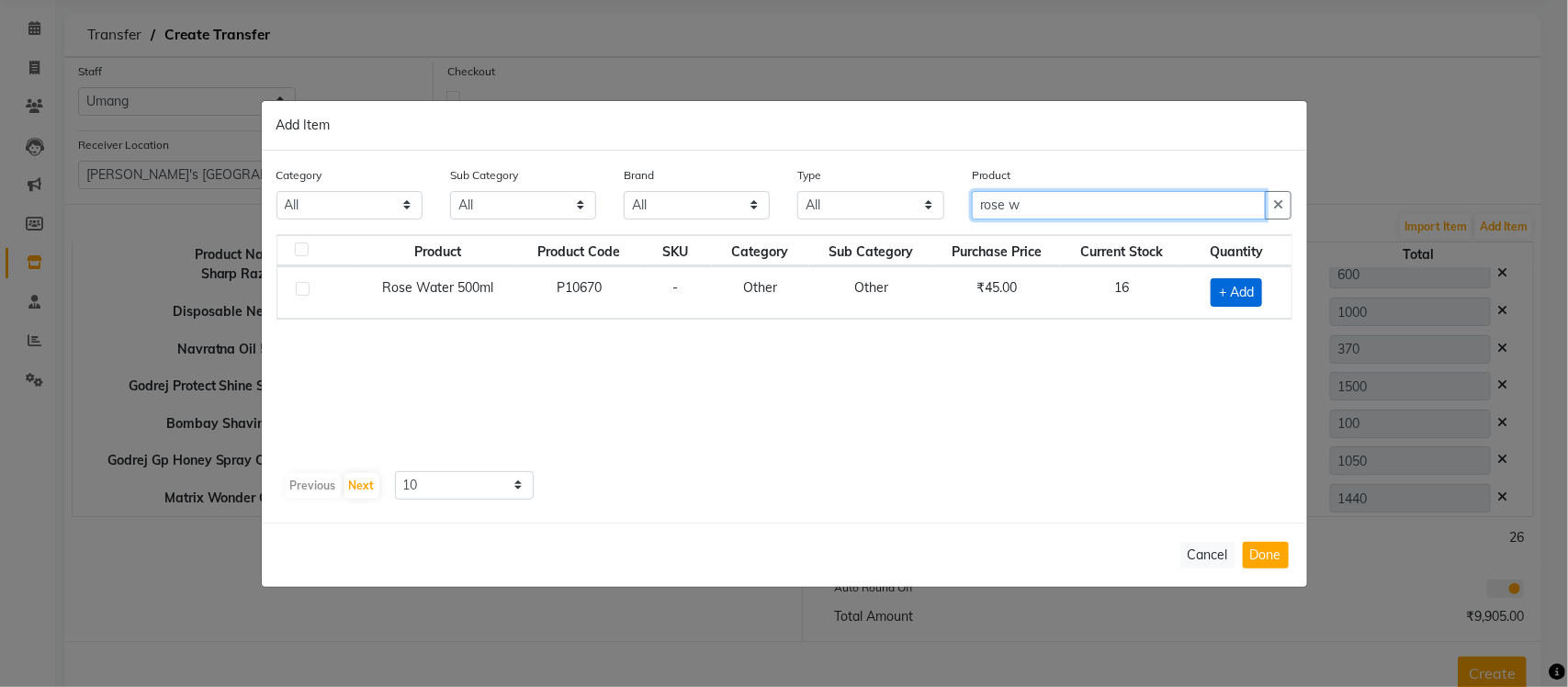
type input "rose w"
click at [1228, 298] on span "+ Add" at bounding box center [1236, 292] width 51 height 28
checkbox input "true"
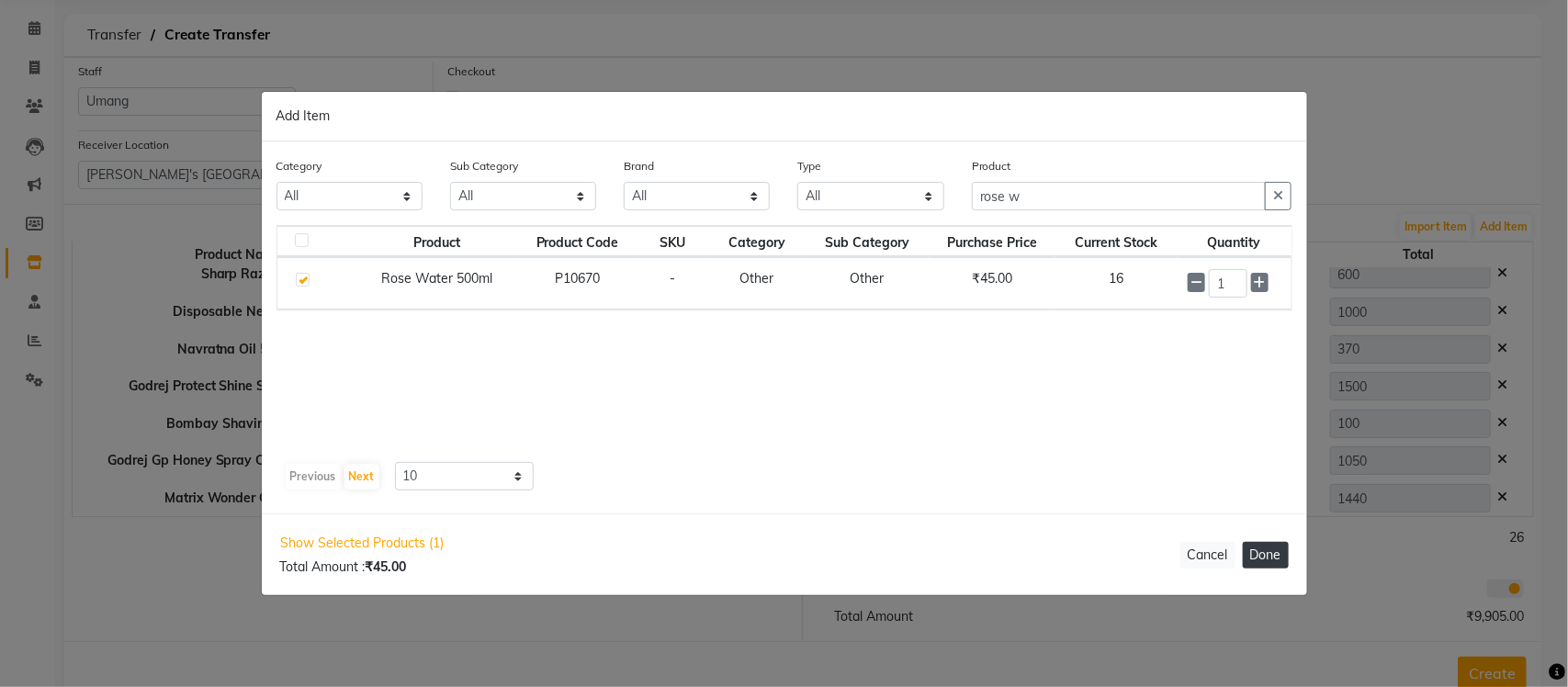
click at [1275, 555] on button "Done" at bounding box center [1265, 555] width 45 height 27
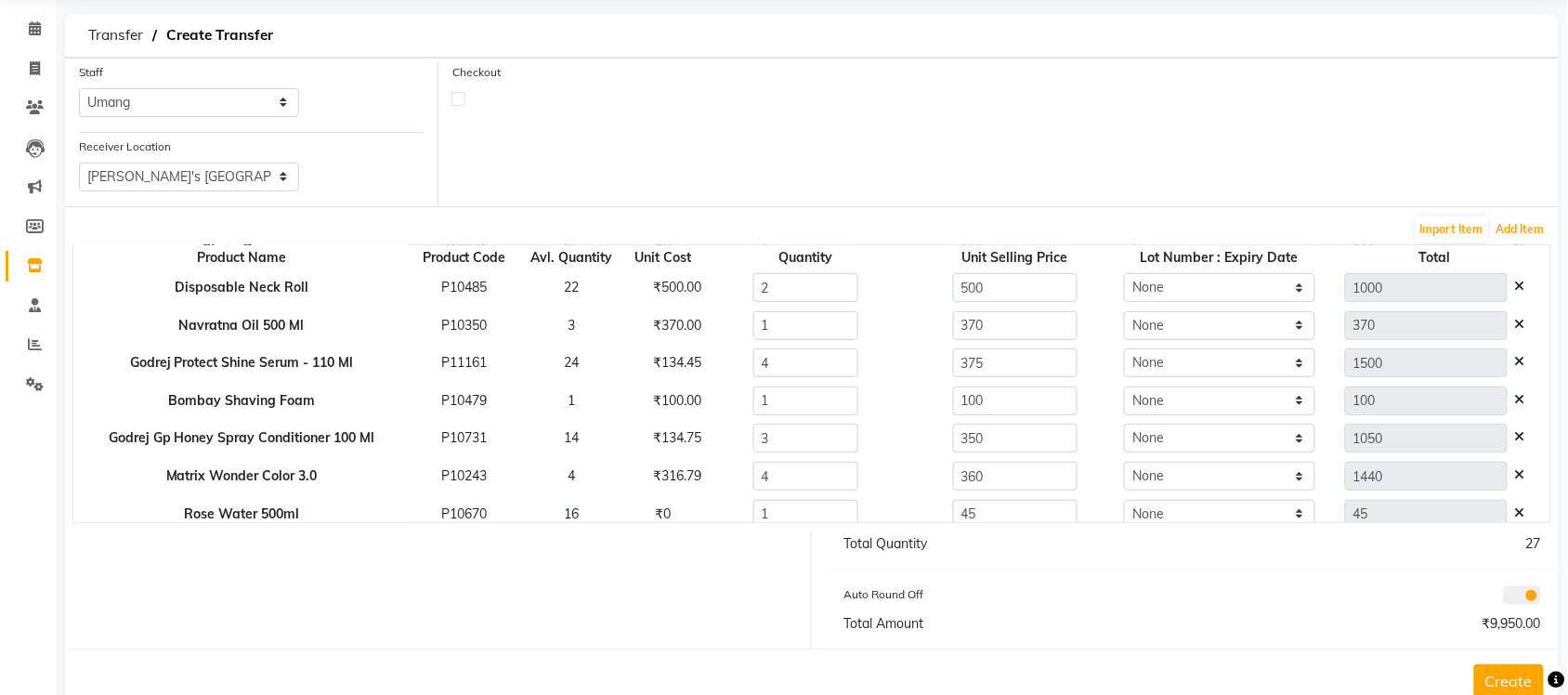
scroll to position [167, 0]
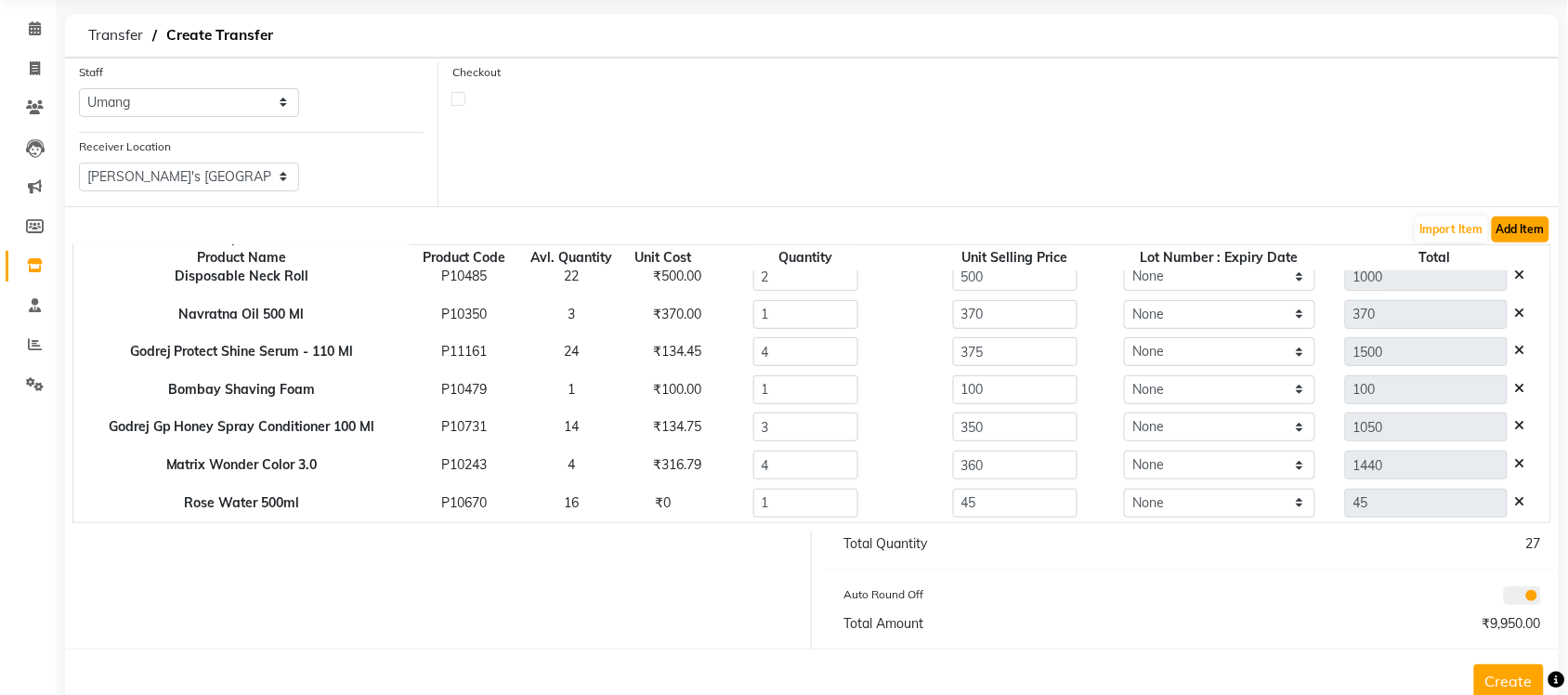
click at [1509, 232] on button "Add Item" at bounding box center [1520, 229] width 58 height 26
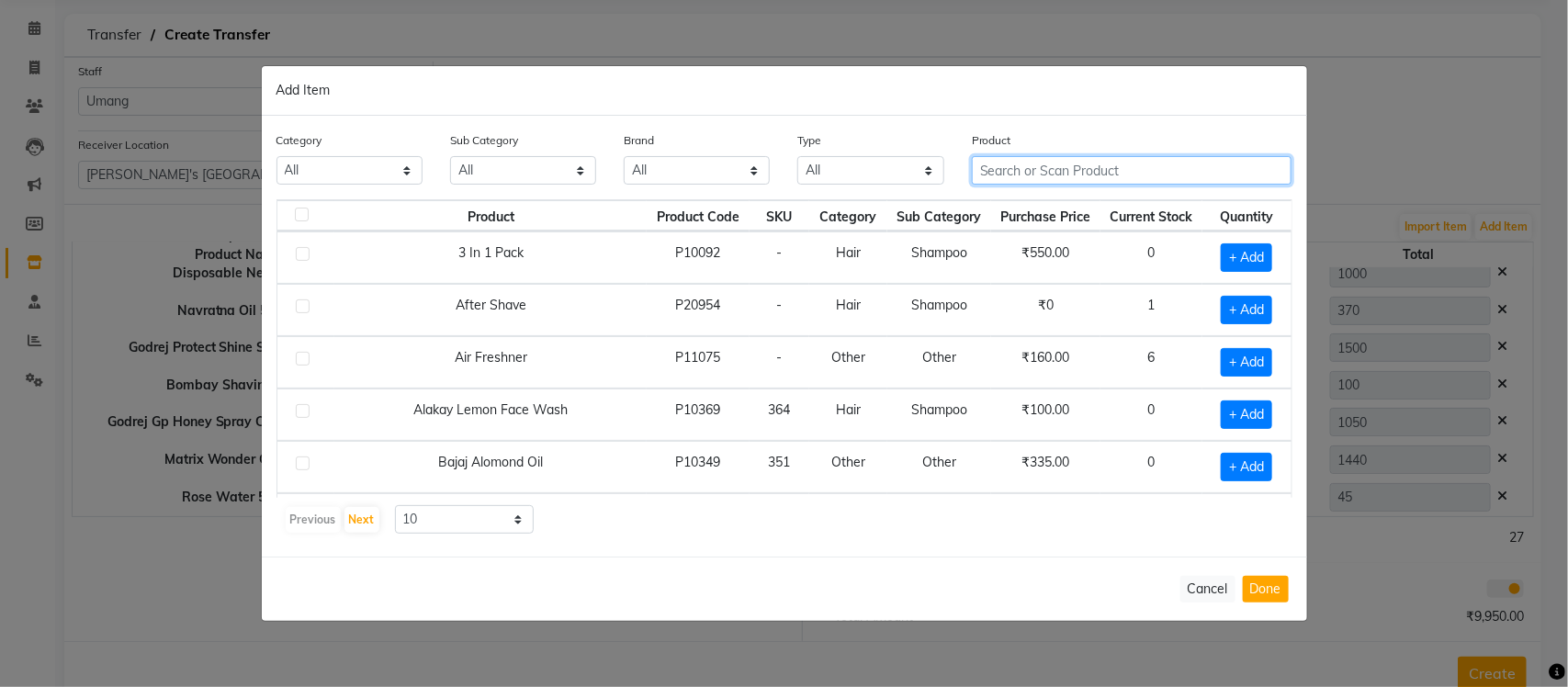
click at [1084, 164] on input "text" at bounding box center [1131, 169] width 320 height 28
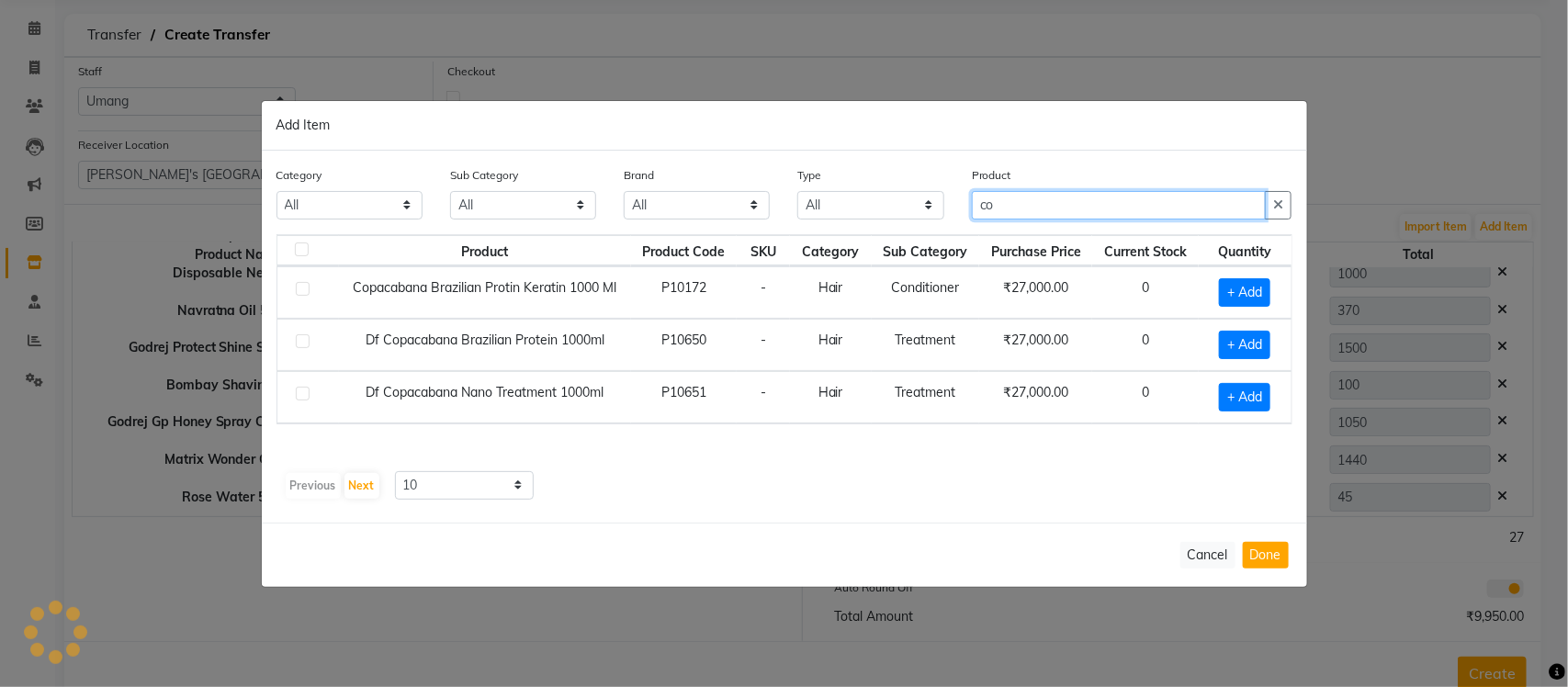
type input "c"
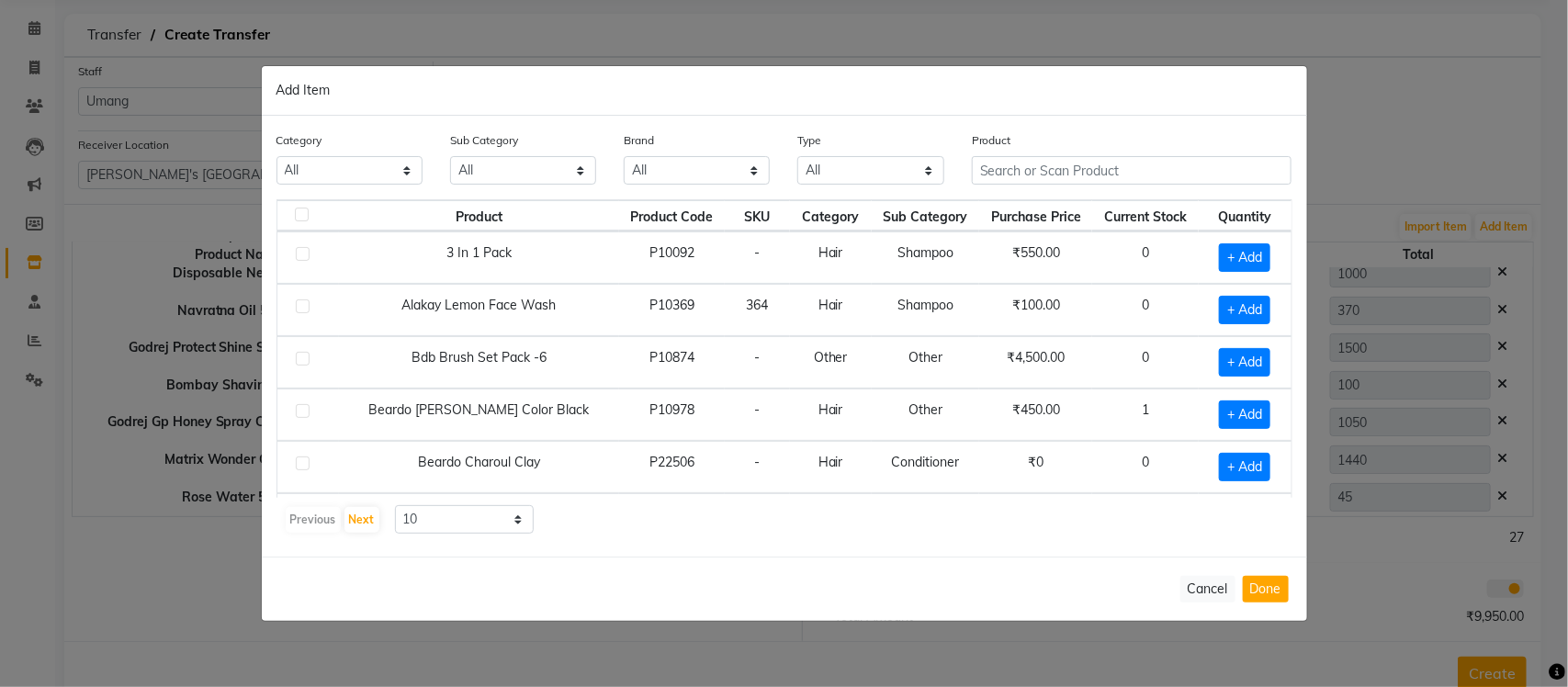
click at [1004, 21] on ngb-modal-window "Add Item Category All Hair Skin Waxing Disposable Threading Hands and Feet Beau…" at bounding box center [784, 344] width 1568 height 687
click at [1001, 150] on div "Product" at bounding box center [1131, 158] width 320 height 54
click at [1007, 170] on input "text" at bounding box center [1131, 169] width 320 height 28
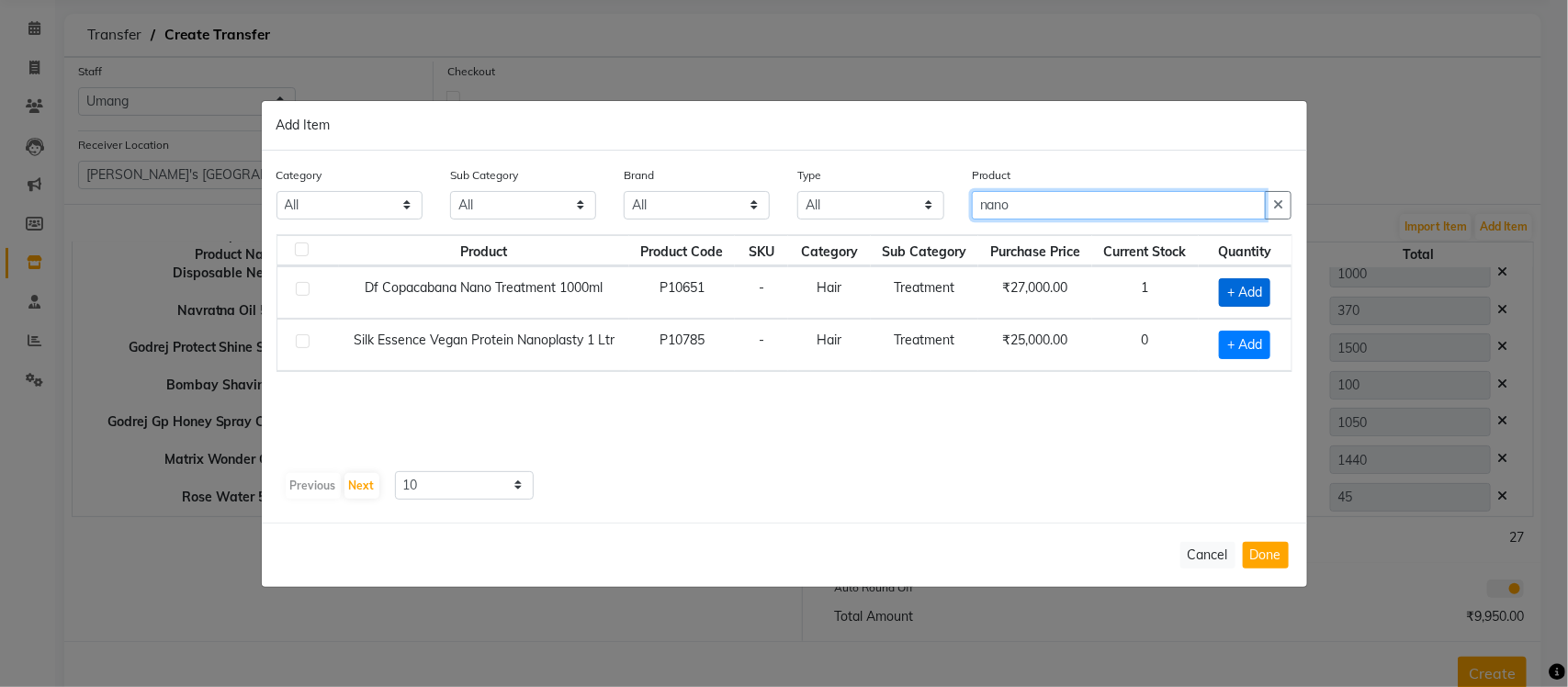
type input "nano"
click at [1243, 287] on span "+ Add" at bounding box center [1244, 292] width 51 height 28
checkbox input "true"
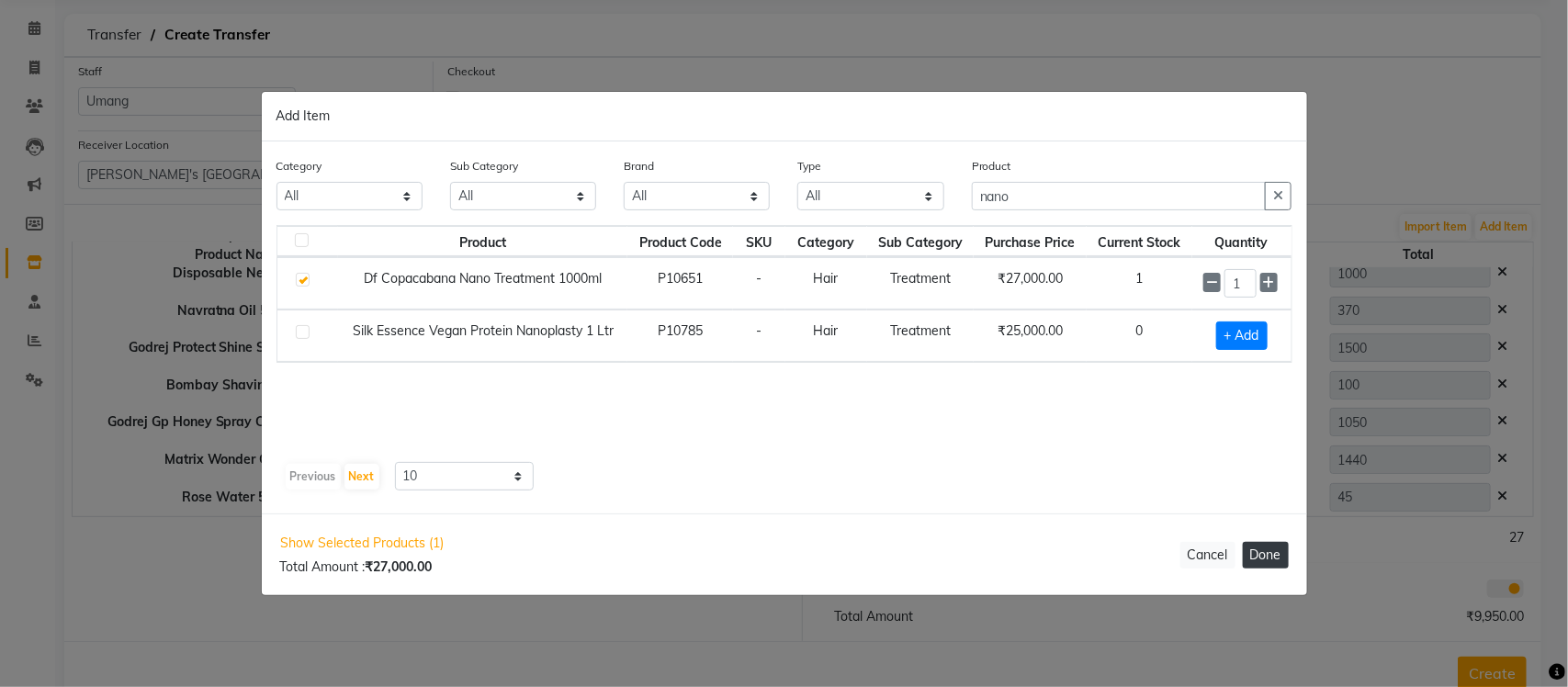
click at [1268, 548] on button "Done" at bounding box center [1265, 555] width 45 height 27
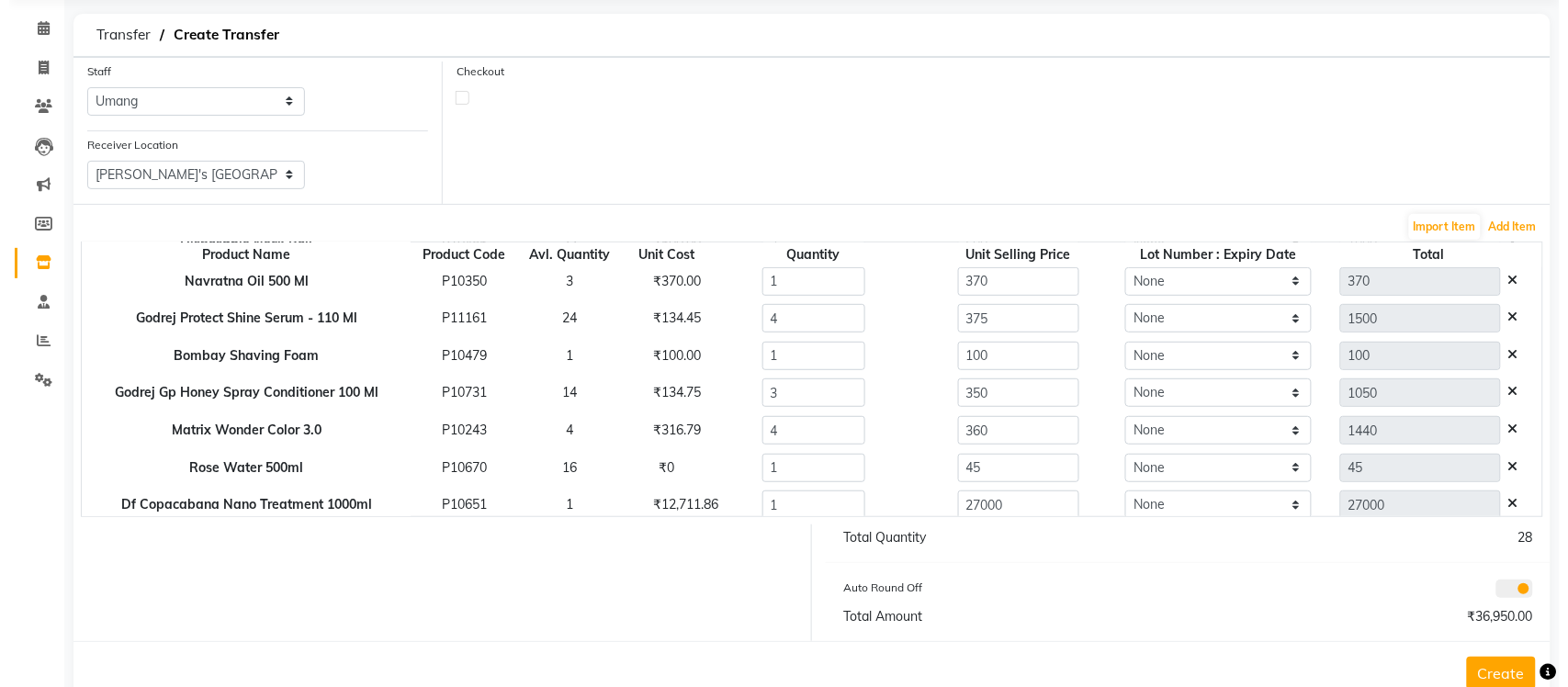
scroll to position [202, 0]
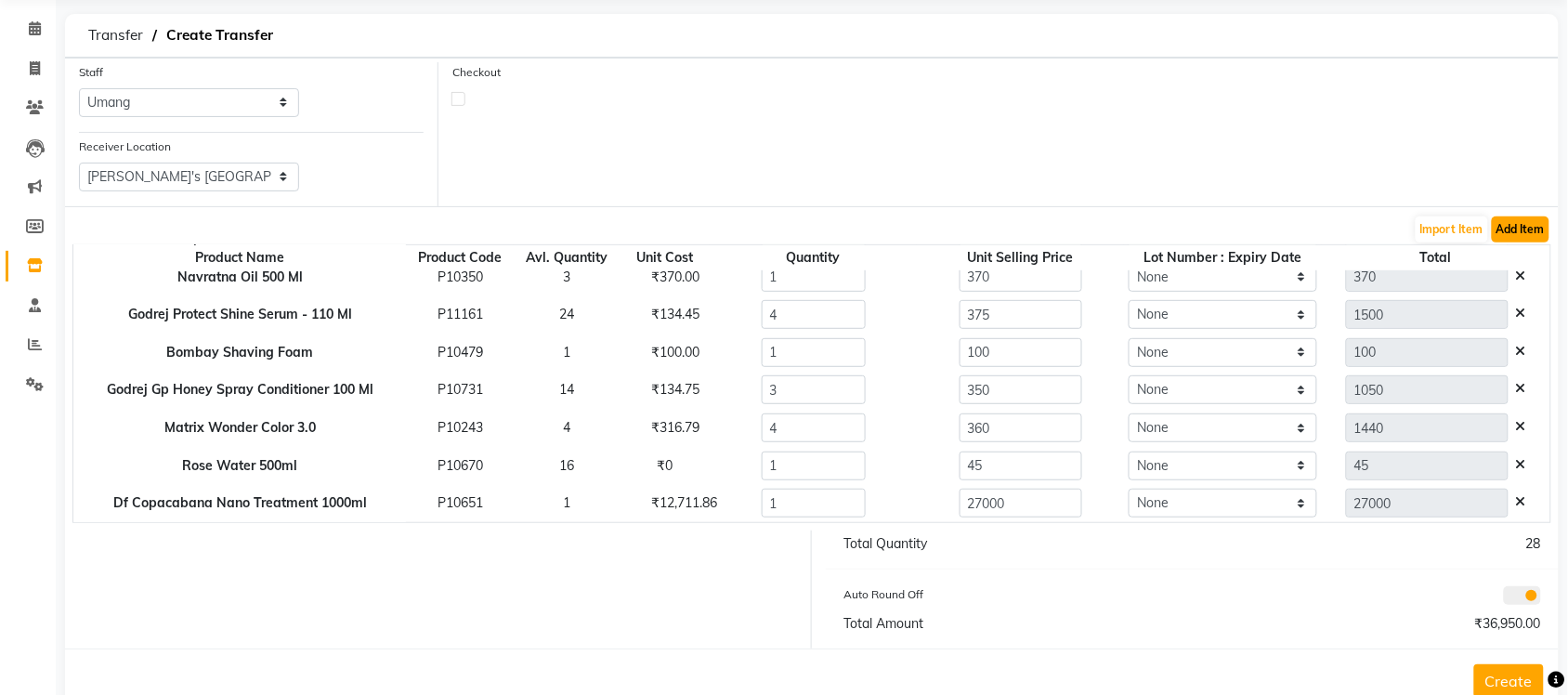
click at [1499, 226] on button "Add Item" at bounding box center [1520, 229] width 58 height 26
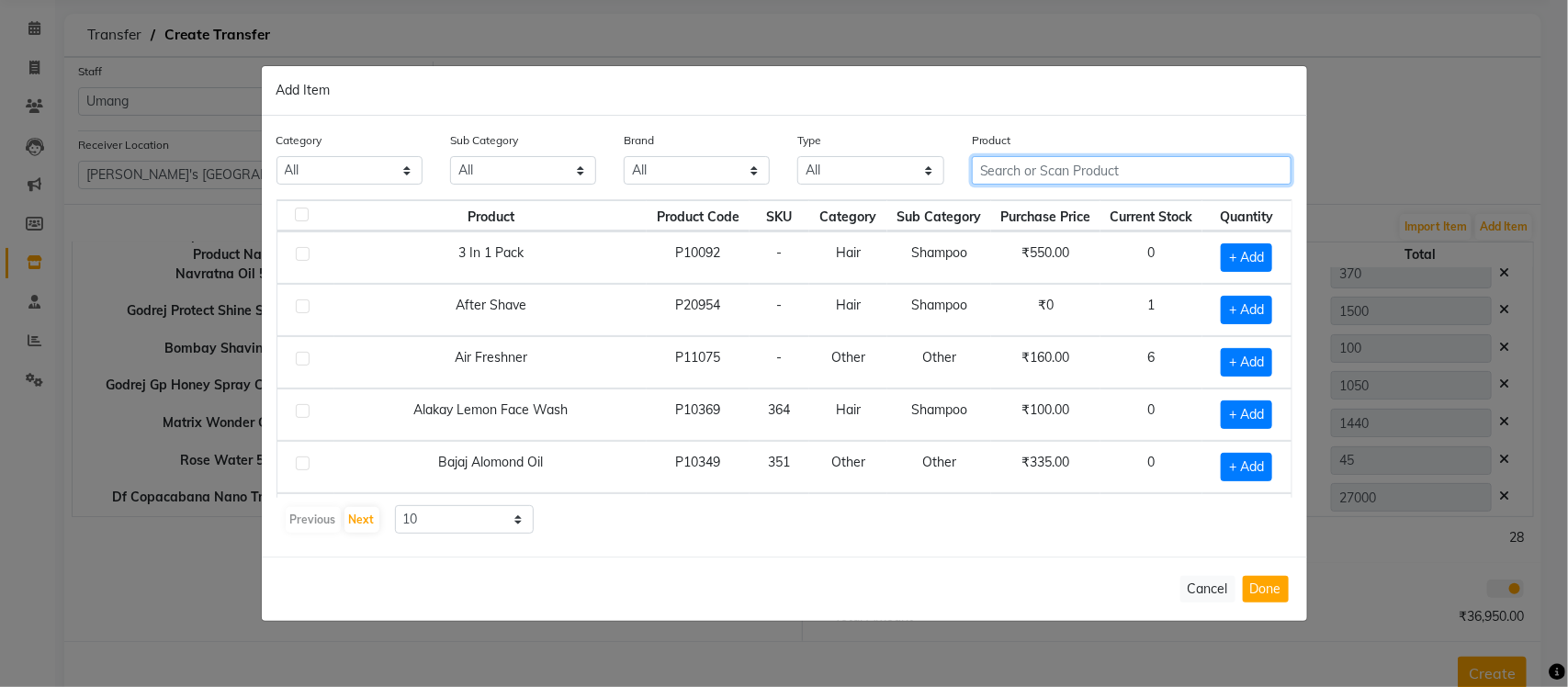
click at [1027, 175] on input "text" at bounding box center [1131, 169] width 320 height 28
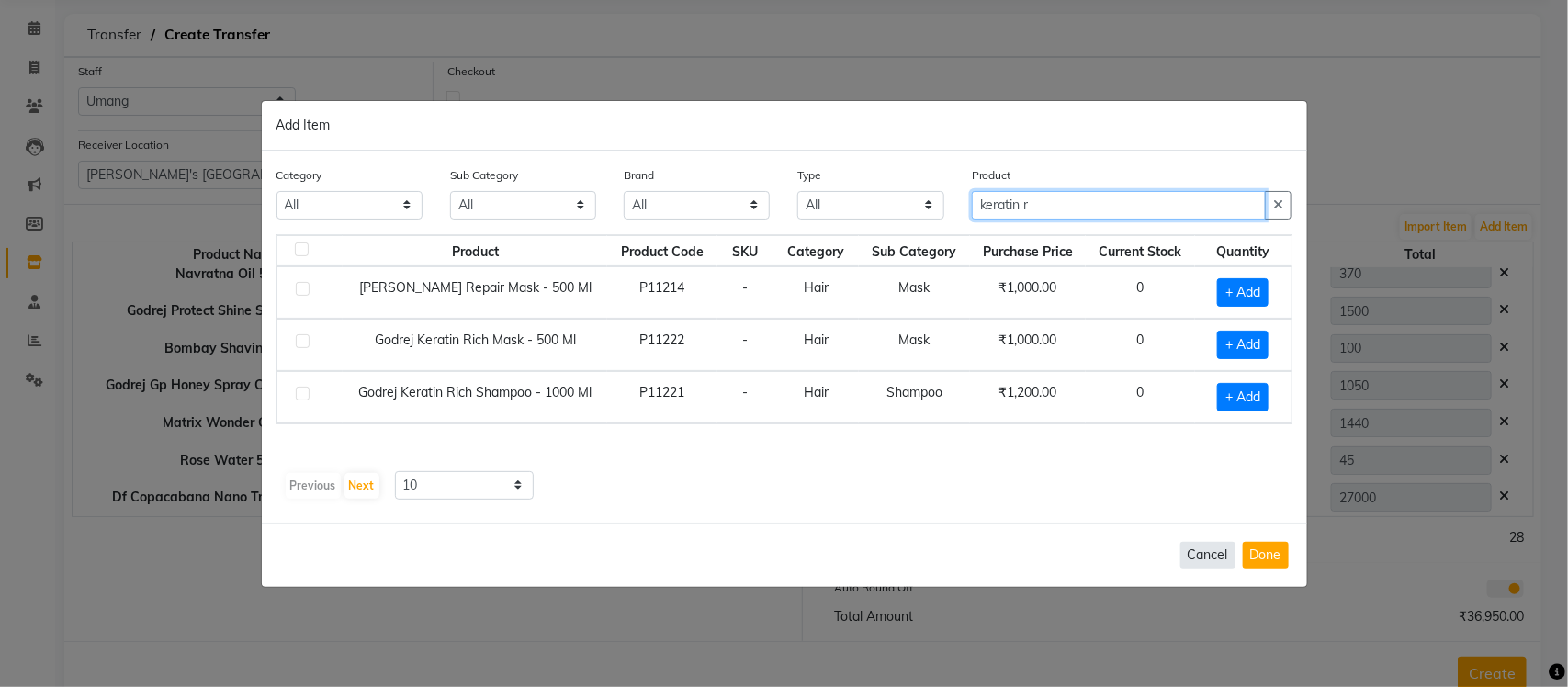
type input "keratin r"
click at [1200, 557] on button "Cancel" at bounding box center [1207, 555] width 55 height 27
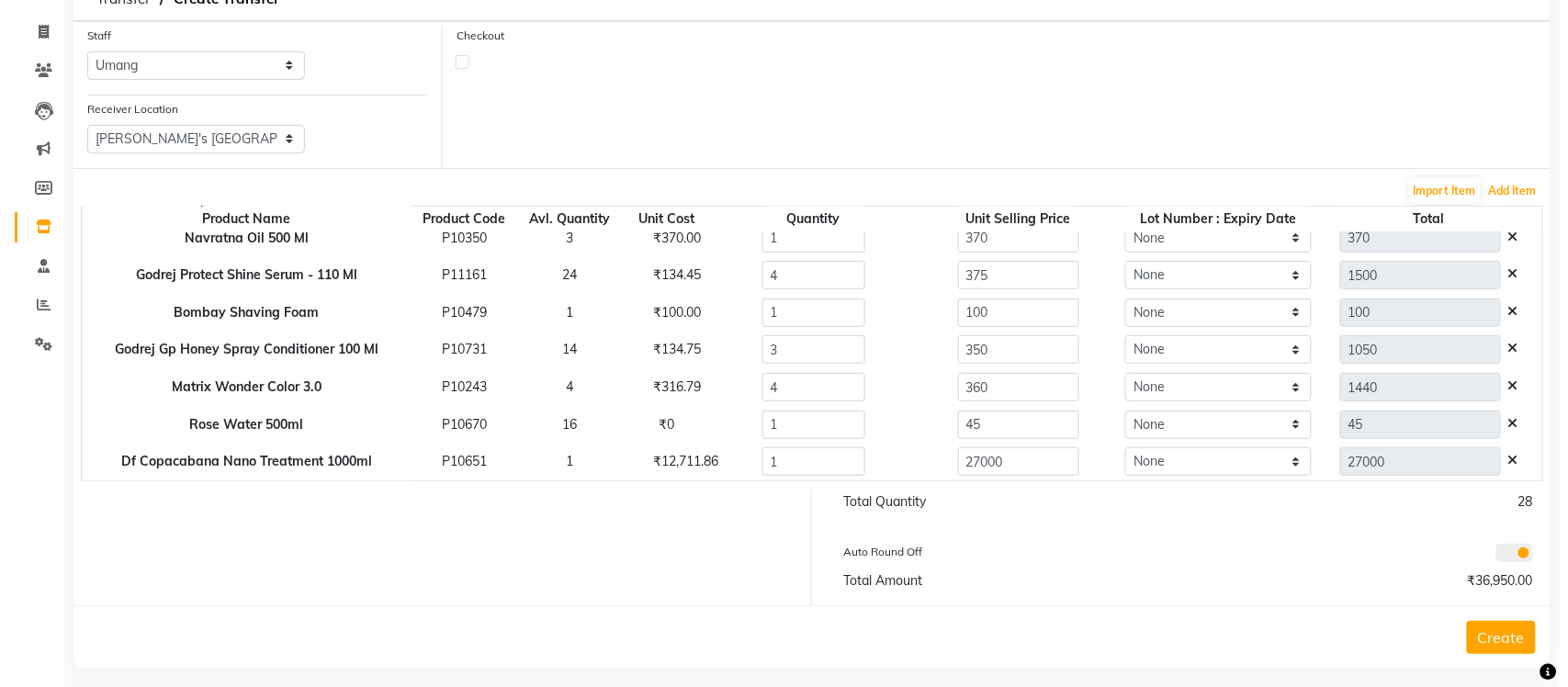
scroll to position [112, 0]
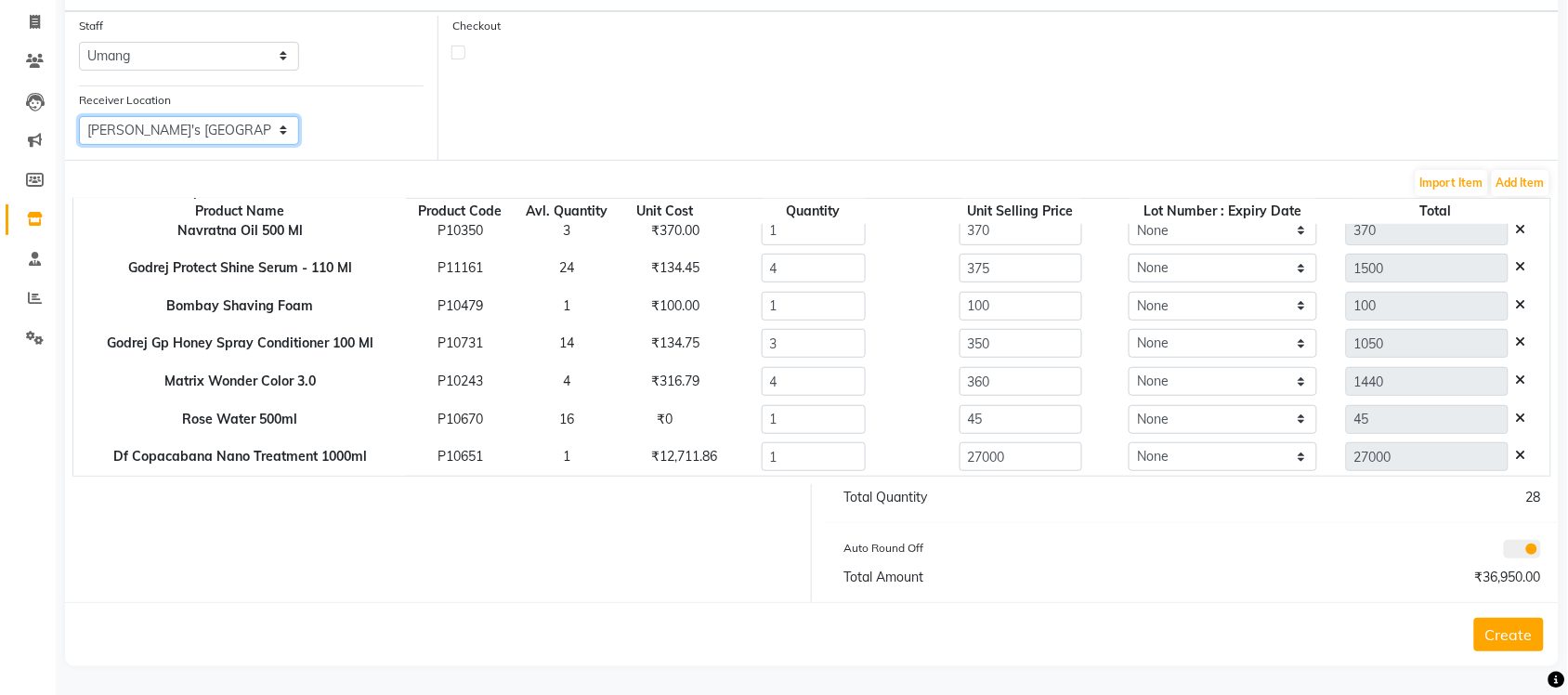
click at [168, 123] on select "Select [PERSON_NAME] Men's Salon And Academy Llp, Twin Star [PERSON_NAME] [DEMO…" at bounding box center [189, 130] width 220 height 28
click at [79, 116] on select "Select [PERSON_NAME] Men's Salon And Academy Llp, Twin Star [PERSON_NAME] [DEMO…" at bounding box center [189, 130] width 220 height 28
click at [256, 130] on select "Select [PERSON_NAME] Men's Salon And Academy Llp, Twin Star [PERSON_NAME] [DEMO…" at bounding box center [189, 130] width 220 height 28
click at [79, 116] on select "Select [PERSON_NAME] Men's Salon And Academy Llp, Twin Star [PERSON_NAME] [DEMO…" at bounding box center [189, 130] width 220 height 28
click at [1539, 186] on button "Add Item" at bounding box center [1520, 183] width 58 height 26
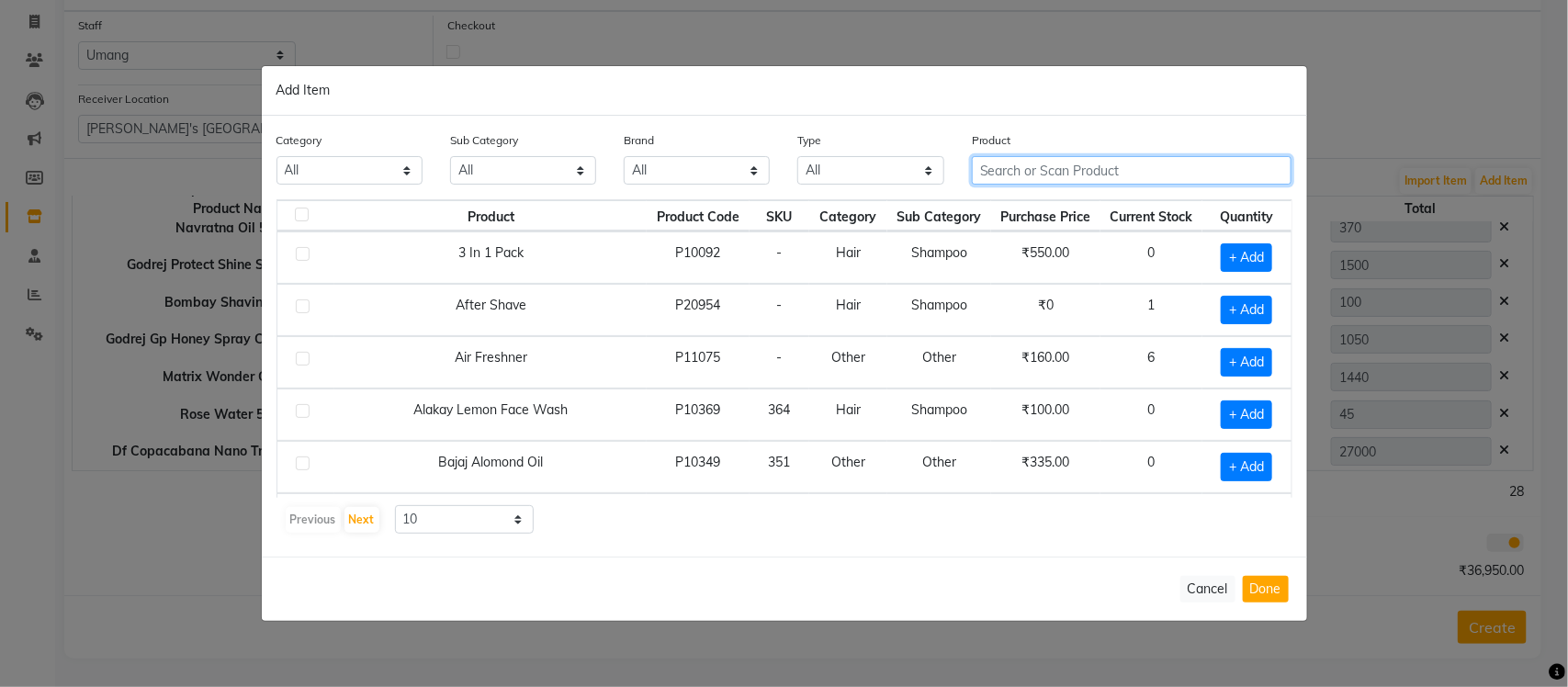
click at [1024, 175] on input "text" at bounding box center [1131, 169] width 320 height 28
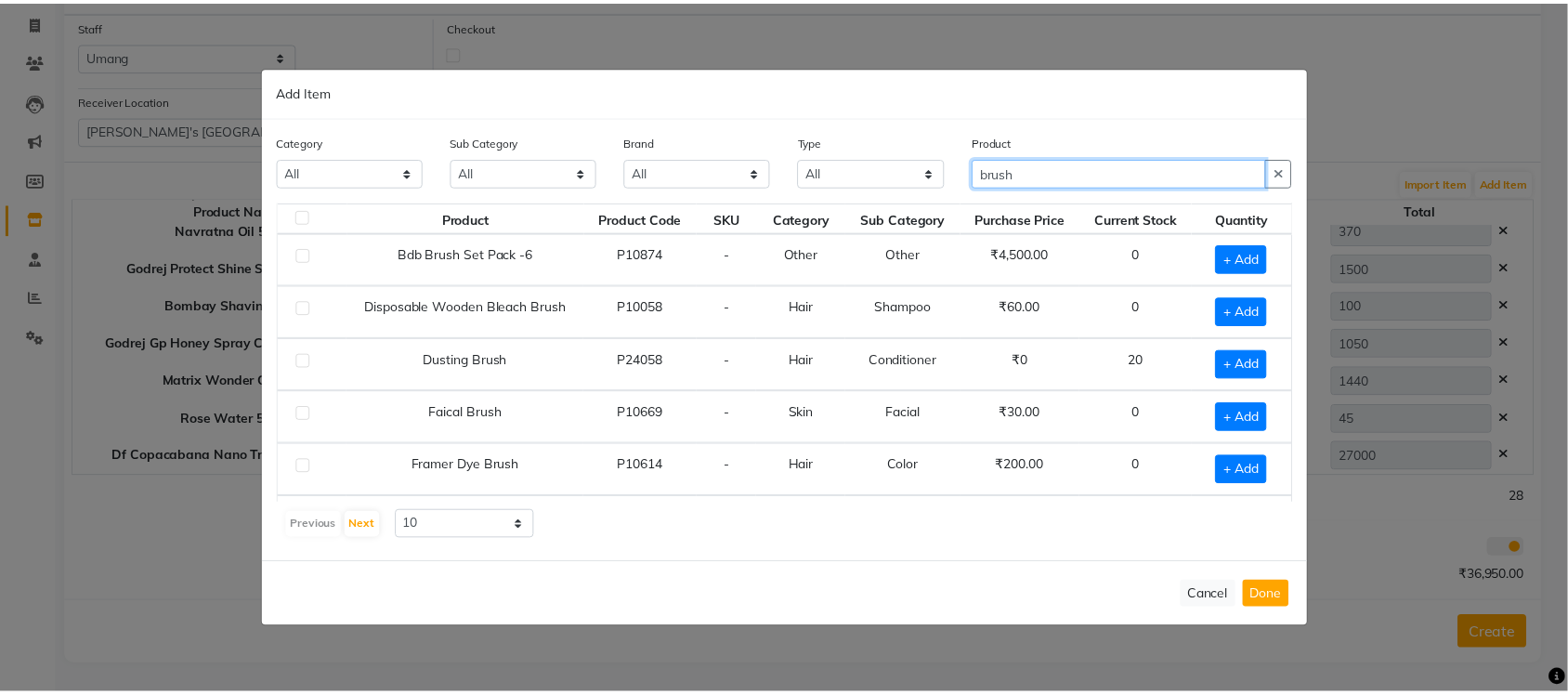
scroll to position [0, 0]
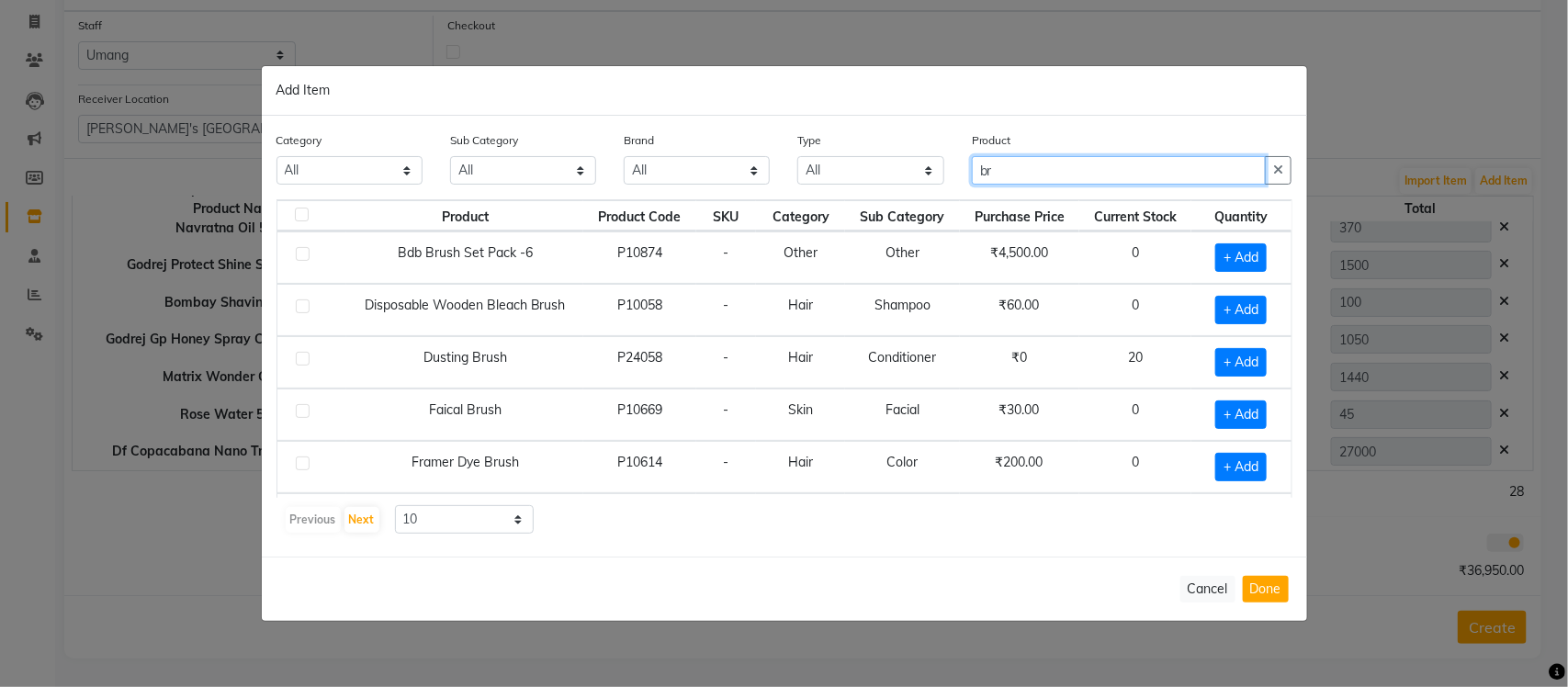
type input "b"
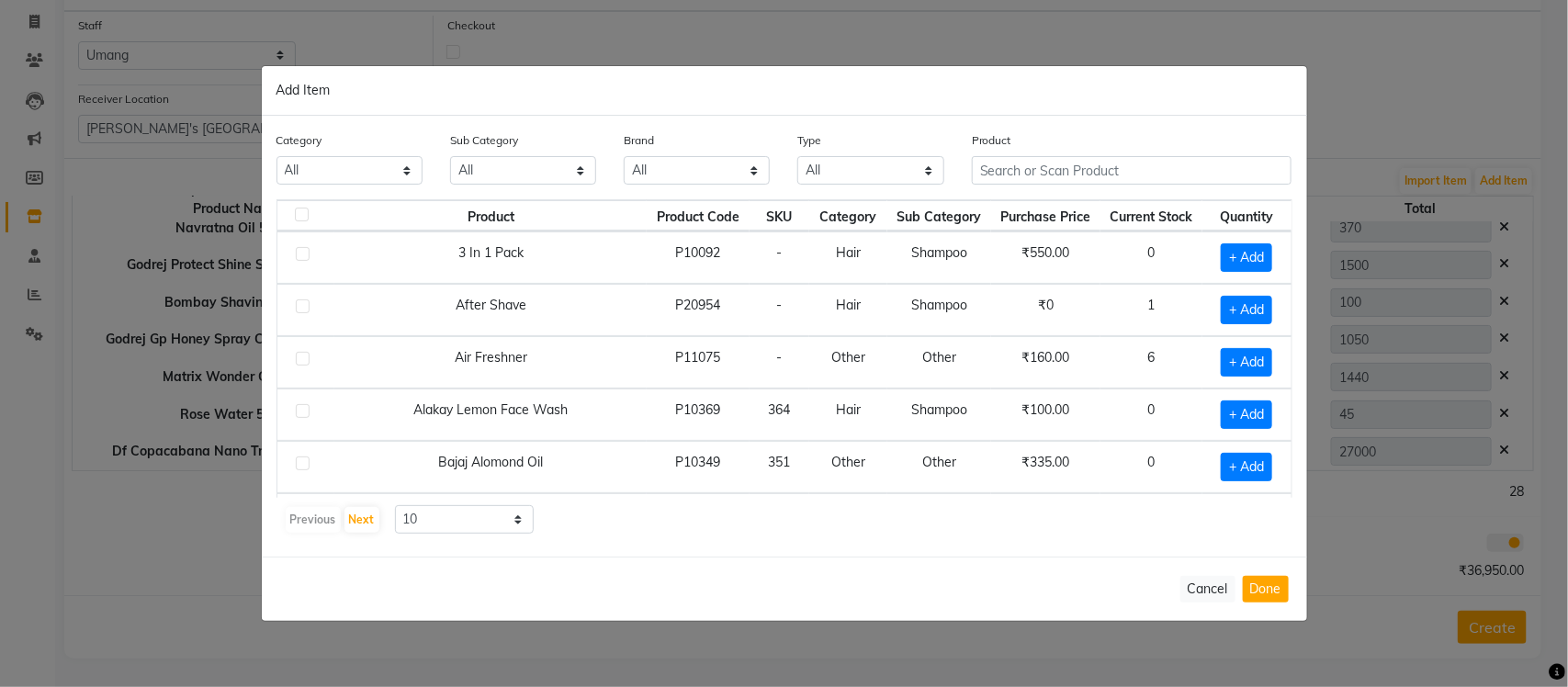
click at [1236, 35] on ngb-modal-window "Add Item Category All Hair Skin Waxing Disposable Threading Hands and Feet Beau…" at bounding box center [784, 344] width 1568 height 687
click at [1190, 581] on button "Cancel" at bounding box center [1207, 589] width 55 height 27
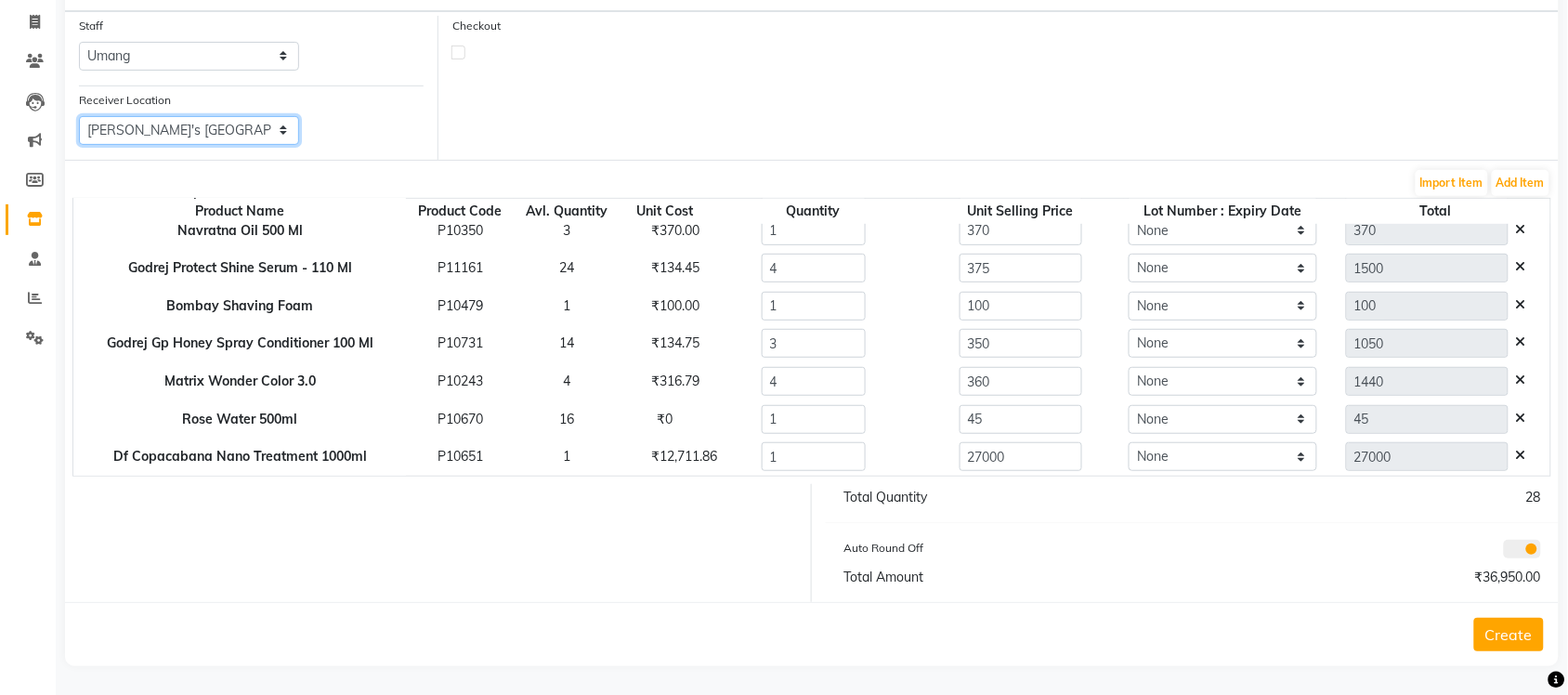
click at [270, 130] on select "Select [PERSON_NAME] Men's Salon And Academy Llp, Twin Star [PERSON_NAME] [DEMO…" at bounding box center [189, 130] width 220 height 28
click at [79, 116] on select "Select [PERSON_NAME] Men's Salon And Academy Llp, Twin Star [PERSON_NAME] [DEMO…" at bounding box center [189, 130] width 220 height 28
click at [1488, 627] on button "Create" at bounding box center [1508, 634] width 69 height 33
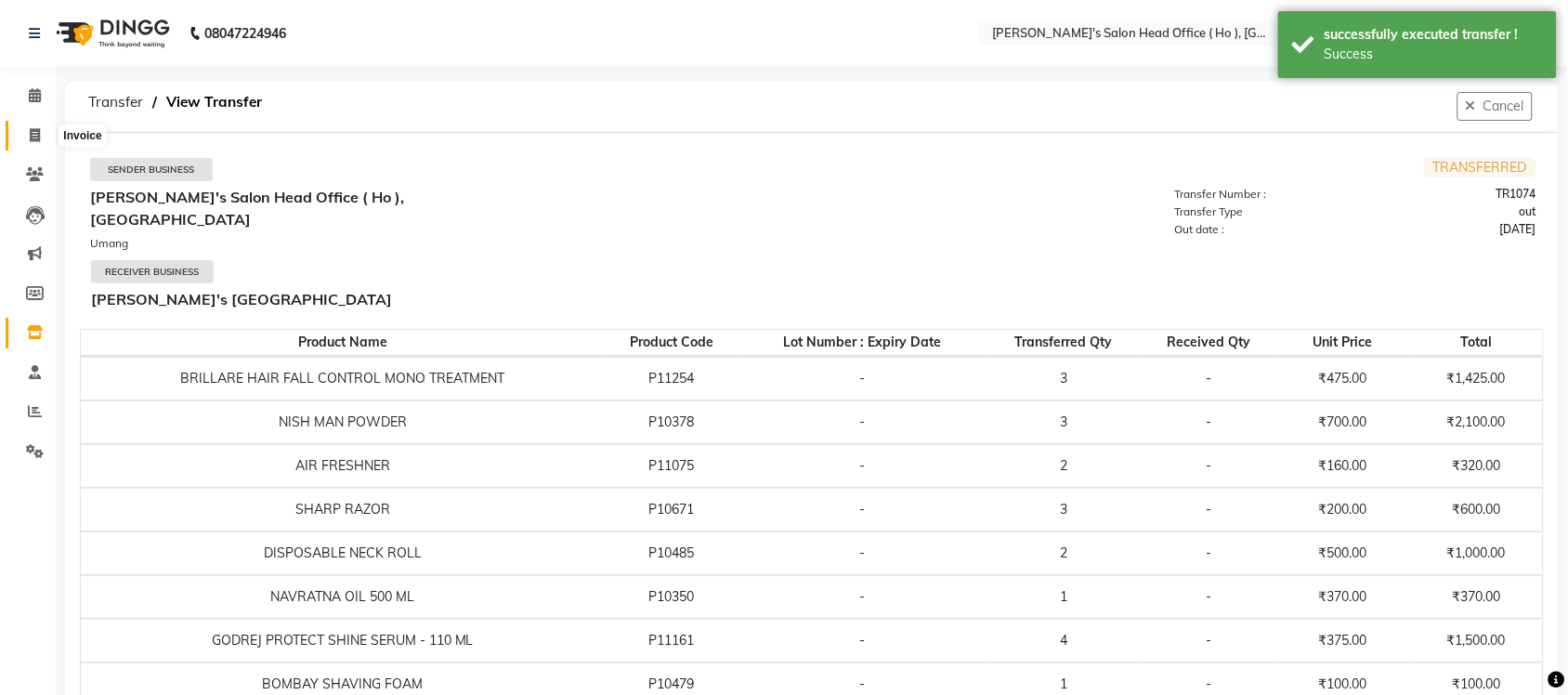
click at [40, 130] on span at bounding box center [34, 136] width 32 height 22
select select "service"
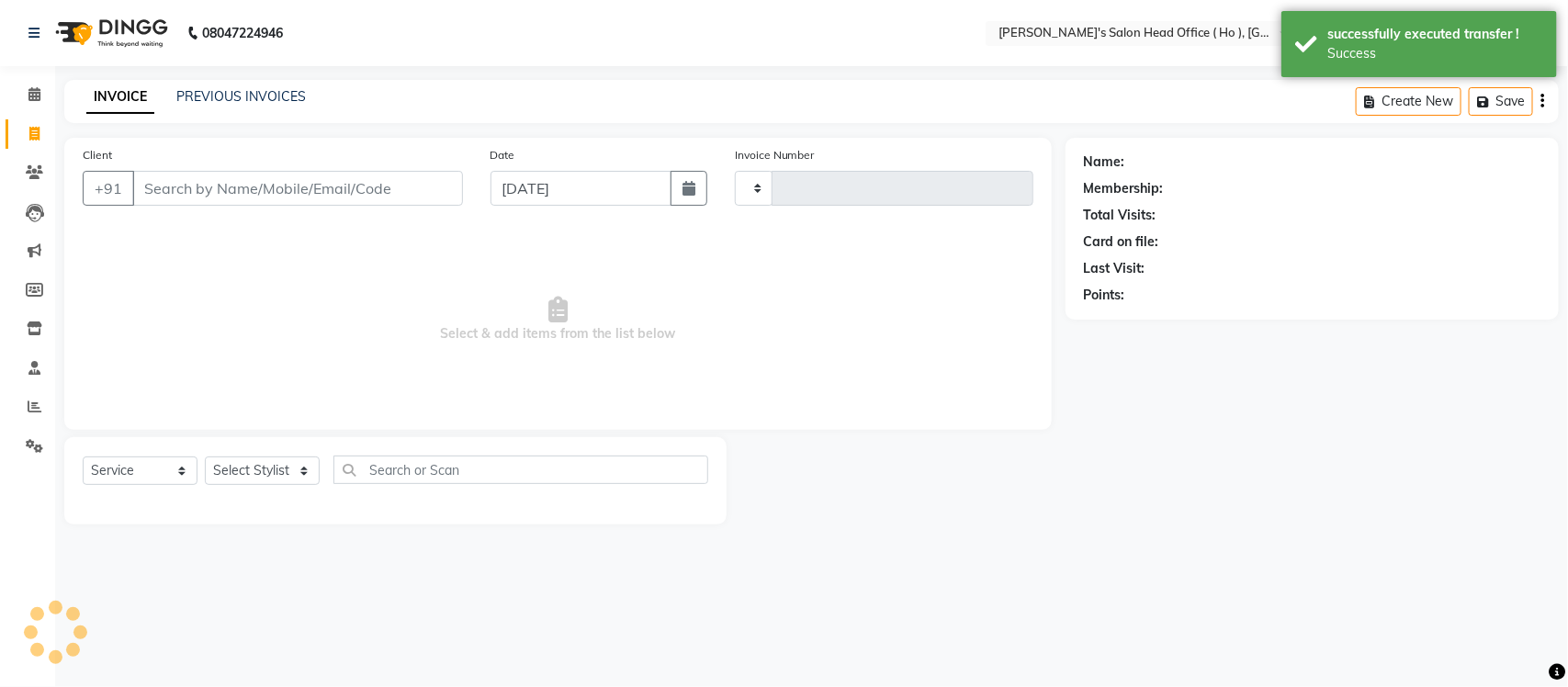
type input "0006"
select select "6981"
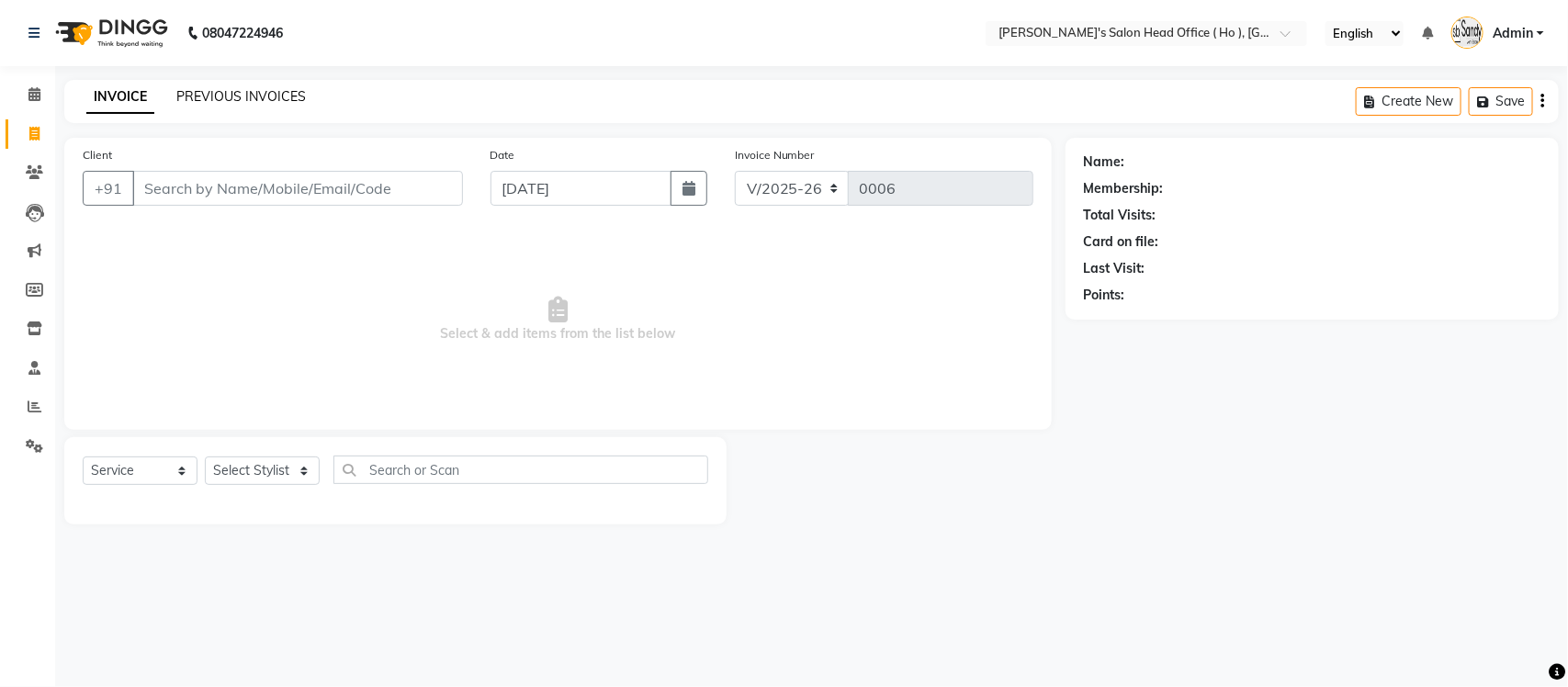
click at [251, 94] on link "PREVIOUS INVOICES" at bounding box center [241, 96] width 130 height 16
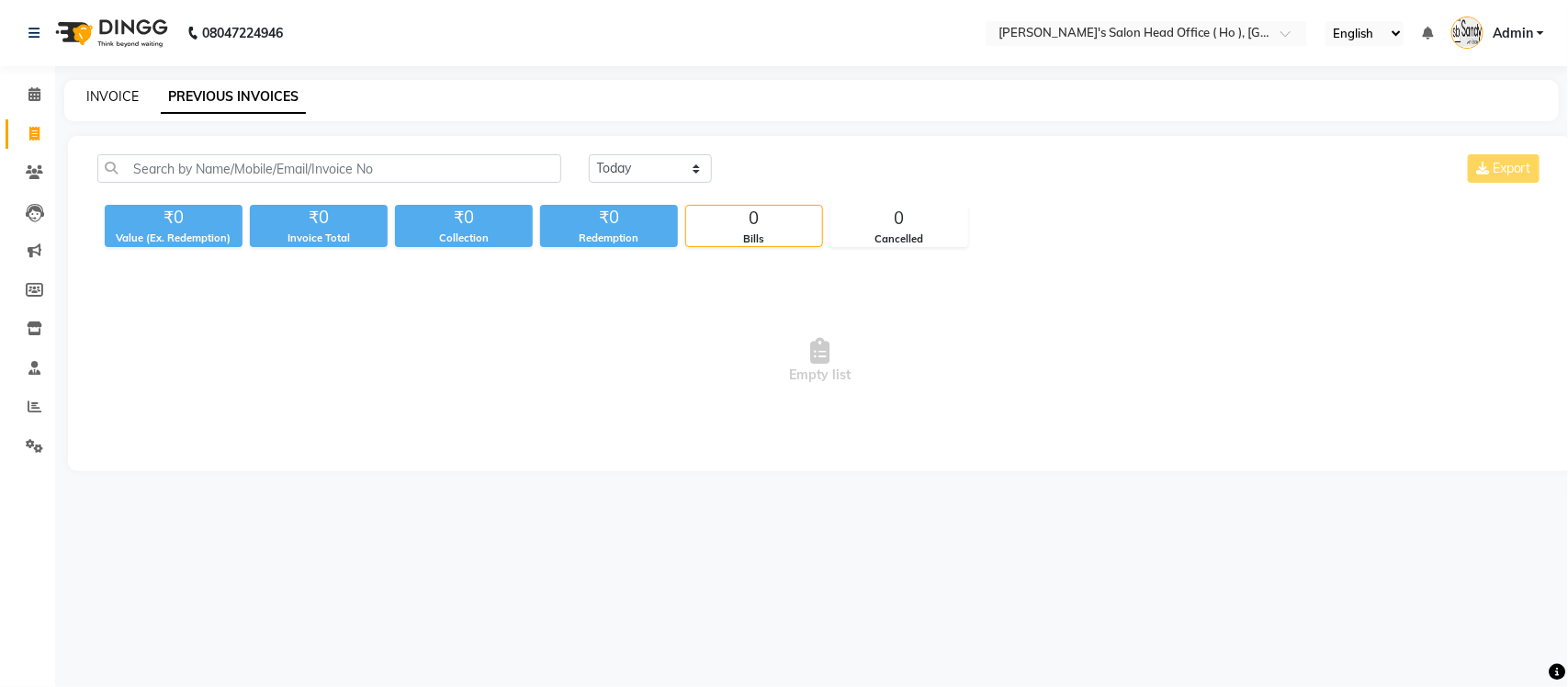
click at [126, 88] on link "INVOICE" at bounding box center [112, 96] width 52 height 16
select select "service"
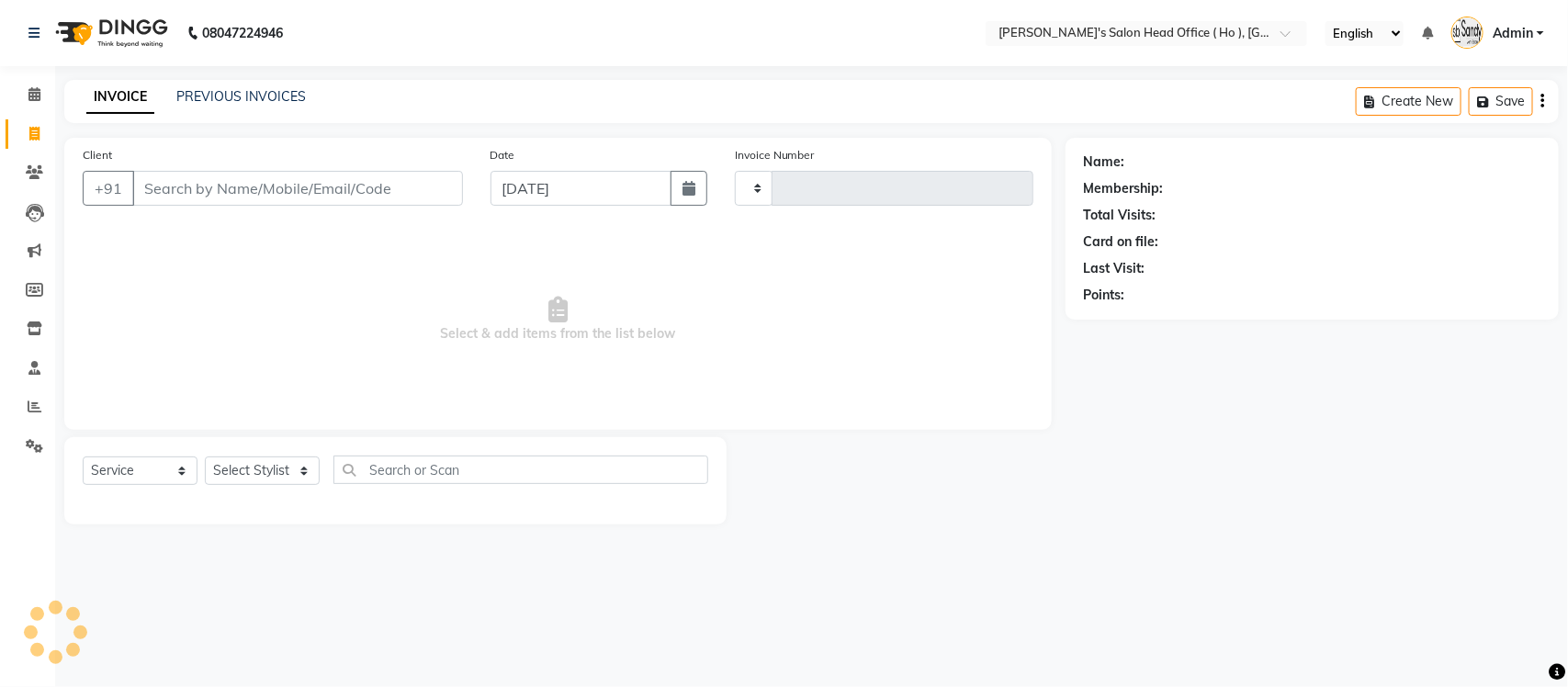
type input "0006"
select select "6981"
select select "membership"
click at [226, 90] on link "PREVIOUS INVOICES" at bounding box center [241, 96] width 130 height 16
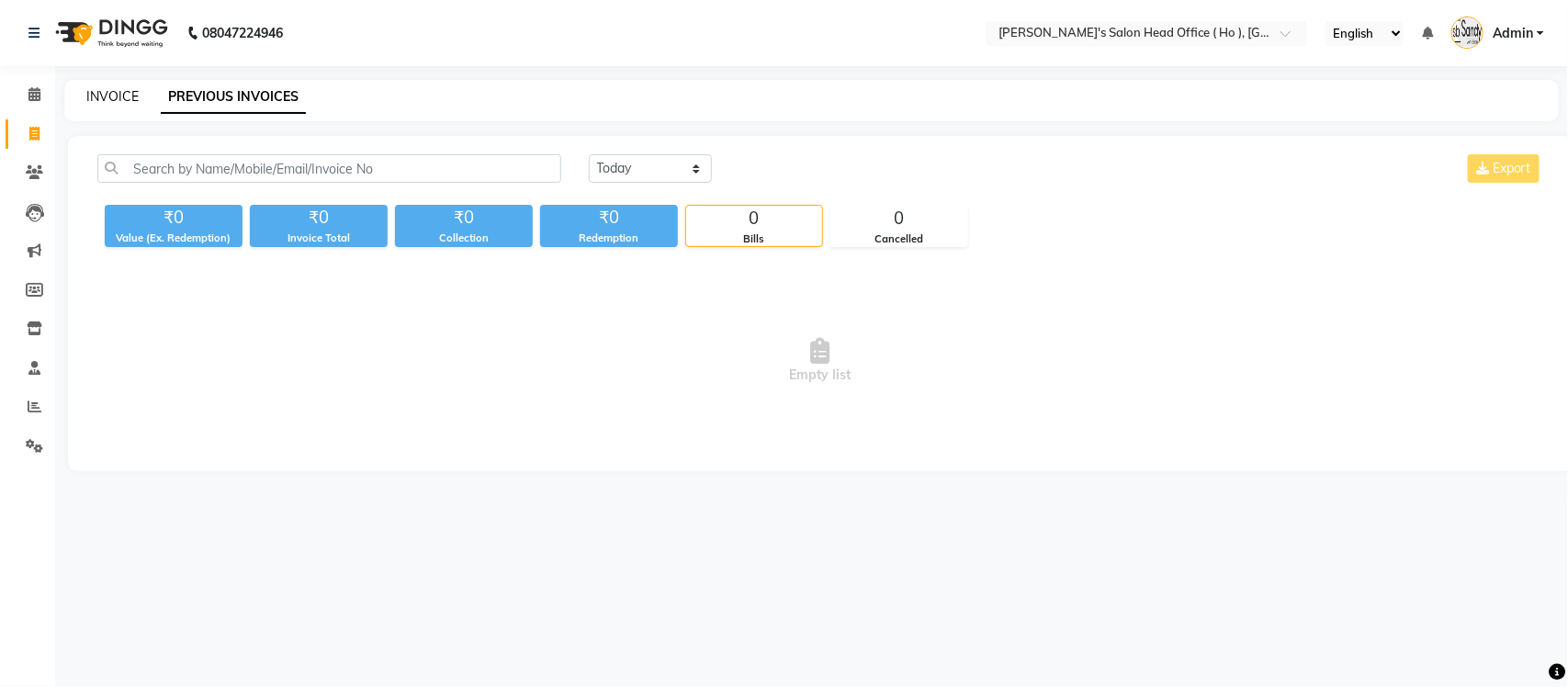
click at [135, 89] on link "INVOICE" at bounding box center [112, 96] width 52 height 16
select select "6981"
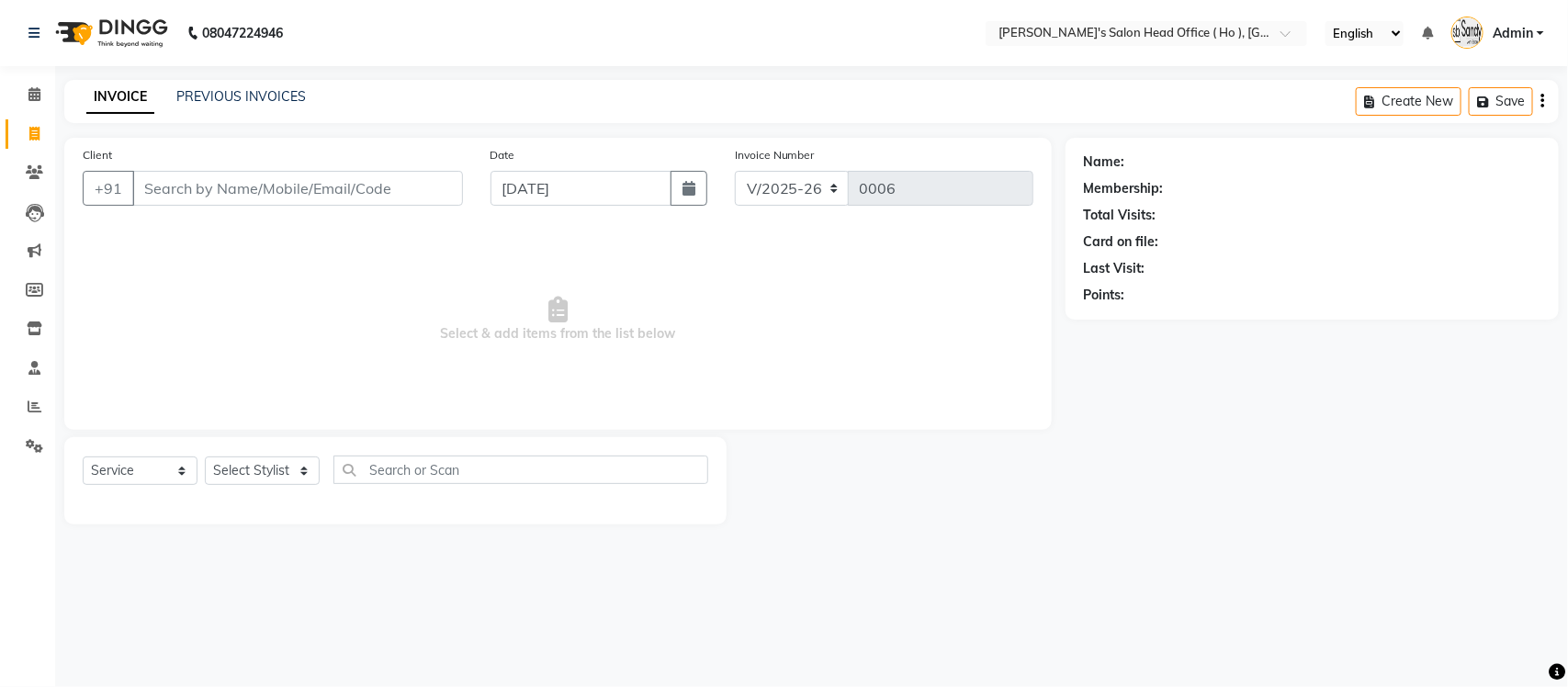
select select "membership"
click at [38, 331] on icon at bounding box center [35, 328] width 15 height 14
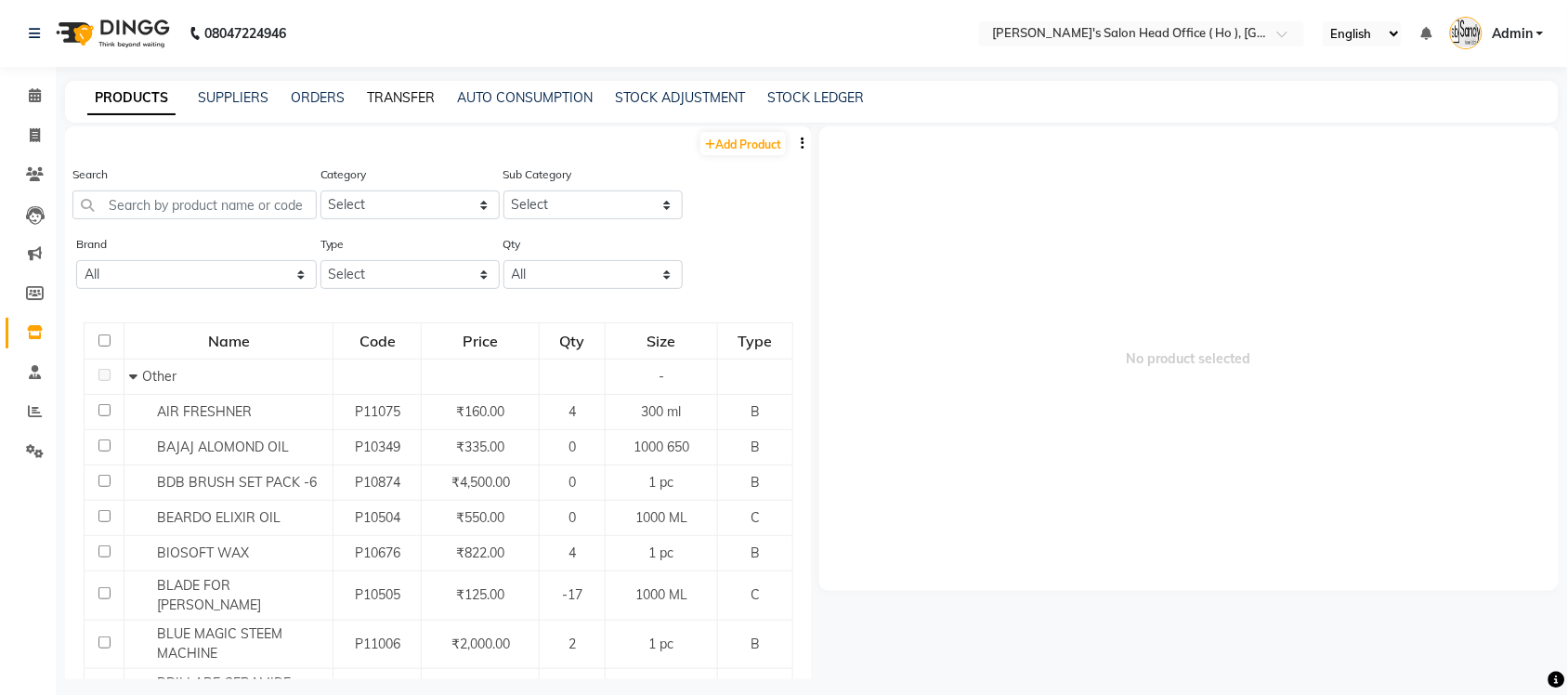
click at [384, 103] on link "TRANSFER" at bounding box center [400, 97] width 68 height 17
select select "sender"
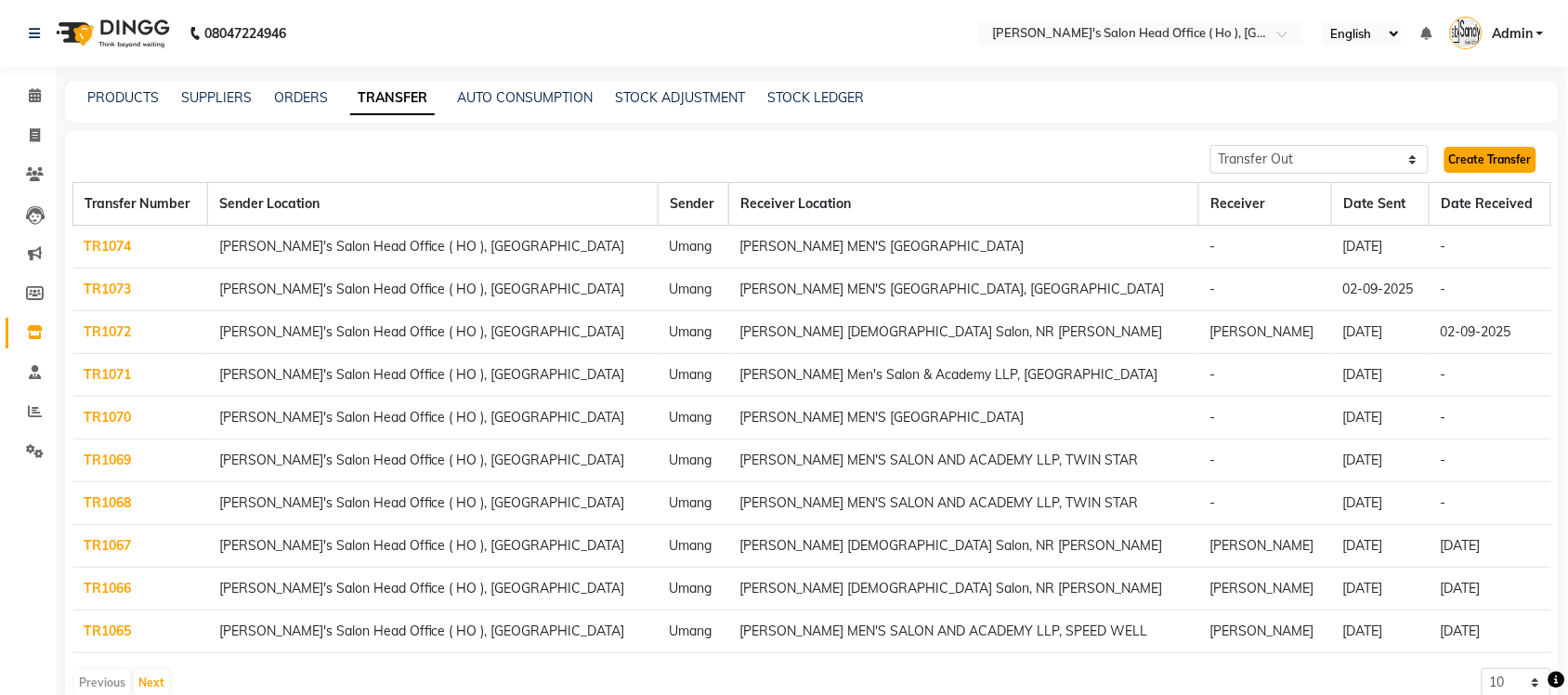
click at [1497, 163] on link "Create Transfer" at bounding box center [1490, 160] width 92 height 26
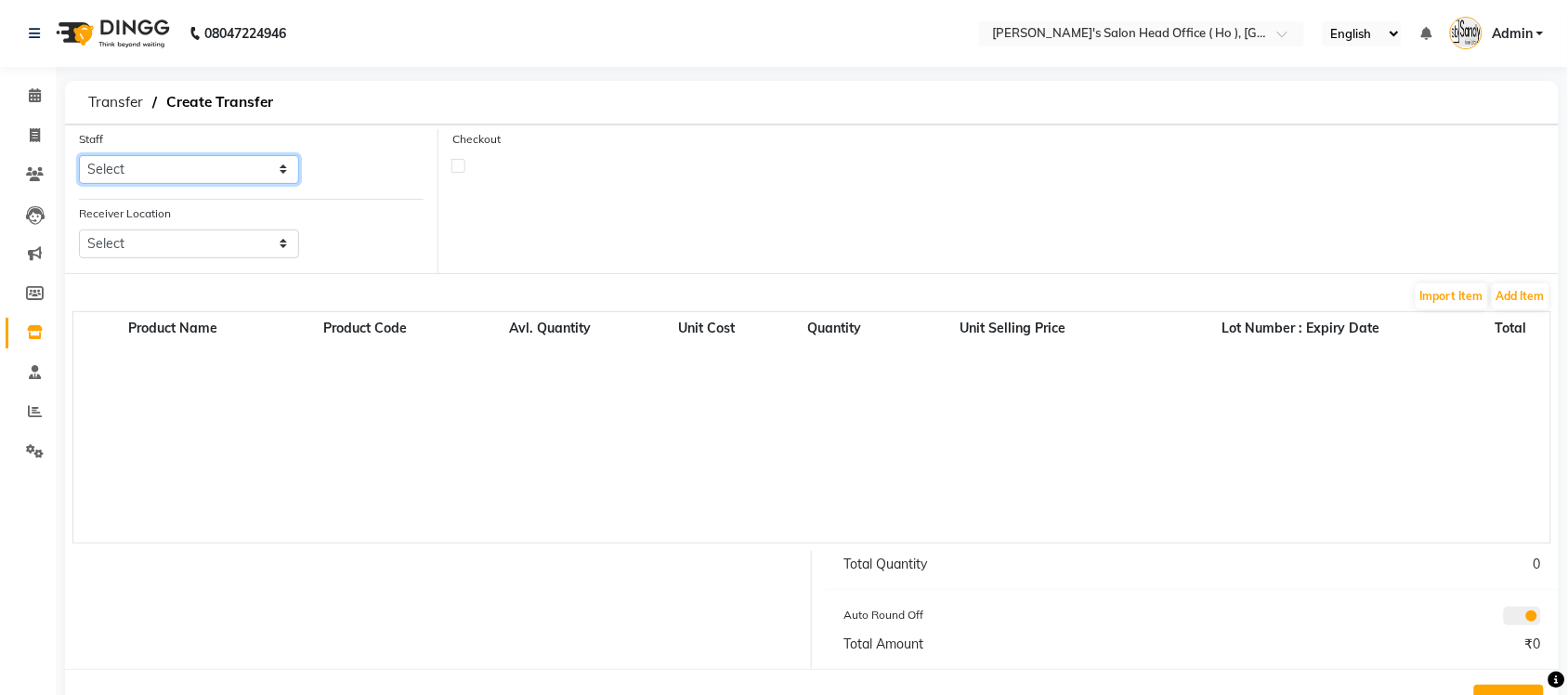
click at [247, 174] on select "Select [PERSON_NAME] [PERSON_NAME] [PERSON_NAME] SUNNY [PERSON_NAME]" at bounding box center [189, 168] width 220 height 28
select select "58746"
click at [79, 155] on select "Select [PERSON_NAME] [PERSON_NAME] [PERSON_NAME] SUNNY [PERSON_NAME]" at bounding box center [189, 168] width 220 height 28
click at [221, 252] on select "Select [PERSON_NAME] Men's Salon And Academy Llp, Twin Star [PERSON_NAME] [DEMO…" at bounding box center [189, 243] width 220 height 28
select select "2703"
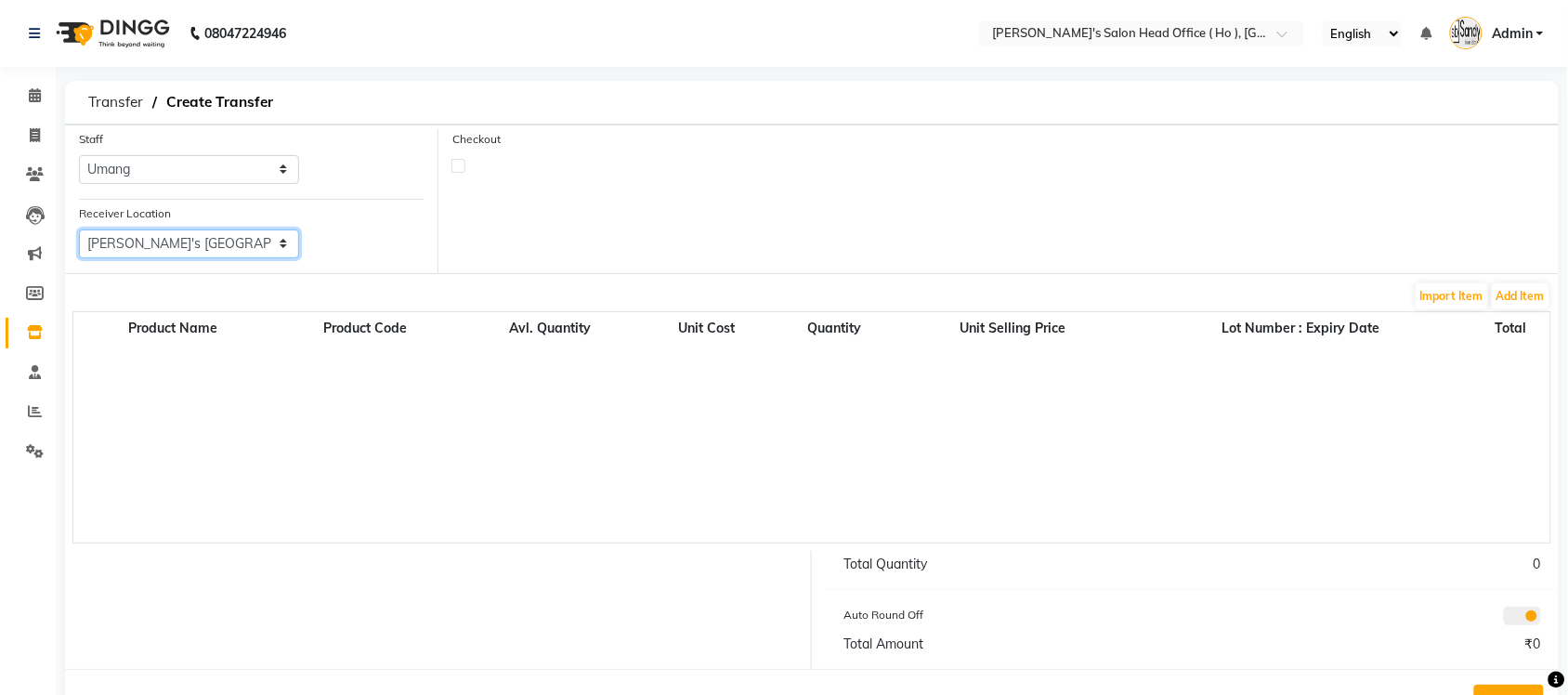
click at [79, 229] on select "Select [PERSON_NAME] Men's Salon And Academy Llp, Twin Star [PERSON_NAME] [DEMO…" at bounding box center [189, 243] width 220 height 28
click at [1531, 289] on button "Add Item" at bounding box center [1520, 296] width 58 height 26
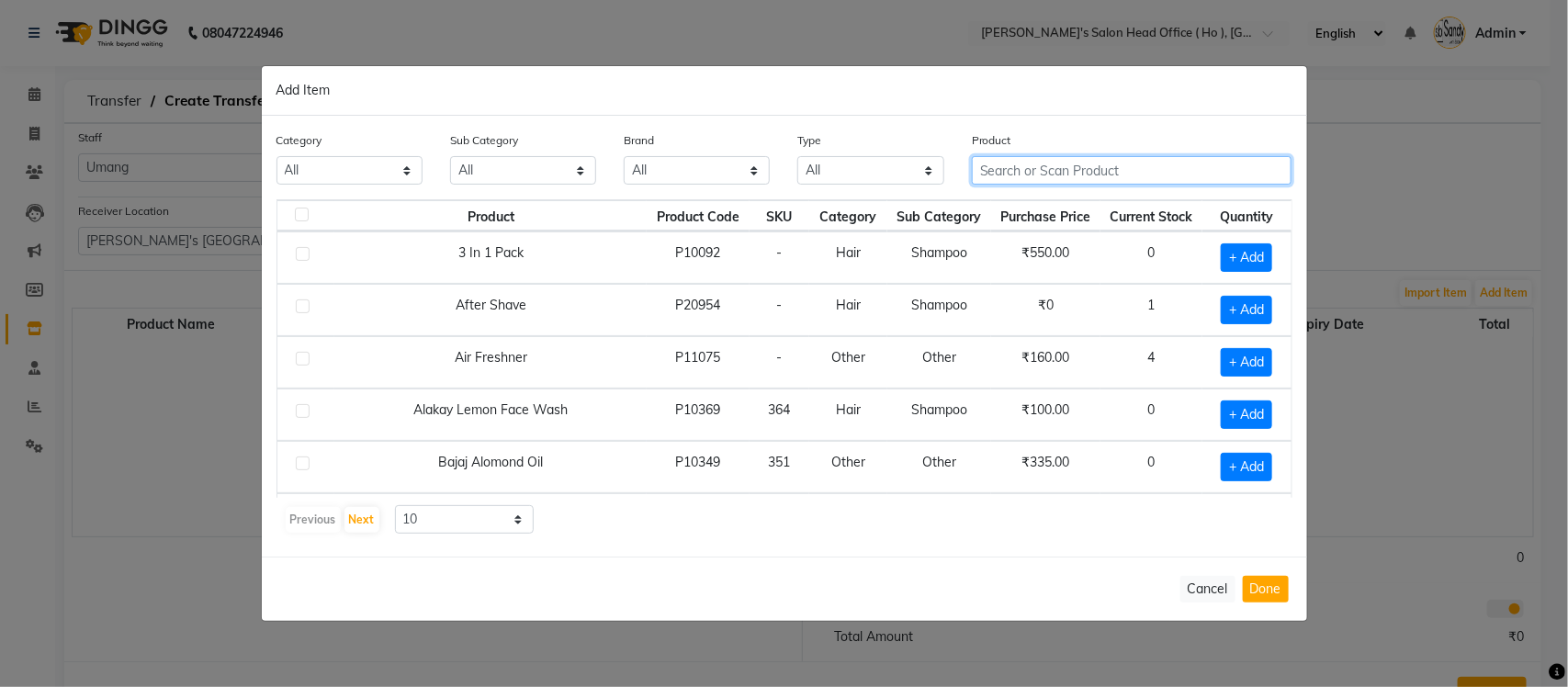
click at [1033, 172] on input "text" at bounding box center [1131, 169] width 320 height 28
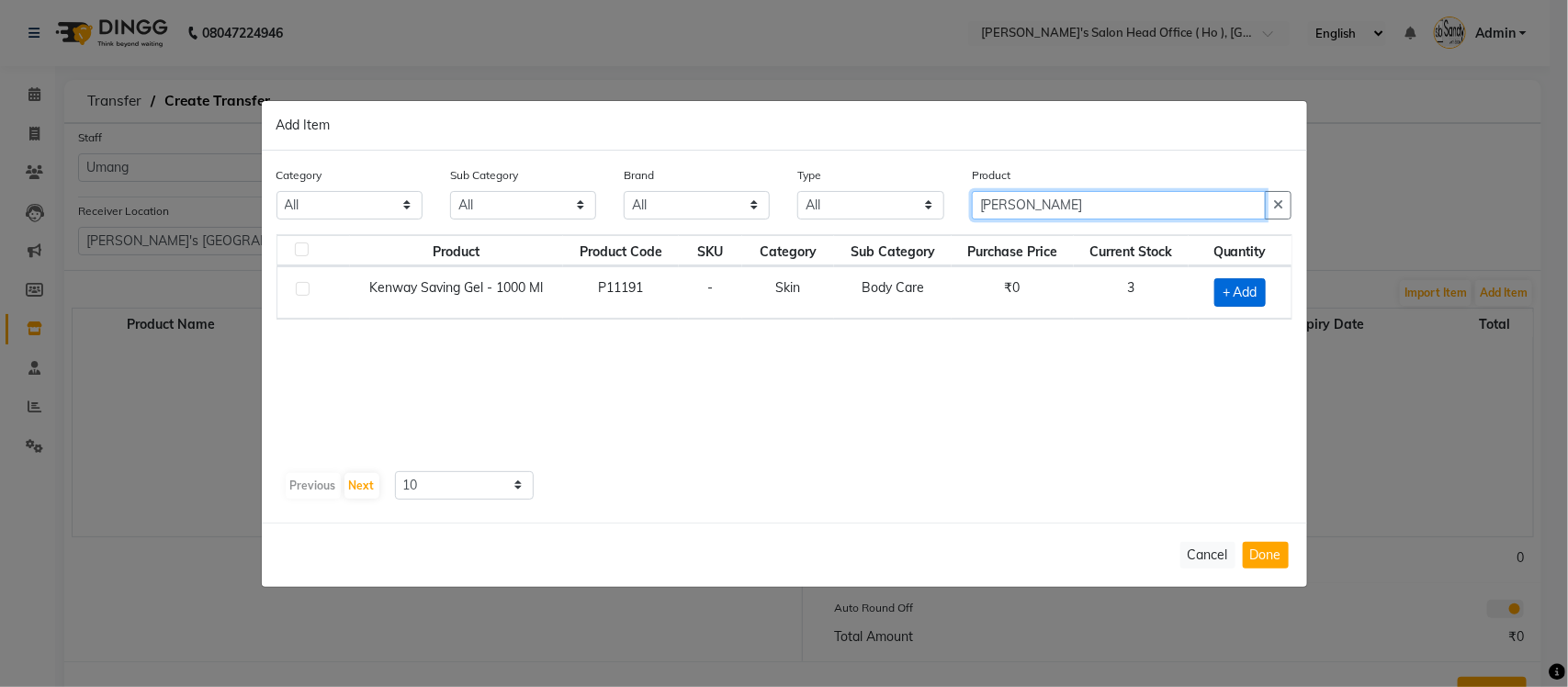
type input "[PERSON_NAME]"
click at [1229, 284] on span "+ Add" at bounding box center [1239, 292] width 51 height 28
checkbox input "true"
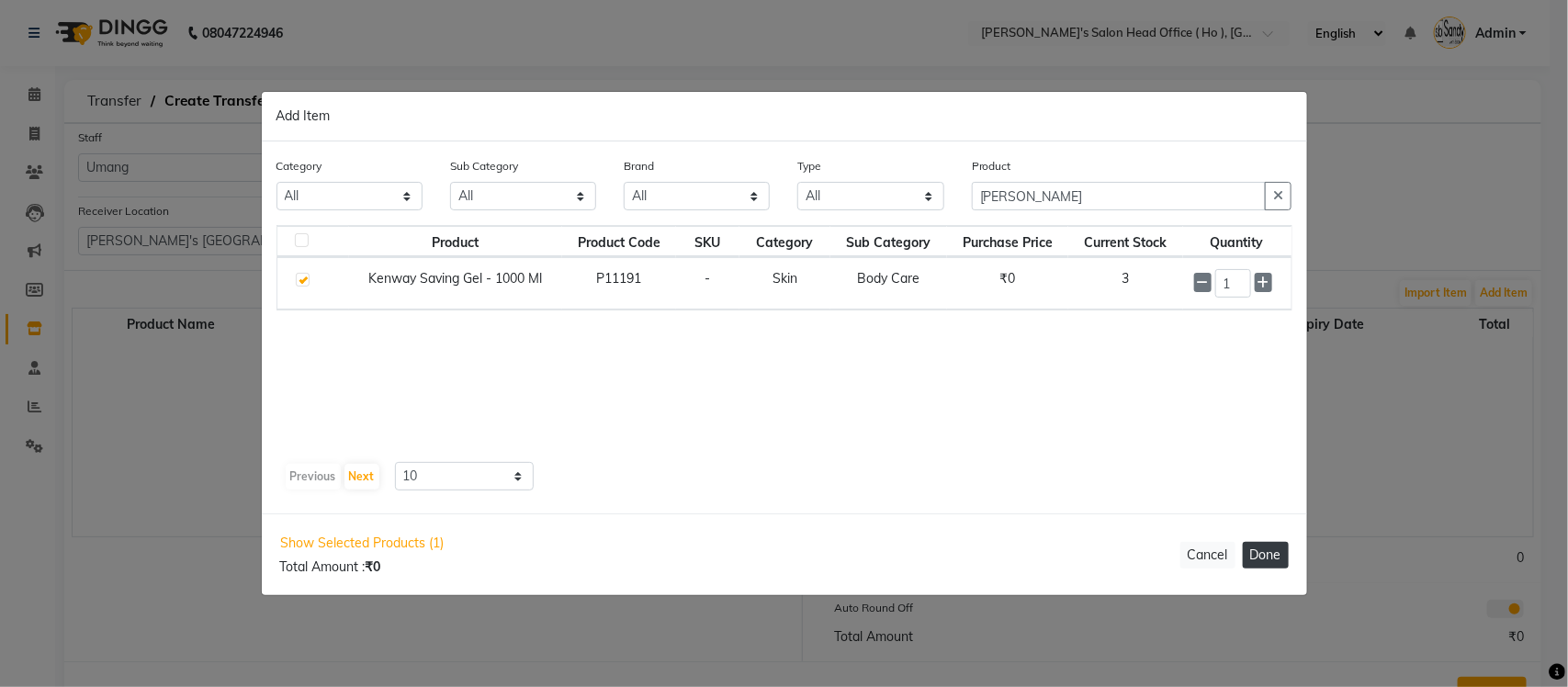
click at [1256, 563] on button "Done" at bounding box center [1265, 555] width 45 height 27
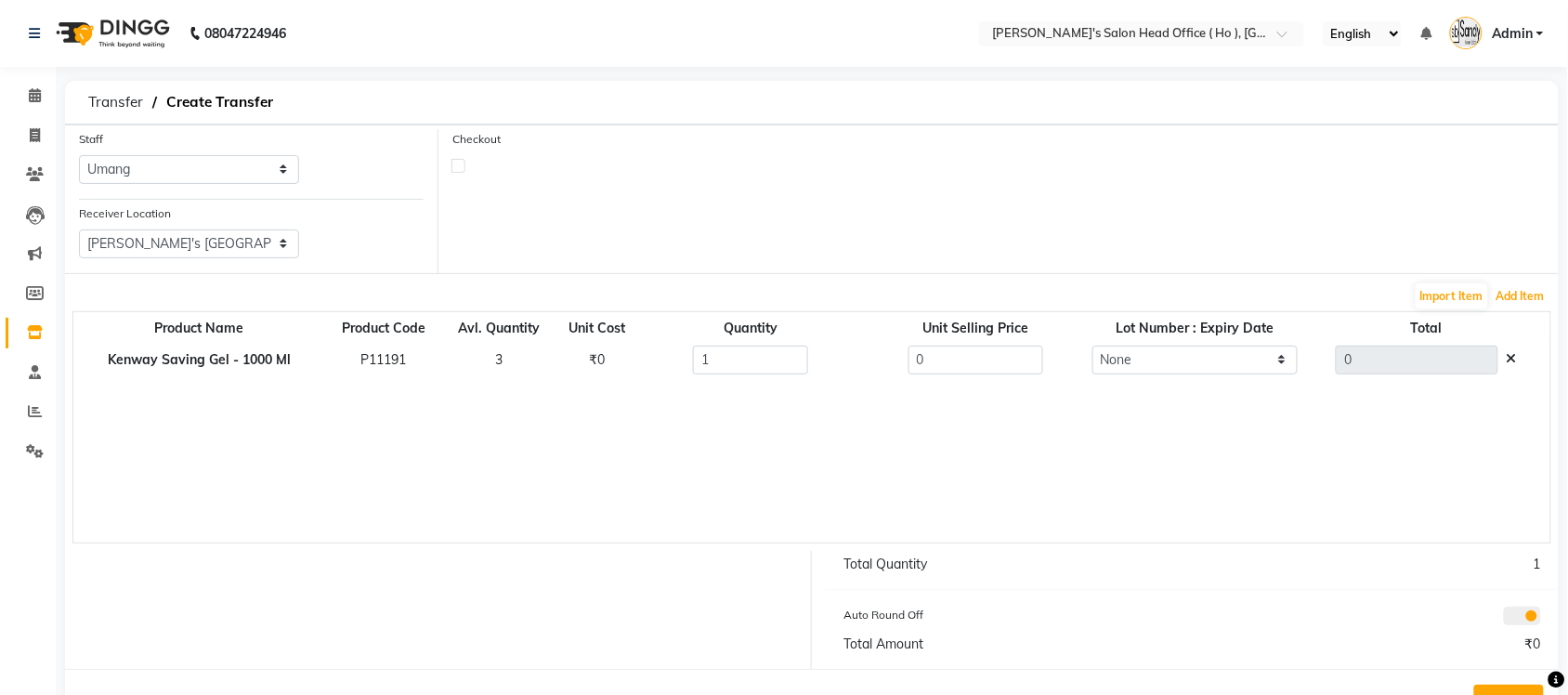
scroll to position [67, 0]
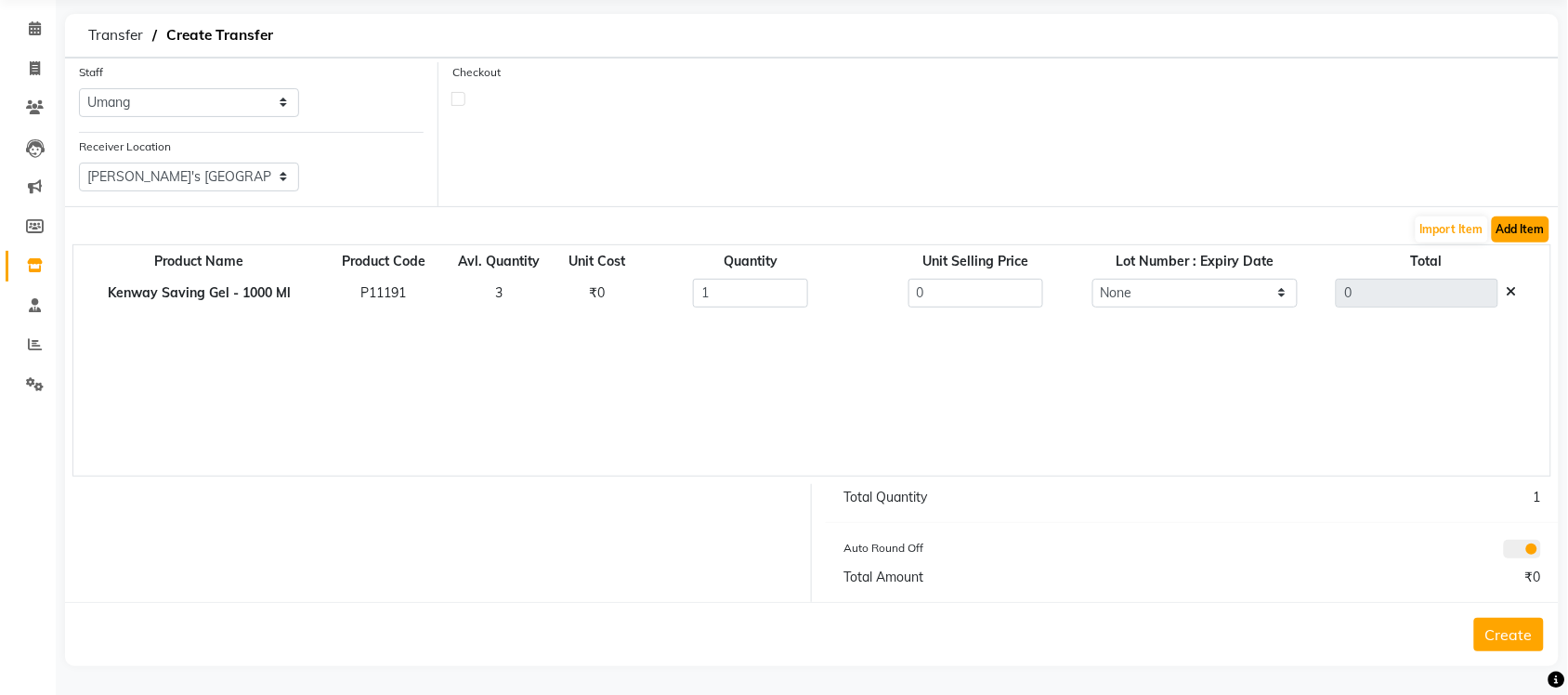
click at [1525, 232] on button "Add Item" at bounding box center [1520, 229] width 58 height 26
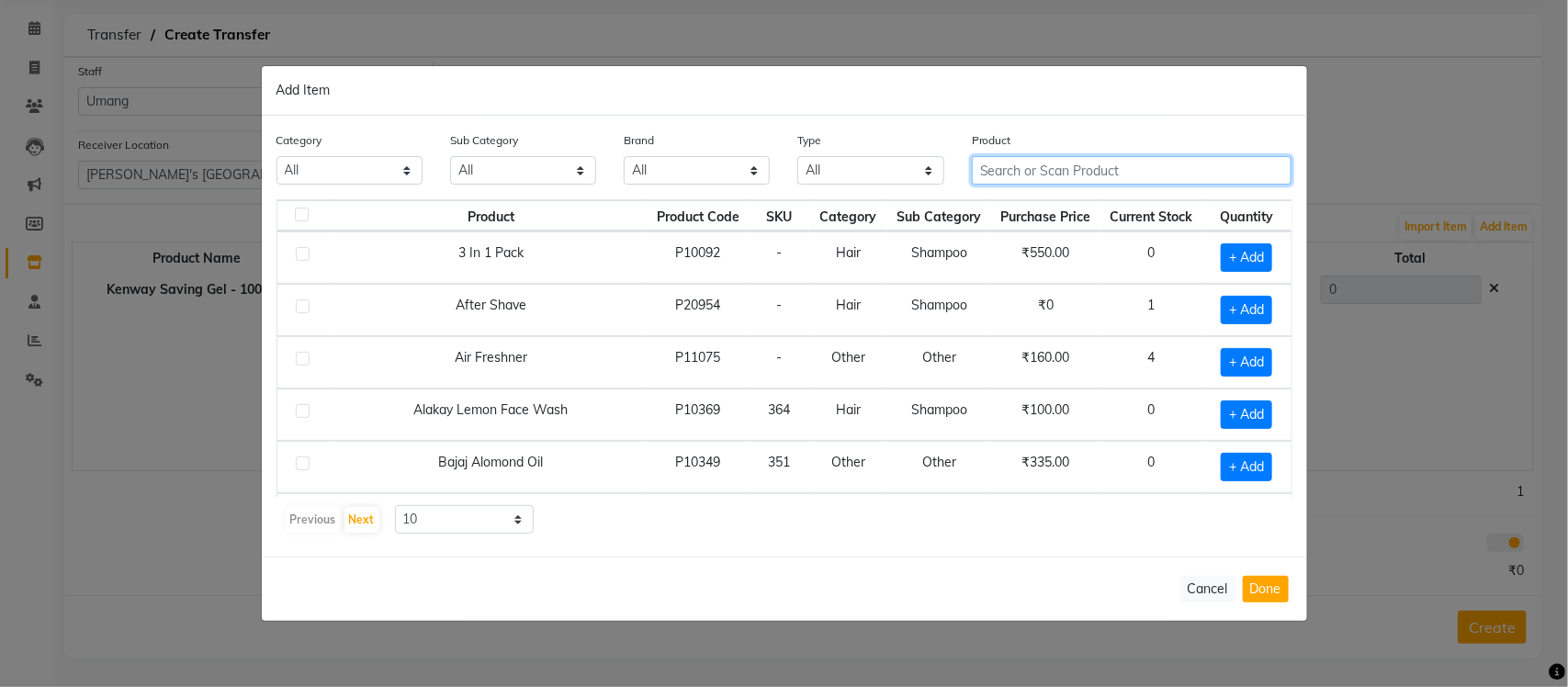
click at [1127, 163] on input "text" at bounding box center [1131, 169] width 320 height 28
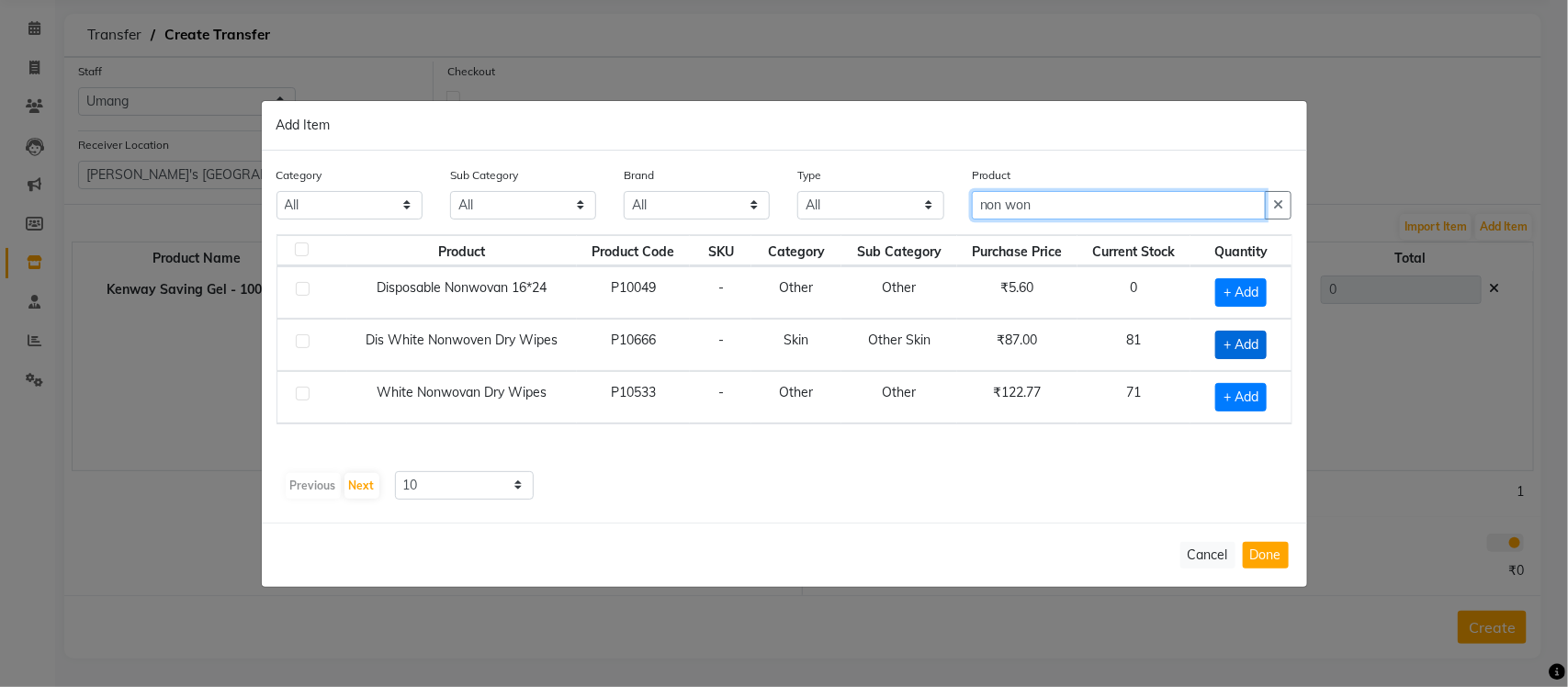
type input "non won"
click at [1250, 349] on span "+ Add" at bounding box center [1240, 344] width 51 height 28
checkbox input "true"
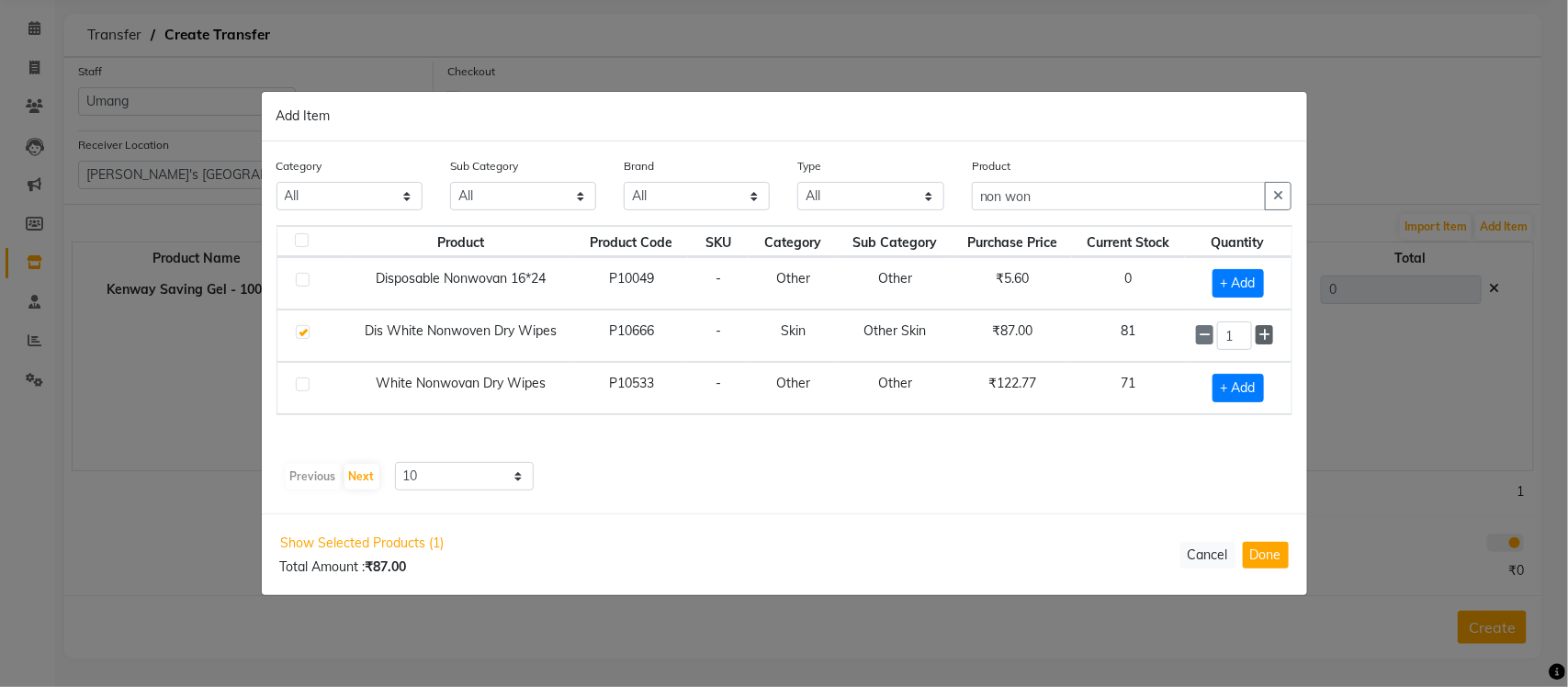
click at [1267, 340] on icon at bounding box center [1264, 335] width 12 height 13
type input "3"
click at [1245, 392] on span "+ Add" at bounding box center [1238, 388] width 51 height 28
checkbox input "true"
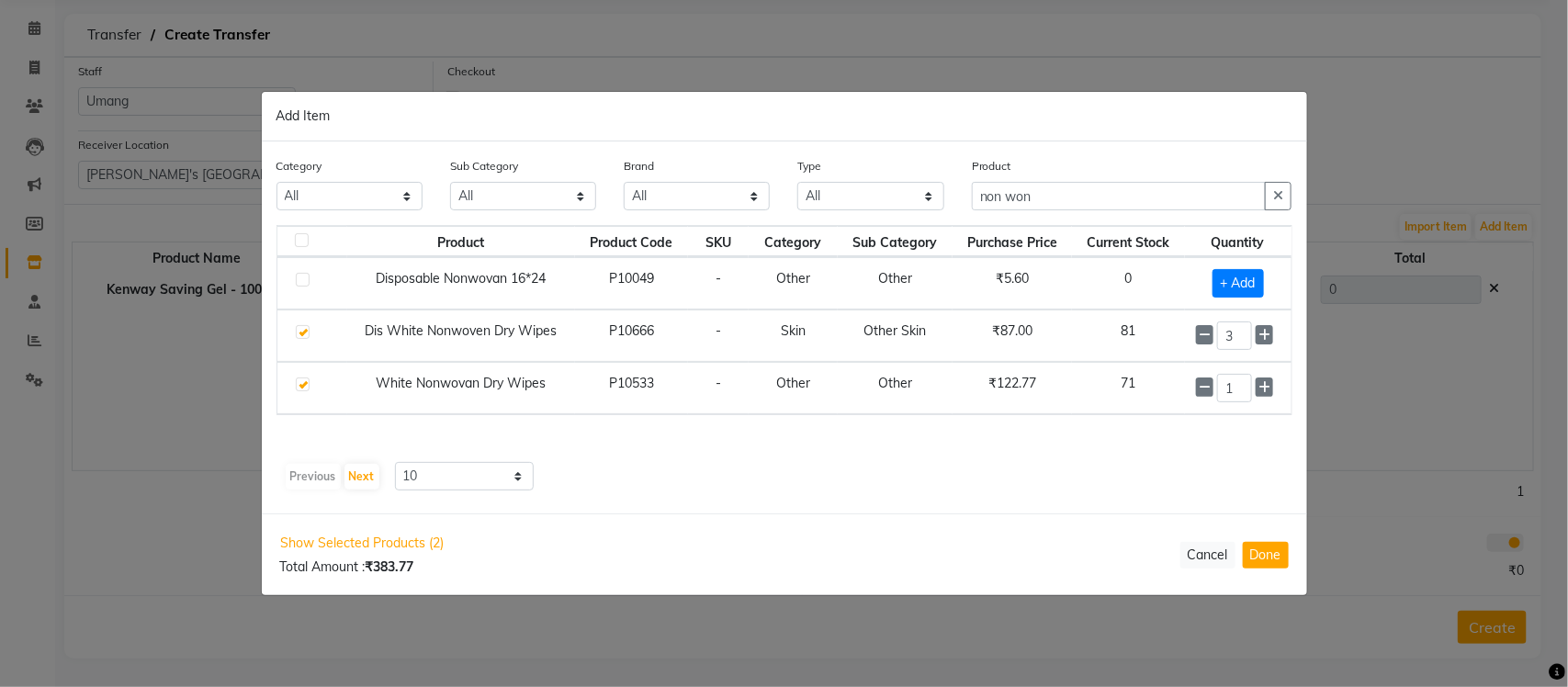
click at [1258, 400] on div "1" at bounding box center [1237, 387] width 84 height 28
click at [1259, 394] on icon at bounding box center [1264, 387] width 12 height 13
type input "3"
click at [1256, 553] on button "Done" at bounding box center [1265, 555] width 45 height 27
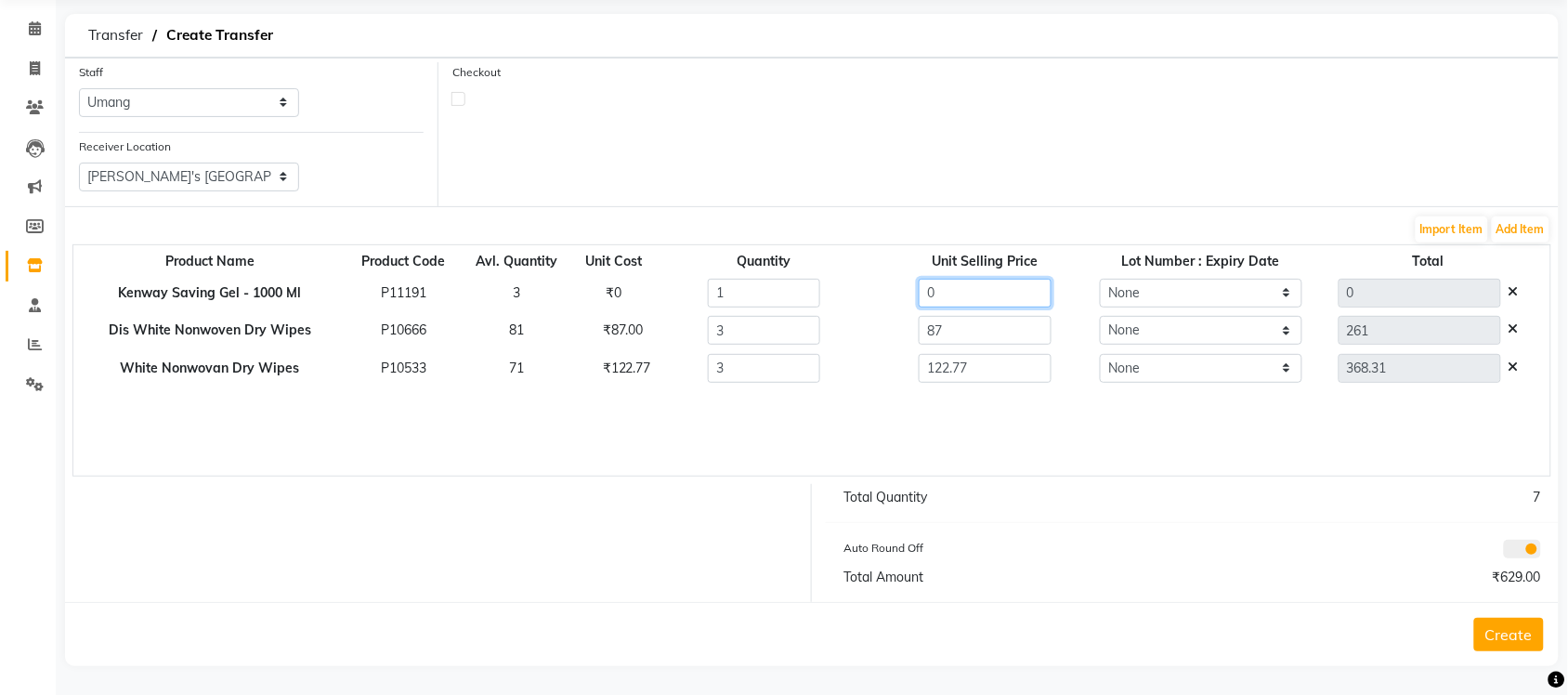
click at [986, 293] on input "0" at bounding box center [984, 293] width 132 height 28
type input "600"
click at [1084, 112] on div "Checkout" at bounding box center [998, 134] width 1120 height 144
click at [1492, 632] on button "Create" at bounding box center [1508, 634] width 69 height 33
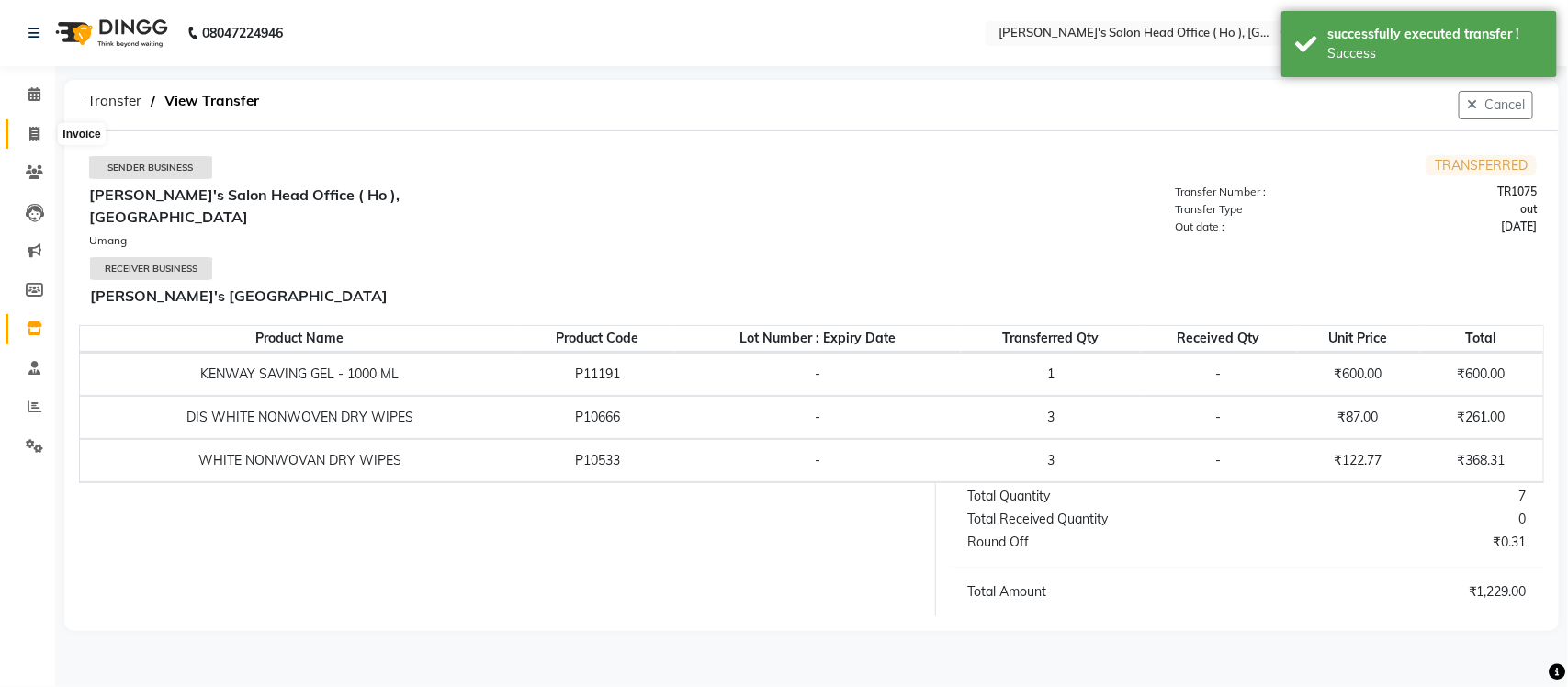
click at [34, 132] on icon at bounding box center [34, 134] width 10 height 14
select select "service"
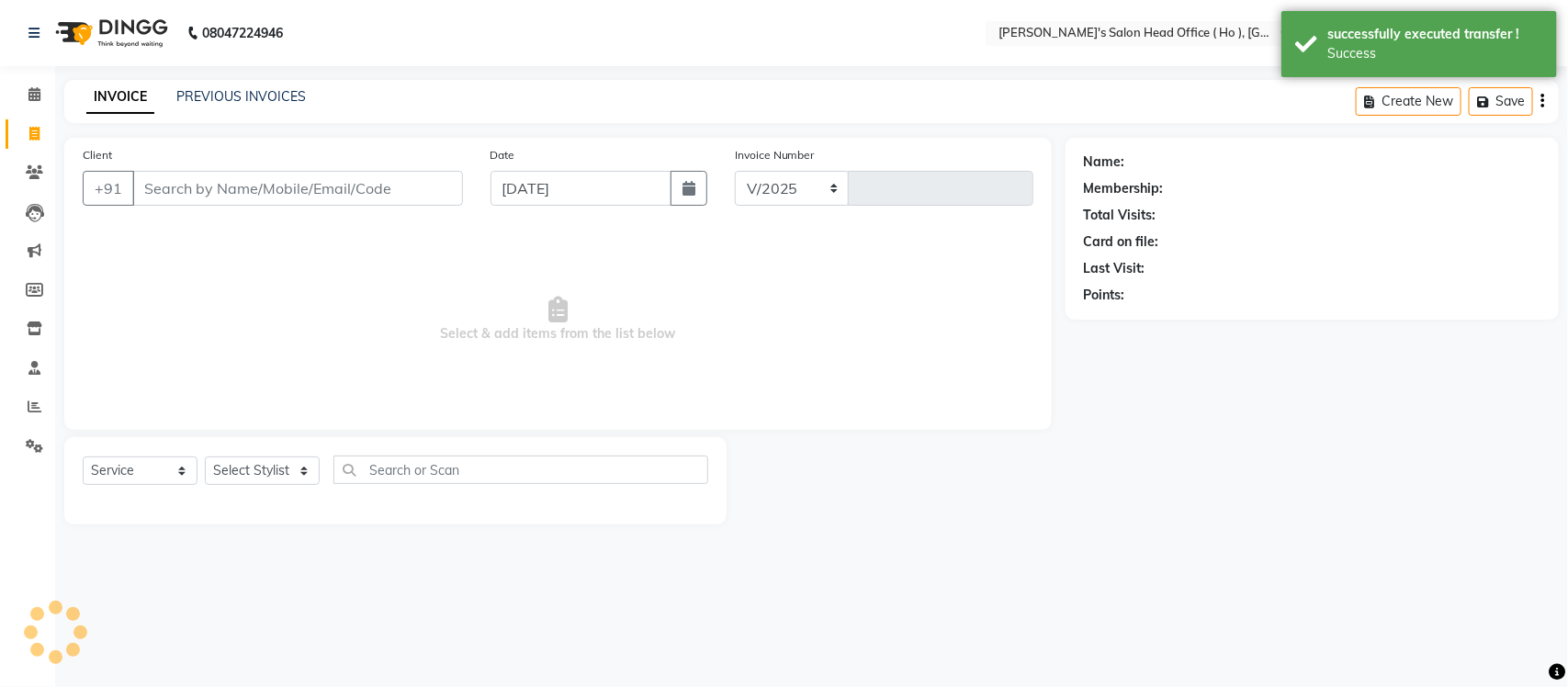
select select "6981"
type input "0006"
click at [273, 89] on link "PREVIOUS INVOICES" at bounding box center [241, 96] width 130 height 16
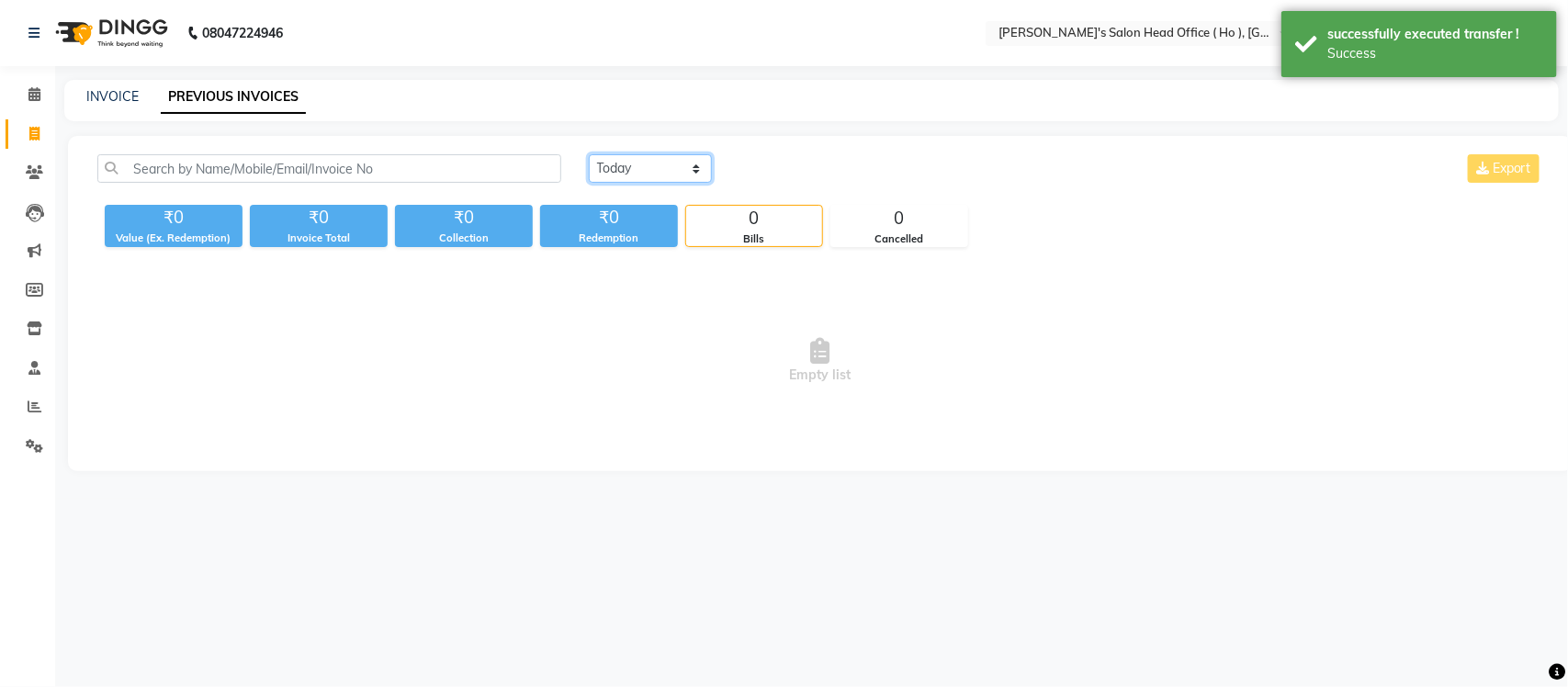
click at [674, 156] on select "[DATE] [DATE] Custom Range" at bounding box center [649, 167] width 123 height 28
select select "[DATE]"
click at [588, 154] on select "[DATE] [DATE] Custom Range" at bounding box center [649, 167] width 123 height 28
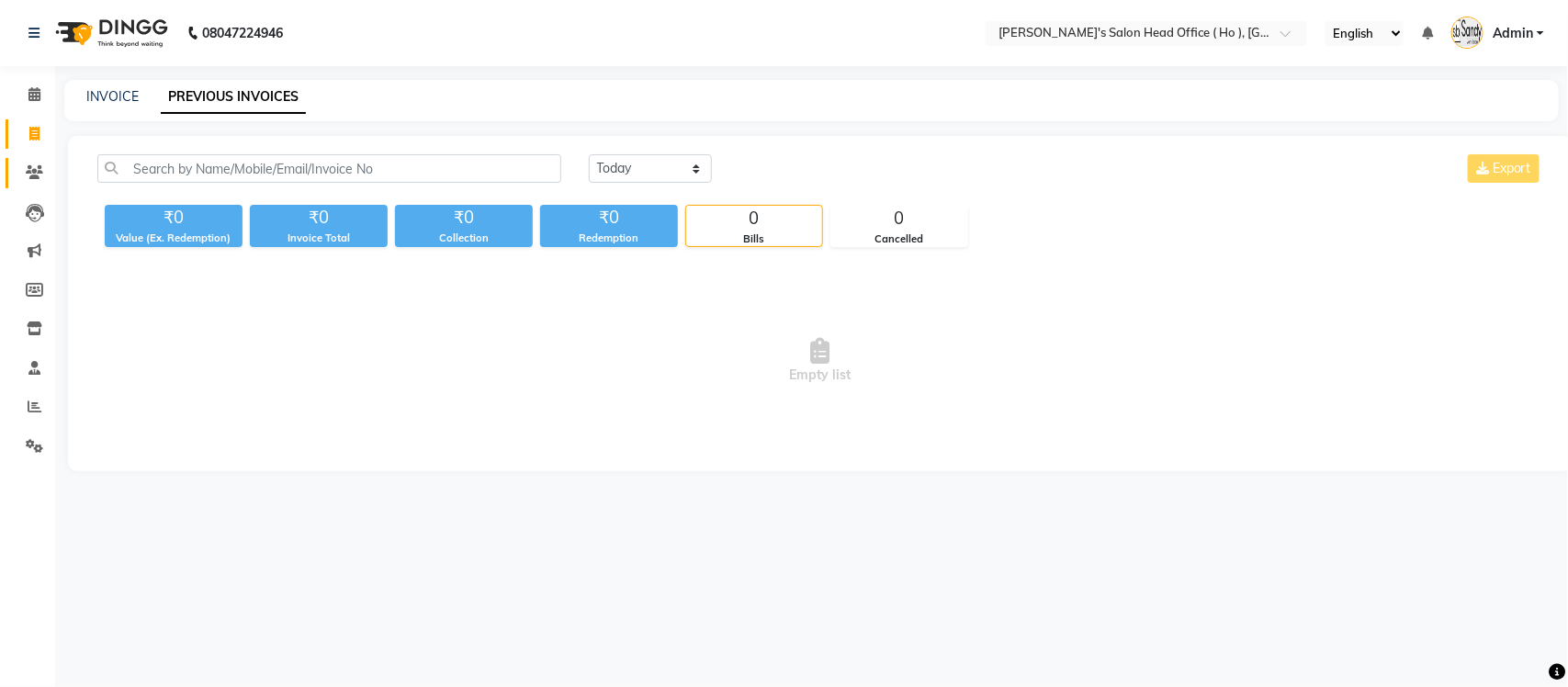
click at [29, 187] on link "Clients" at bounding box center [28, 172] width 45 height 30
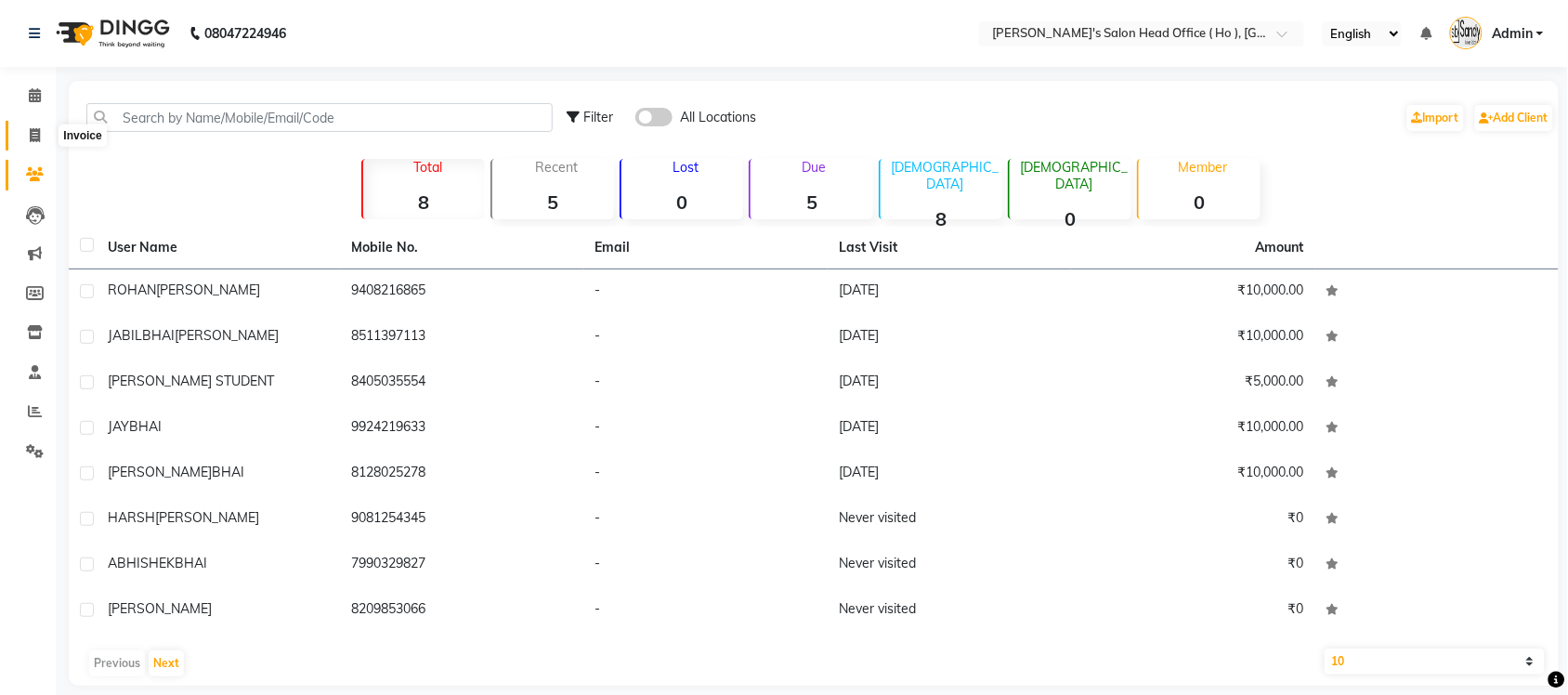
click at [42, 139] on span at bounding box center [34, 136] width 32 height 22
select select "service"
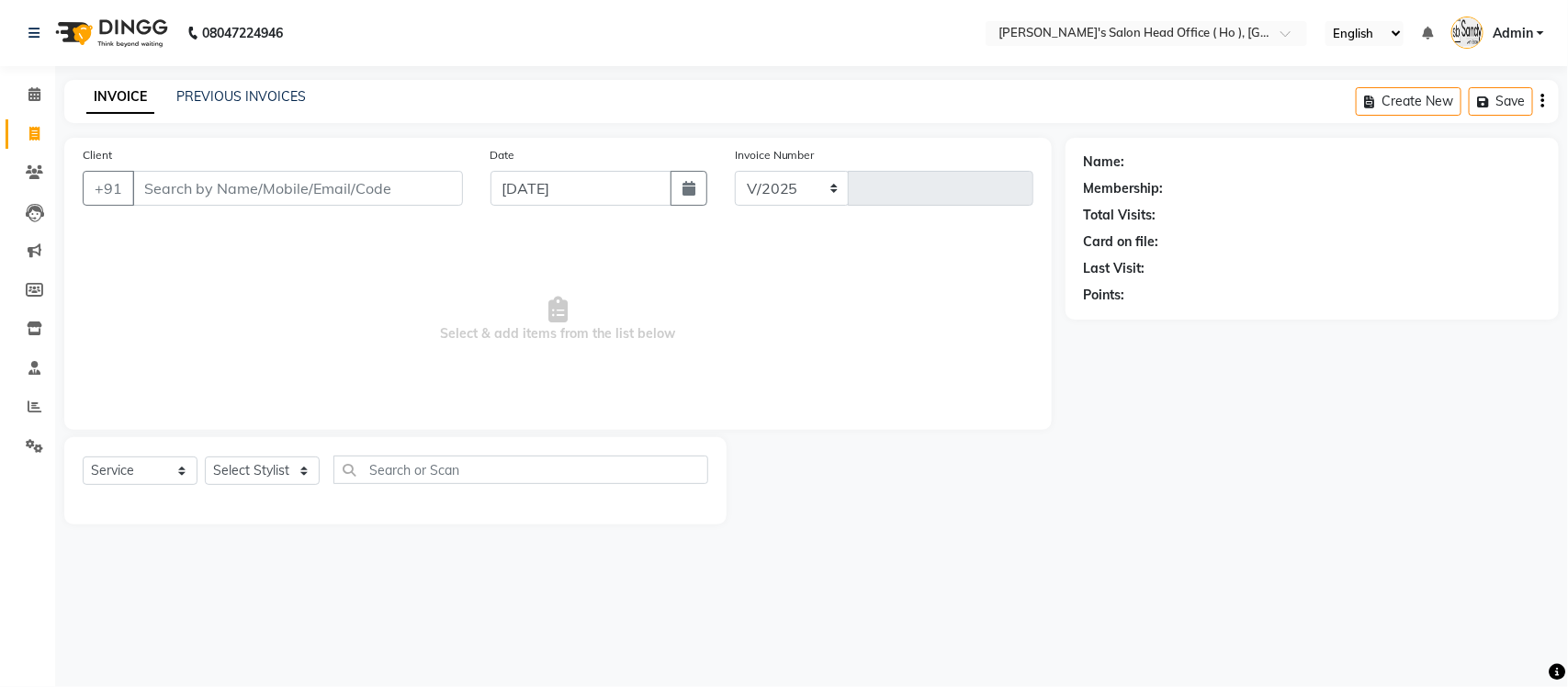
select select "6981"
type input "0006"
select select "membership"
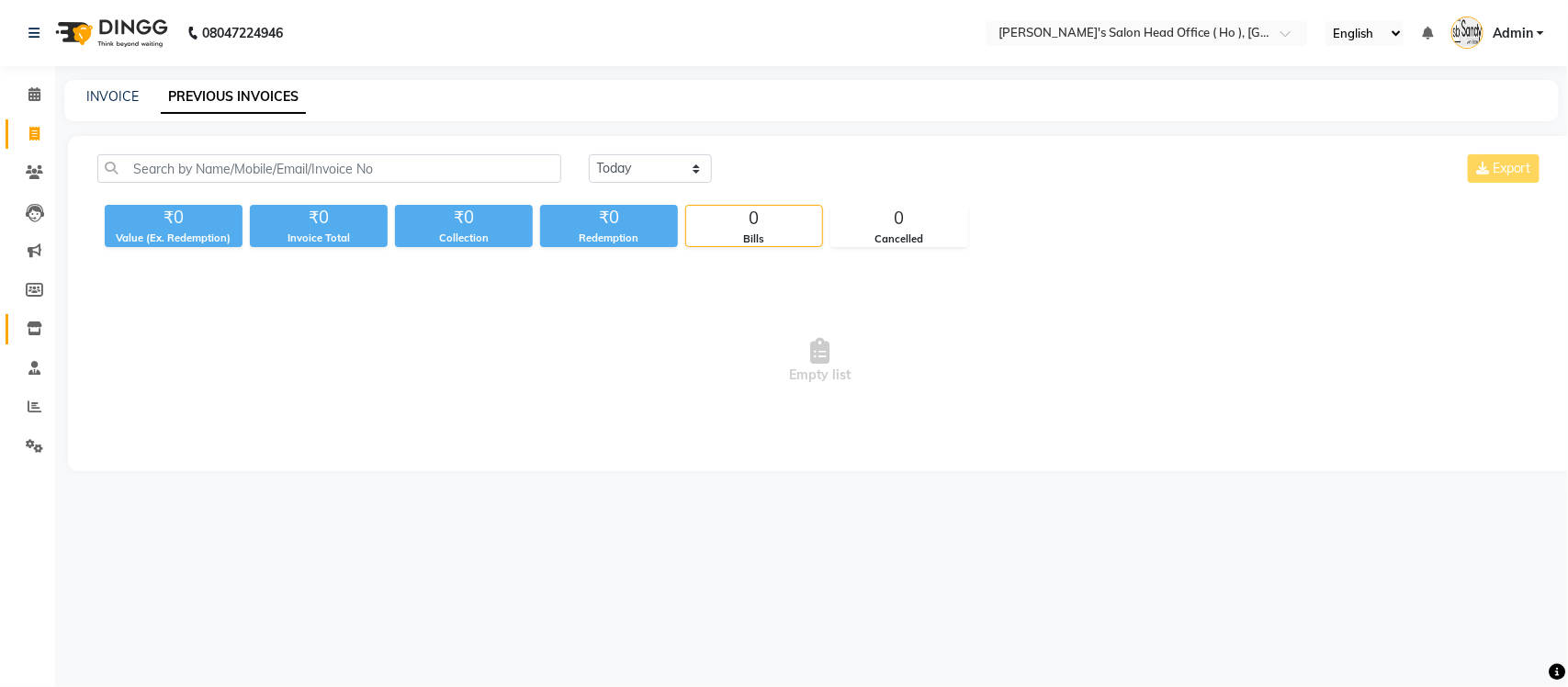
click at [25, 316] on link "Inventory" at bounding box center [28, 329] width 45 height 30
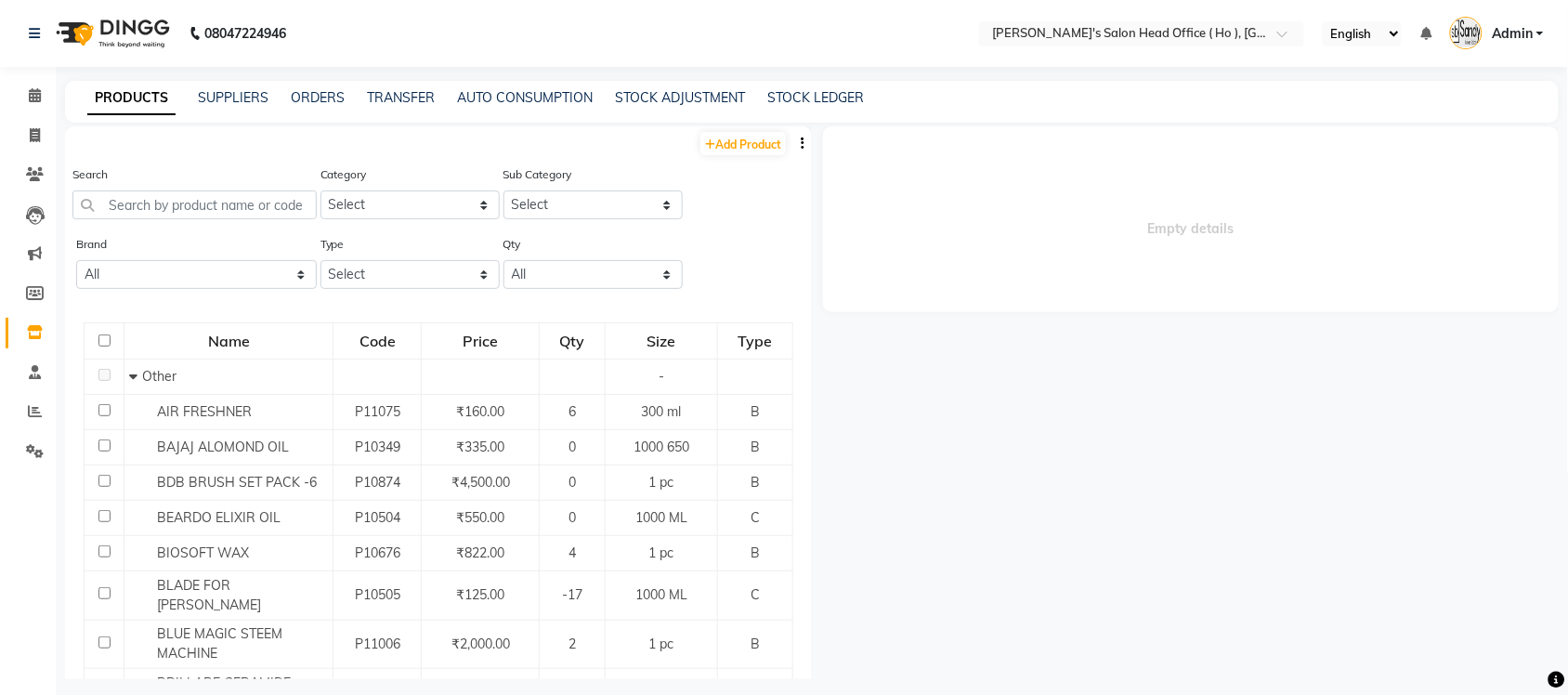
click at [610, 94] on div "PRODUCTS SUPPLIERS ORDERS TRANSFER AUTO CONSUMPTION STOCK ADJUSTMENT STOCK LEDG…" at bounding box center [800, 98] width 1471 height 20
click at [636, 89] on link "STOCK ADJUSTMENT" at bounding box center [679, 97] width 130 height 17
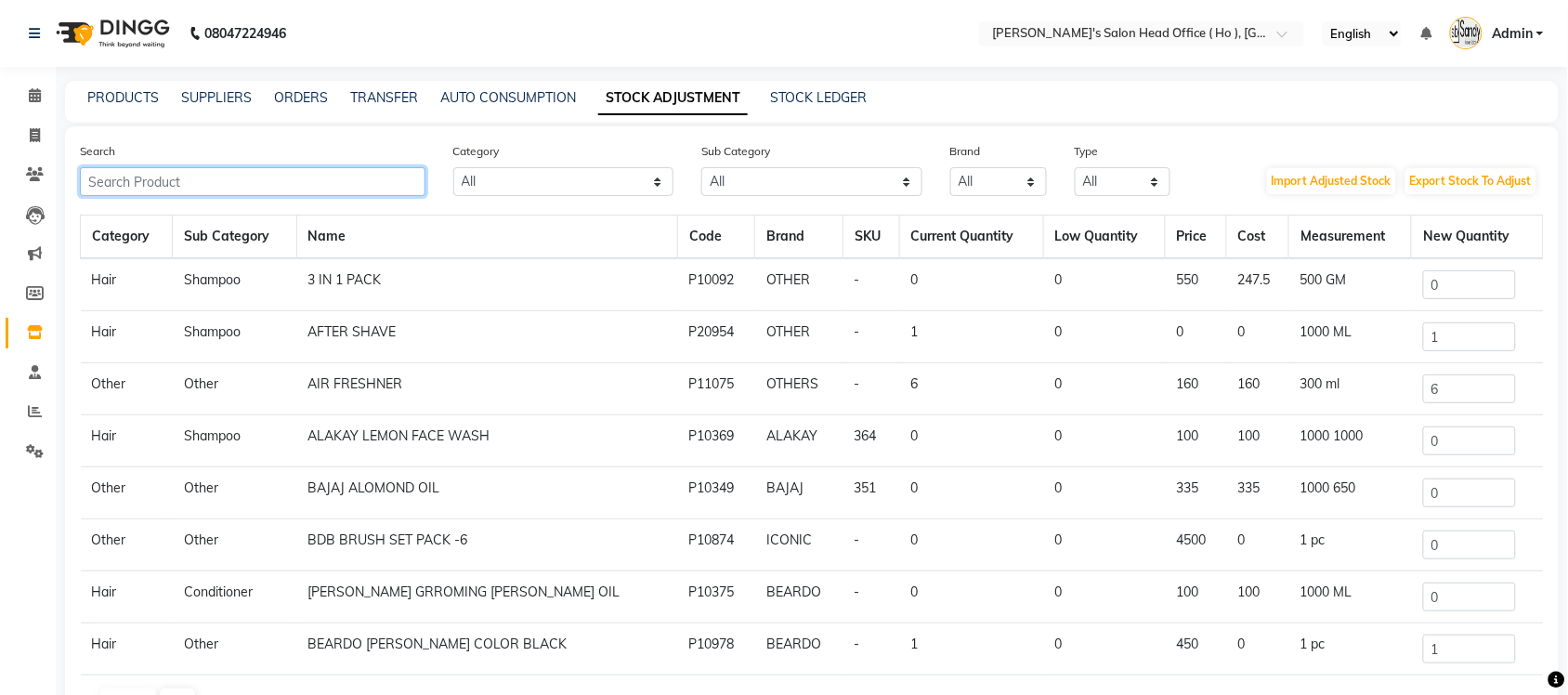
click at [326, 183] on input "text" at bounding box center [253, 181] width 346 height 28
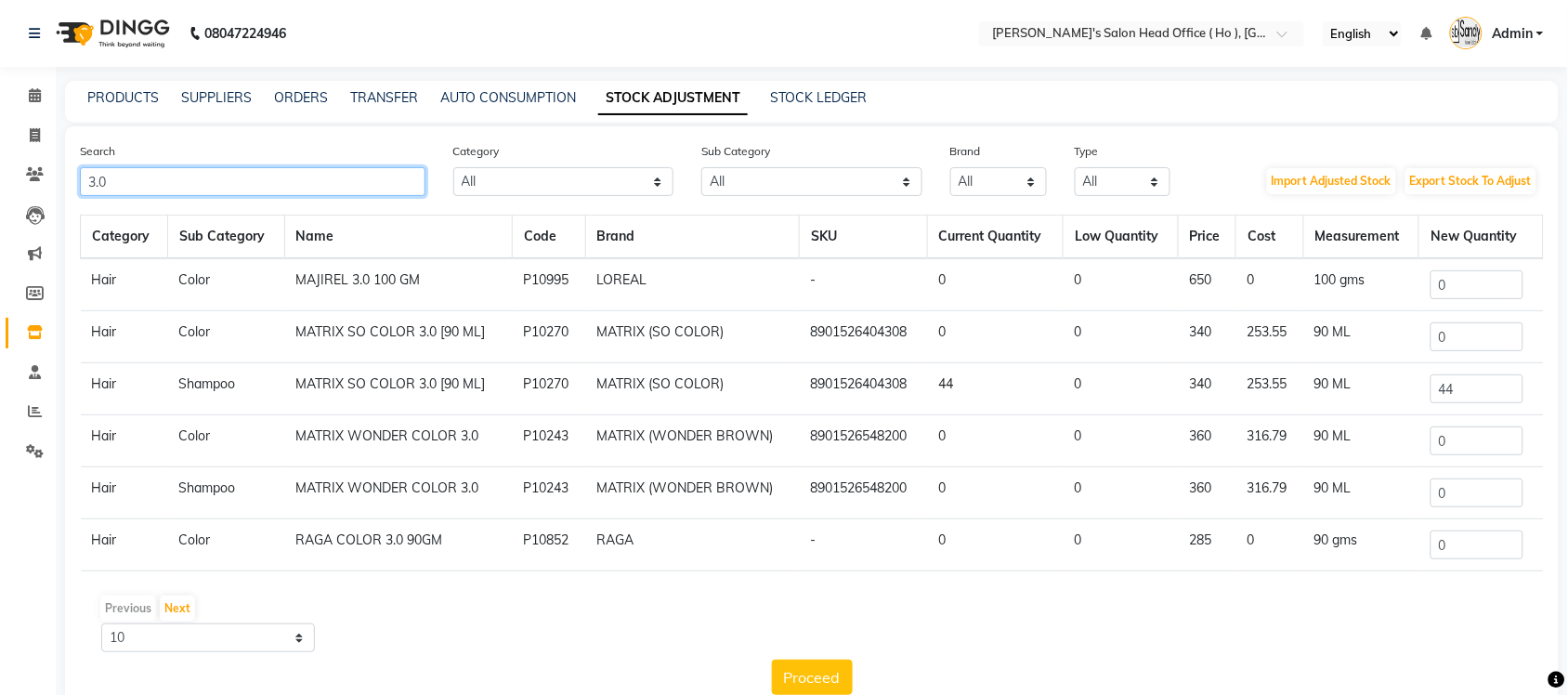
type input "3.0"
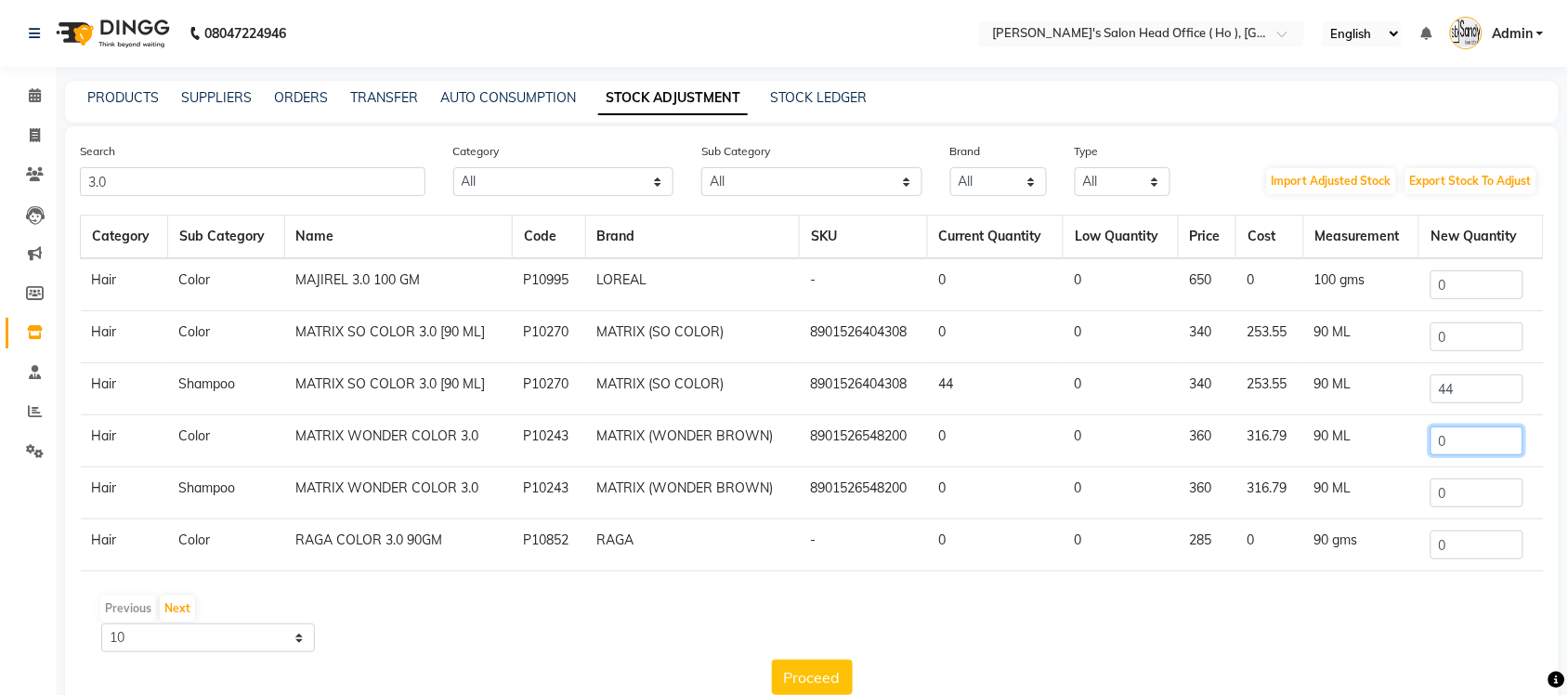
click at [1472, 435] on input "0" at bounding box center [1476, 440] width 93 height 28
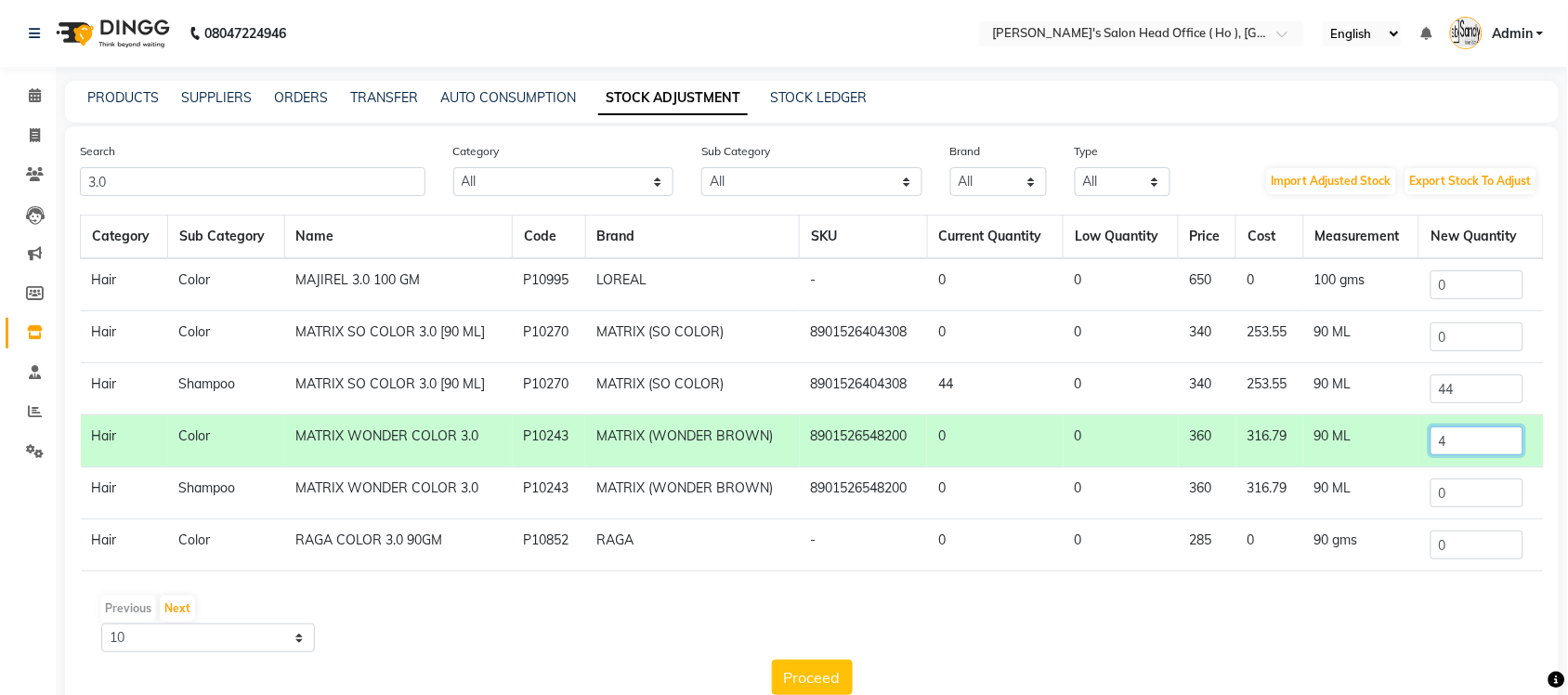
type input "4"
click at [1154, 590] on div "Category Sub Category Name Code Brand SKU Current Quantity Low Quantity Price C…" at bounding box center [811, 454] width 1463 height 481
click at [801, 680] on button "Proceed" at bounding box center [812, 677] width 81 height 35
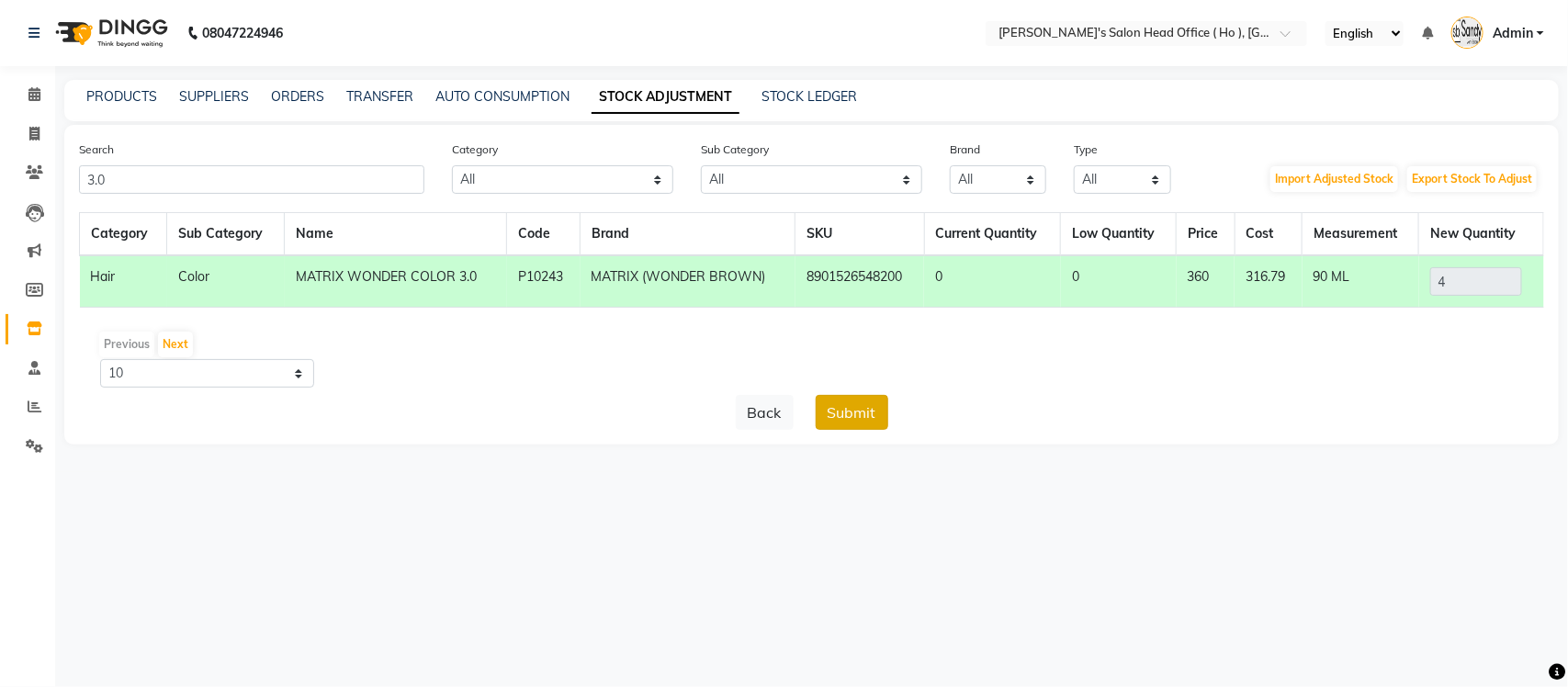
click at [877, 420] on button "Submit" at bounding box center [852, 412] width 73 height 35
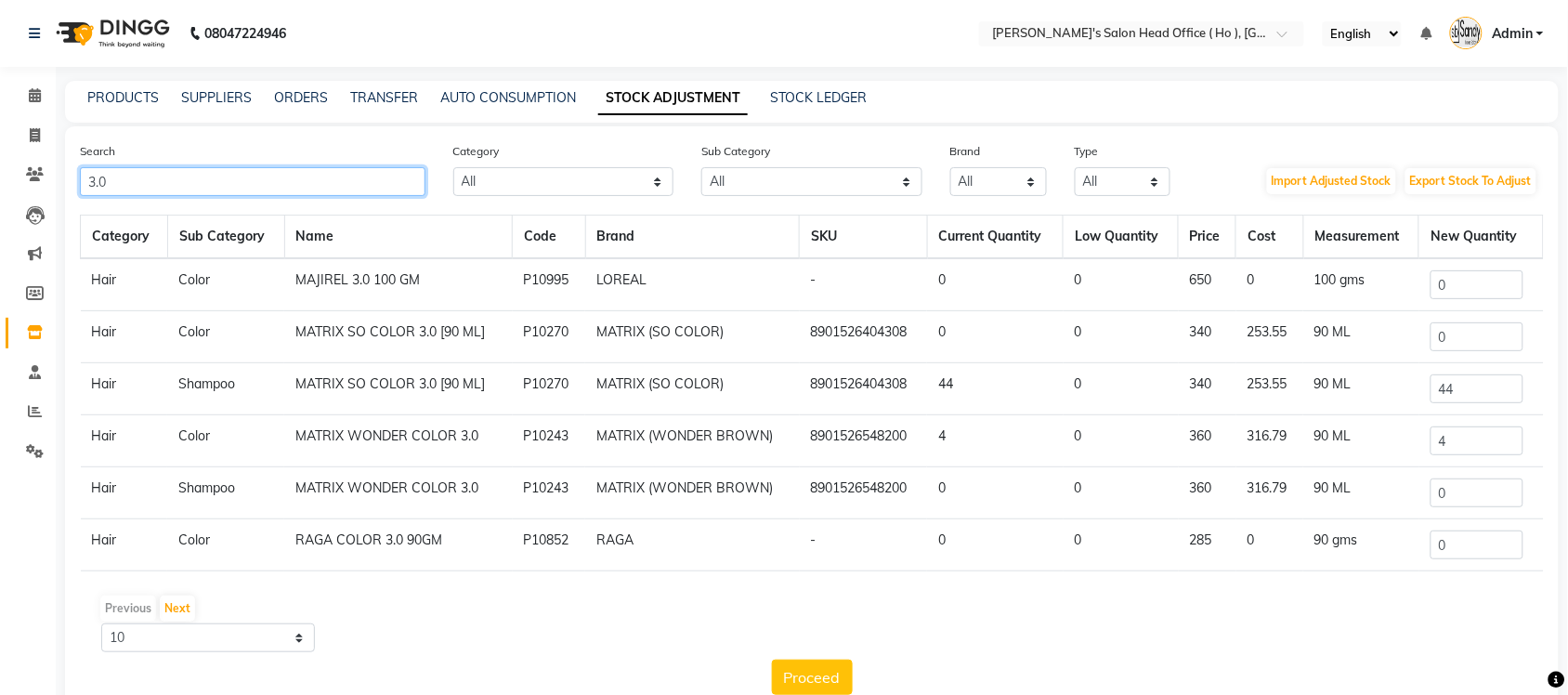
click at [293, 181] on input "3.0" at bounding box center [253, 181] width 346 height 28
type input "3"
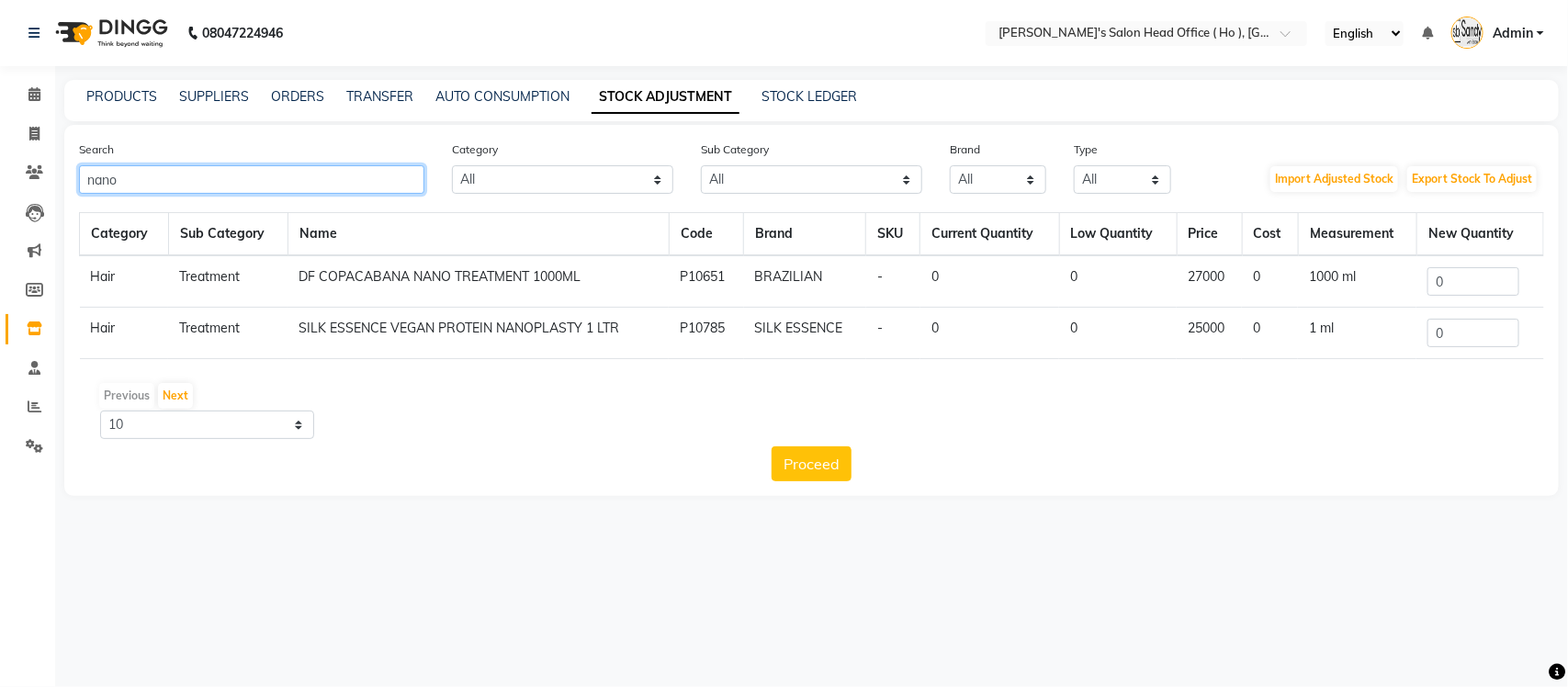
type input "nano"
click at [1465, 273] on input "0" at bounding box center [1473, 281] width 92 height 28
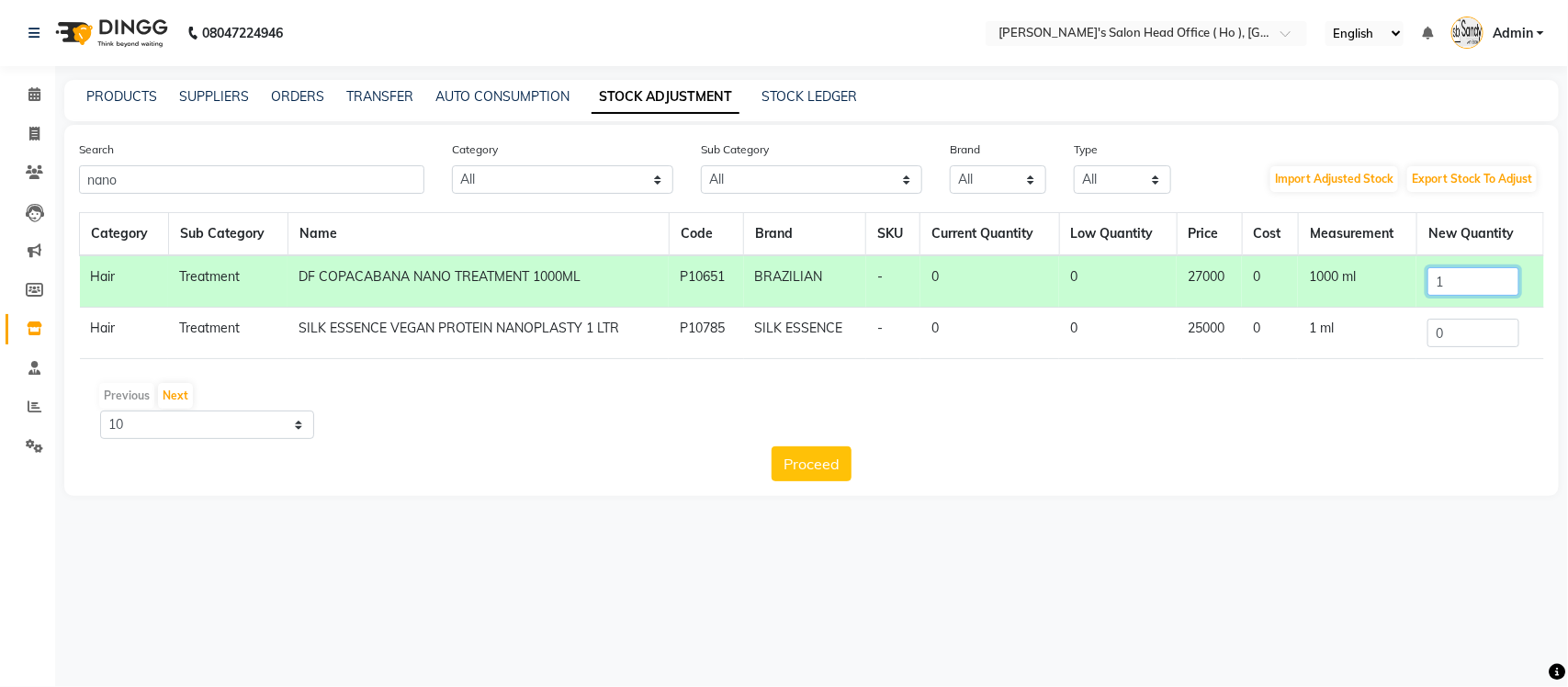
type input "1"
click at [759, 457] on div "Proceed" at bounding box center [811, 463] width 1464 height 35
click at [782, 461] on button "Proceed" at bounding box center [811, 463] width 80 height 35
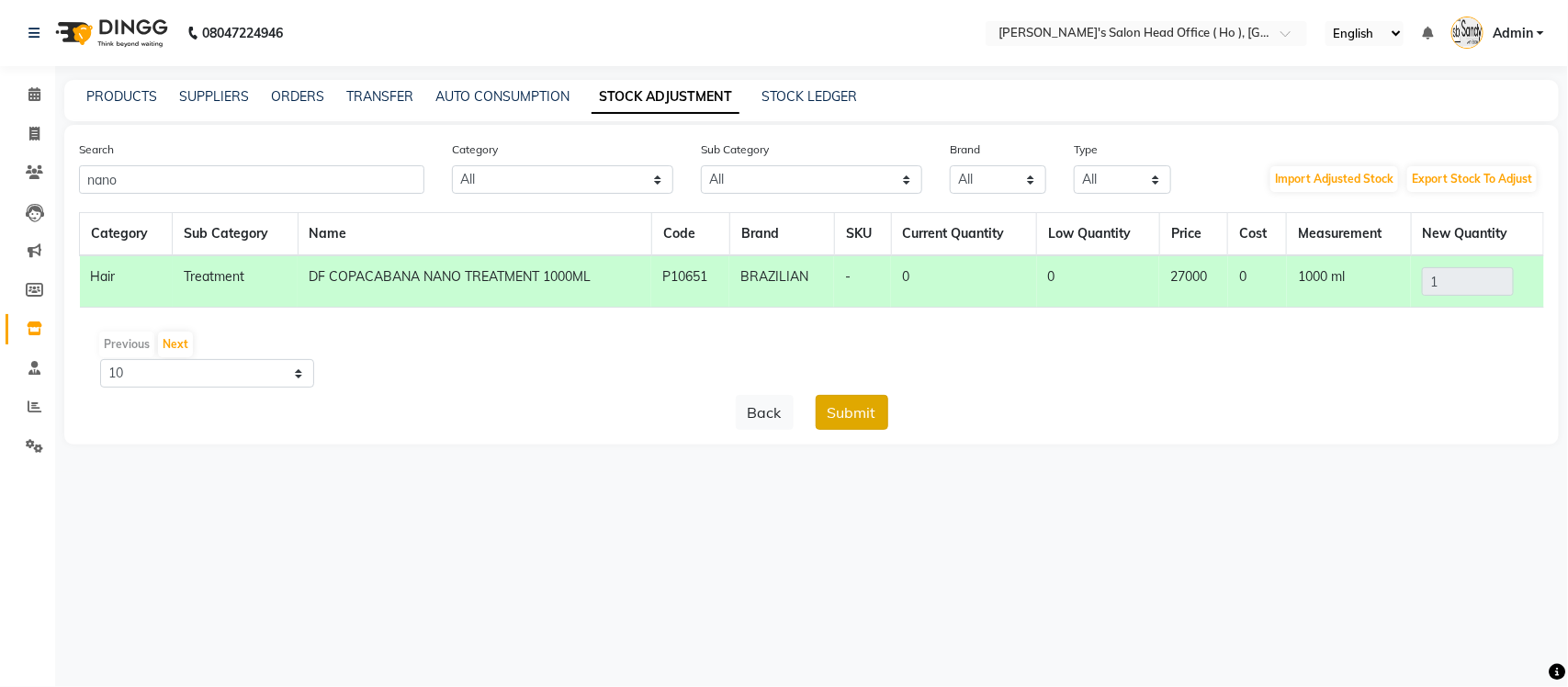
click at [871, 408] on button "Submit" at bounding box center [852, 412] width 73 height 35
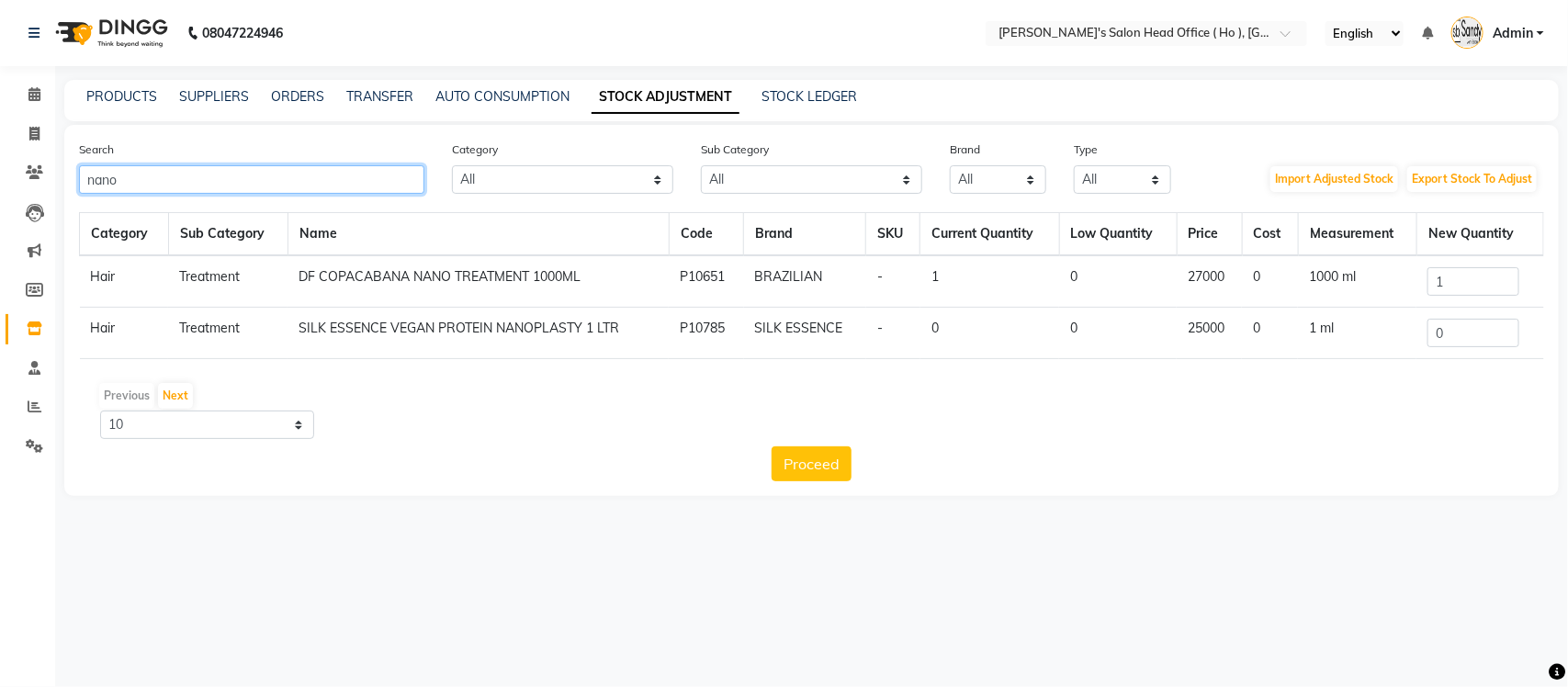
click at [415, 179] on input "nano" at bounding box center [252, 179] width 346 height 28
type input "n"
